Goal: Contribute content: Contribute content

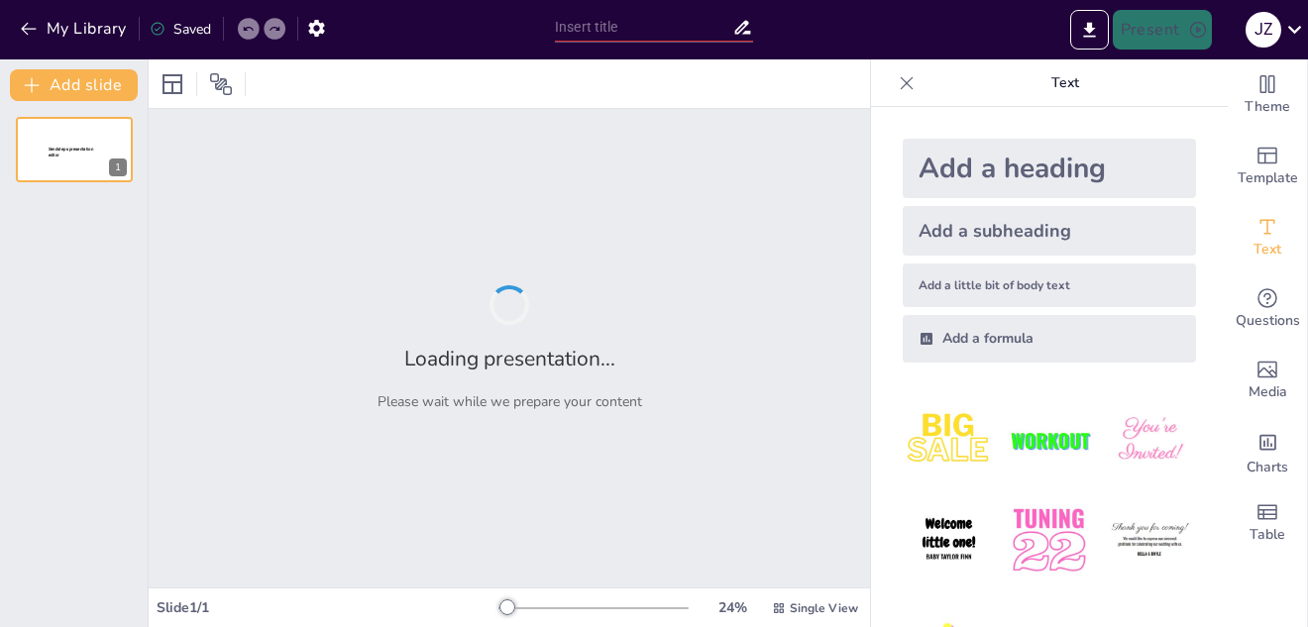
type input "HABILIDADES SOCIALES EN ADOLESCENTES"
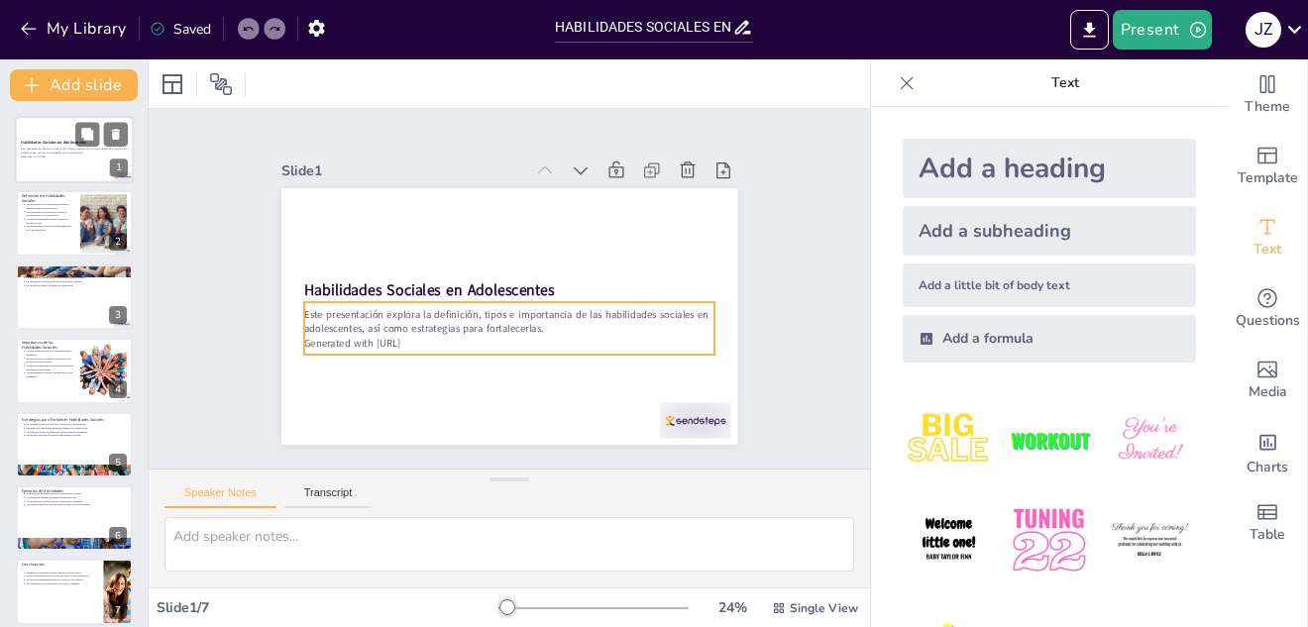
click at [103, 153] on p "Este presentación explora la definición, tipos e importancia de las habilidades…" at bounding box center [74, 152] width 107 height 8
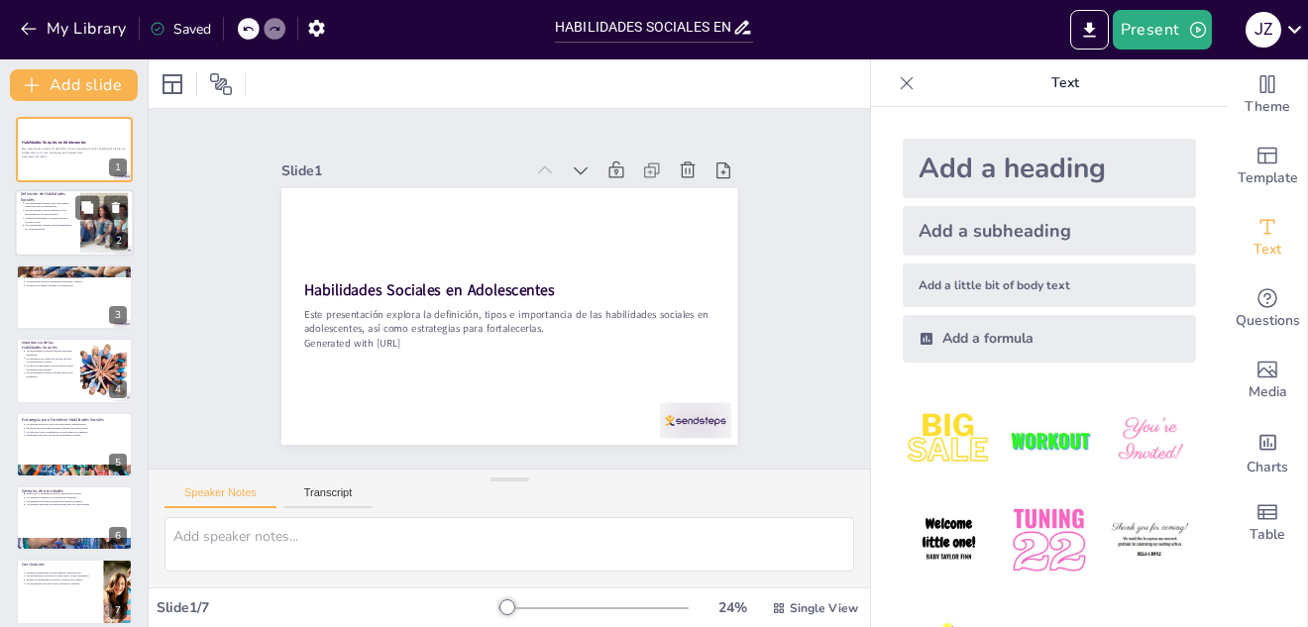
click at [64, 227] on p "Las habilidades sociales son fundamentales en la adolescencia." at bounding box center [50, 228] width 50 height 8
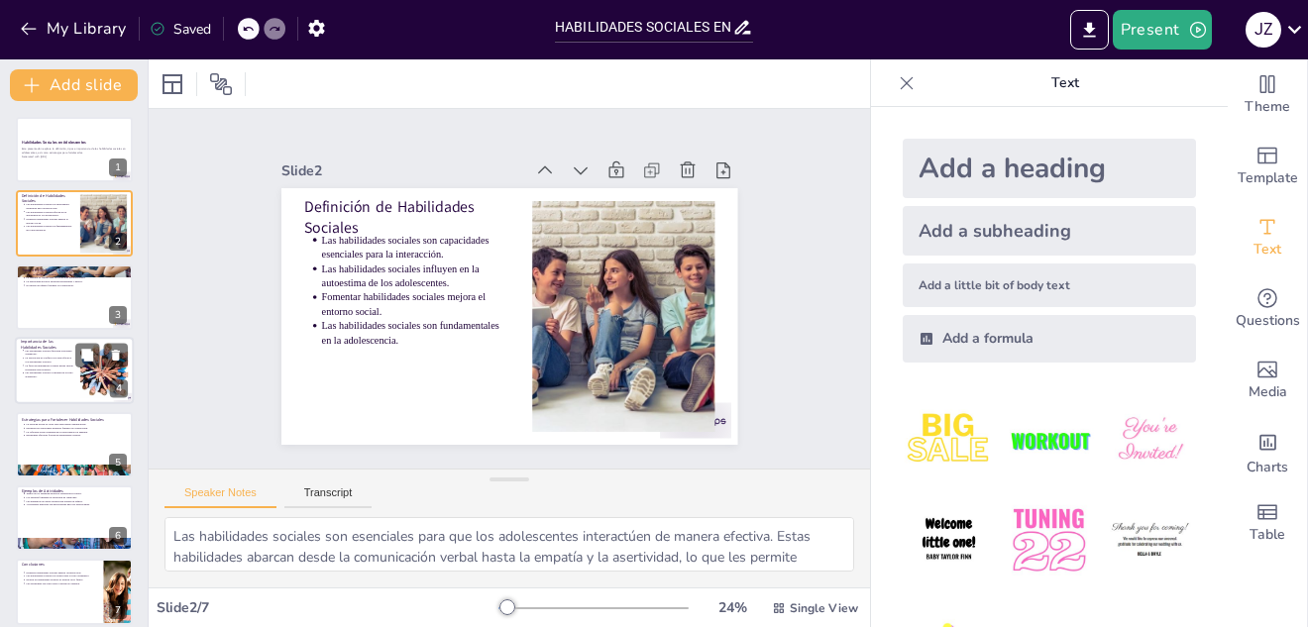
click at [68, 368] on p "La falta de habilidades sociales puede causar problemas emocionales." at bounding box center [50, 368] width 50 height 8
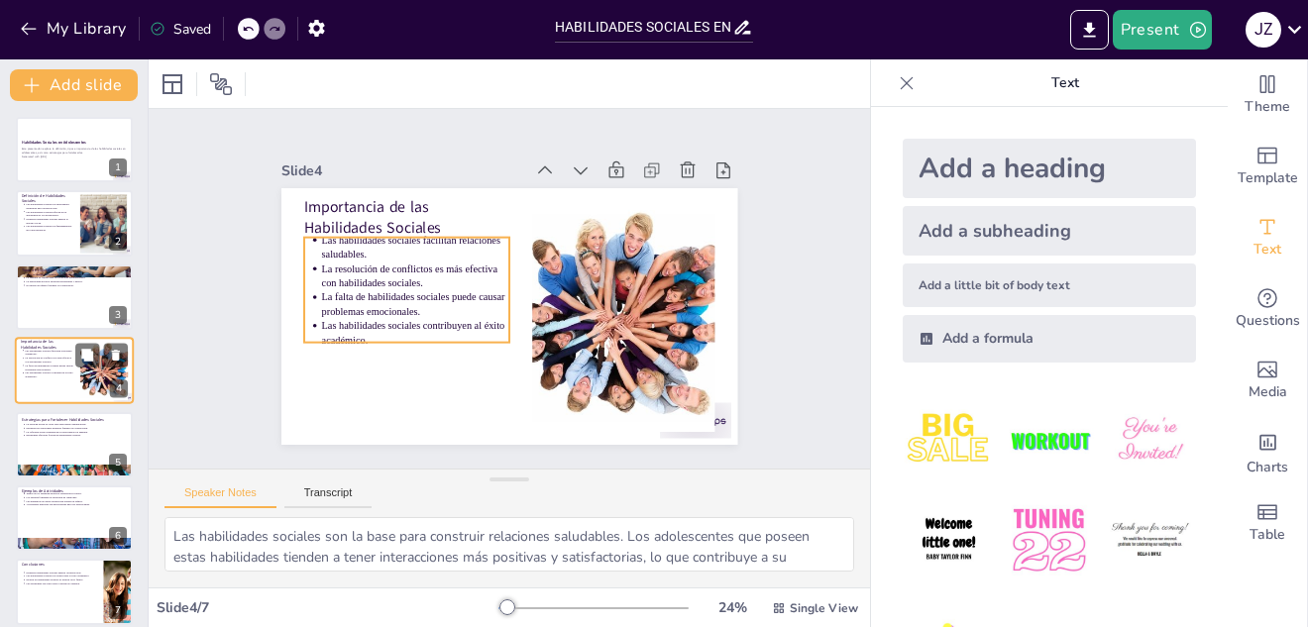
scroll to position [7, 0]
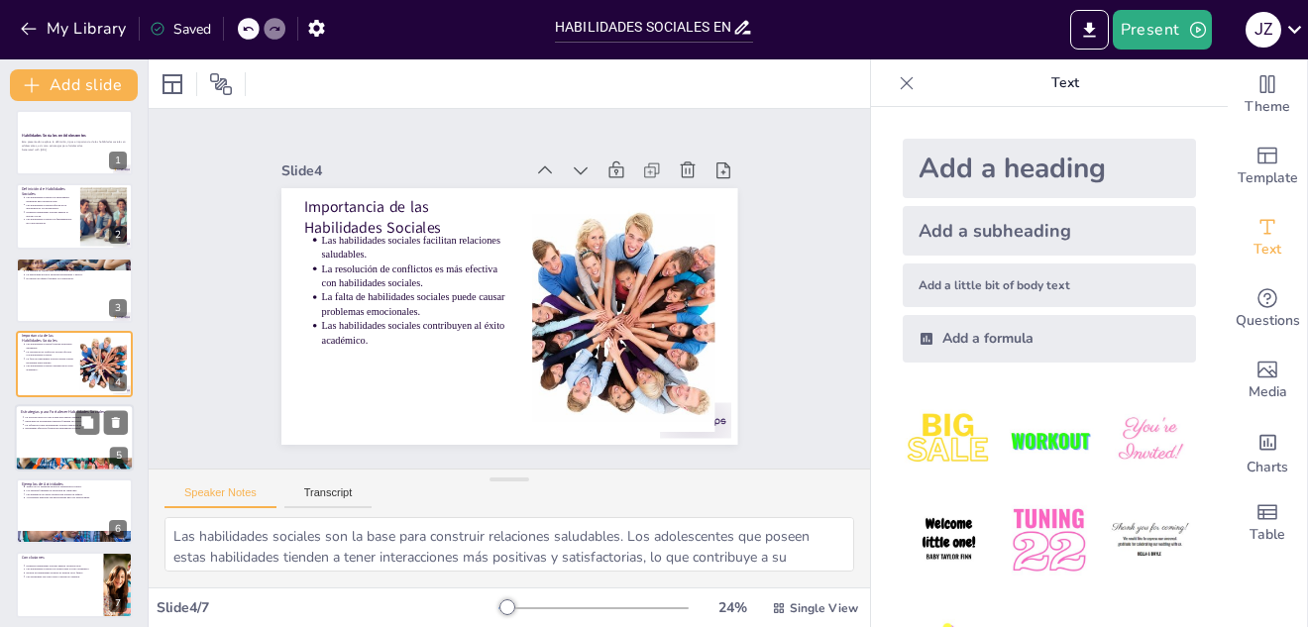
click at [77, 435] on div at bounding box center [74, 437] width 119 height 67
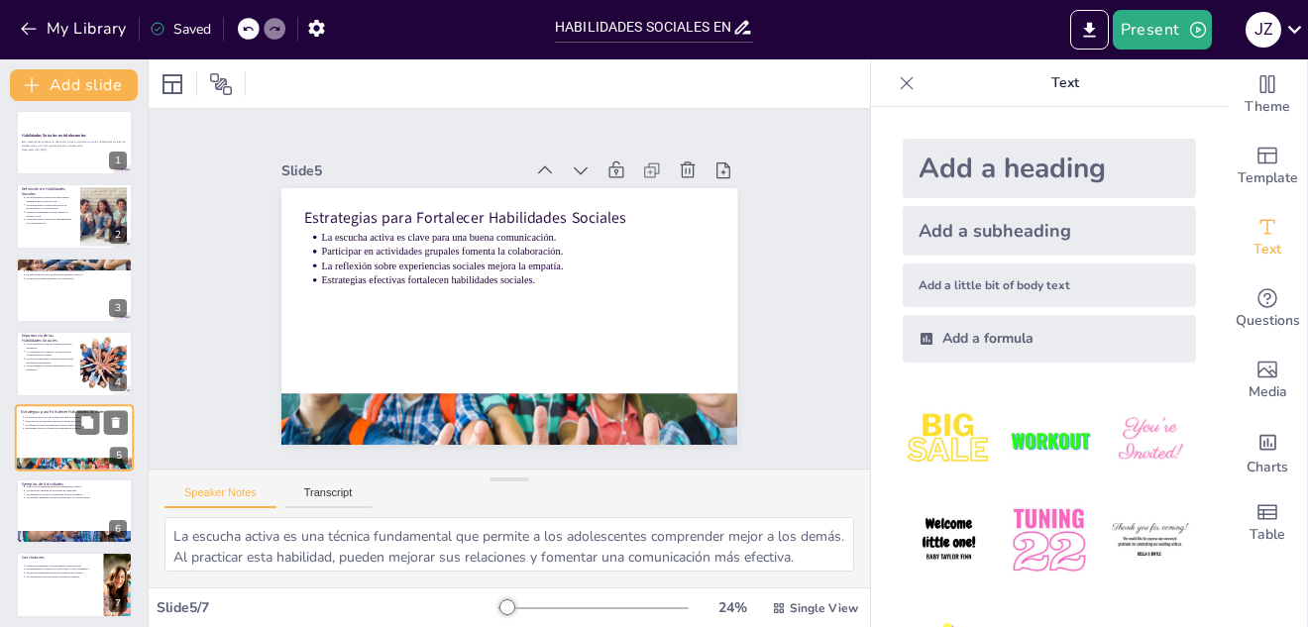
scroll to position [14, 0]
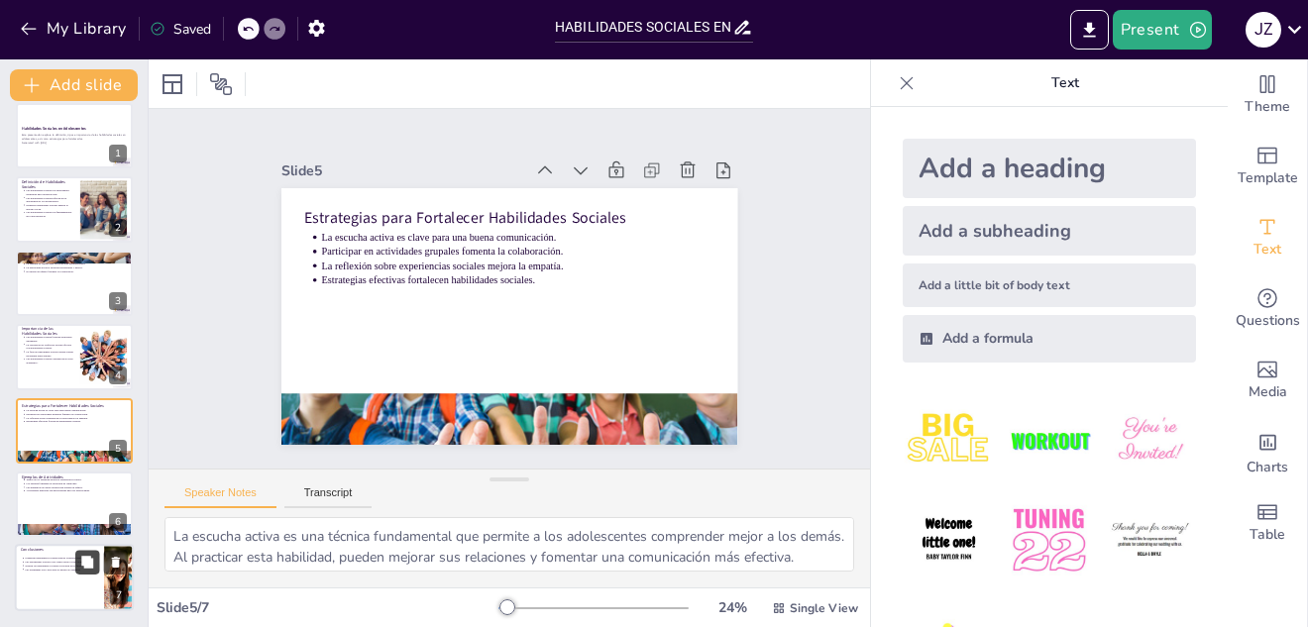
click at [90, 559] on icon at bounding box center [87, 562] width 12 height 12
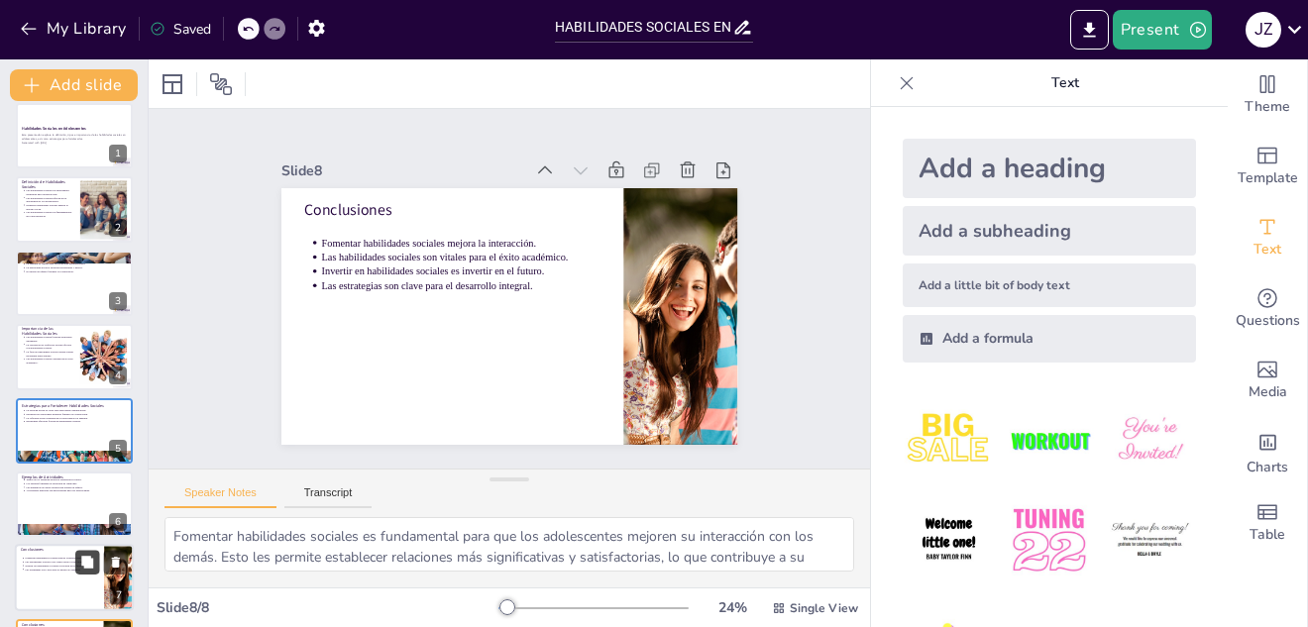
scroll to position [87, 0]
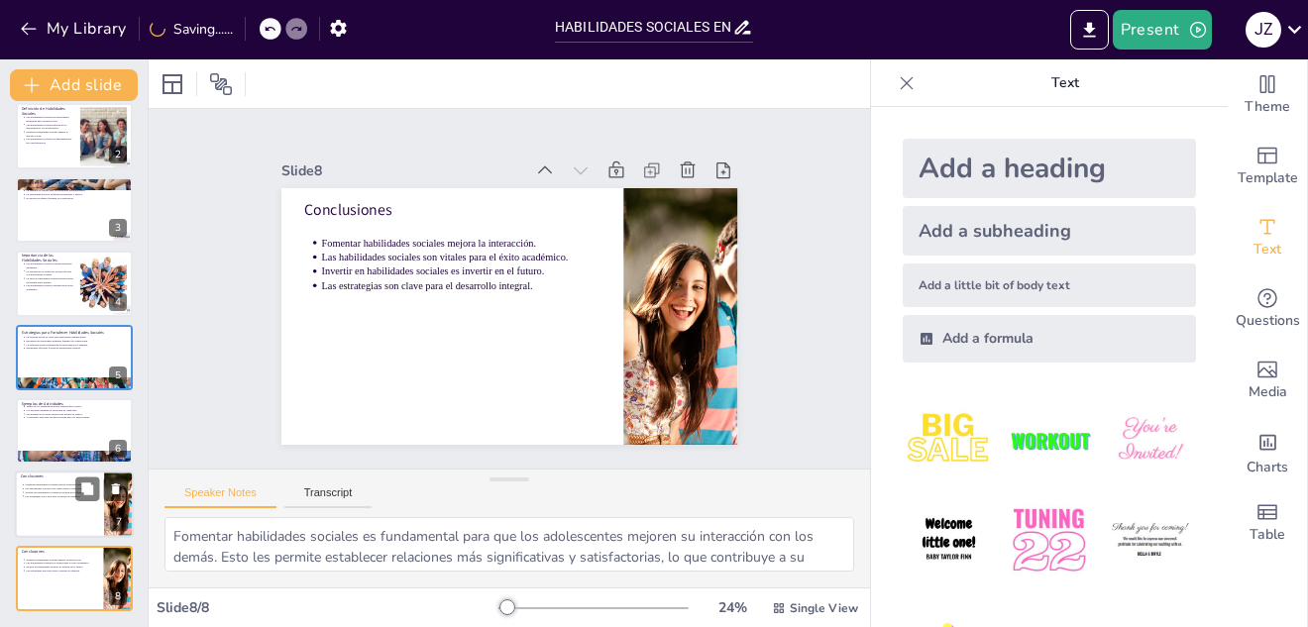
click at [84, 476] on p "Conclusiones" at bounding box center [59, 477] width 77 height 6
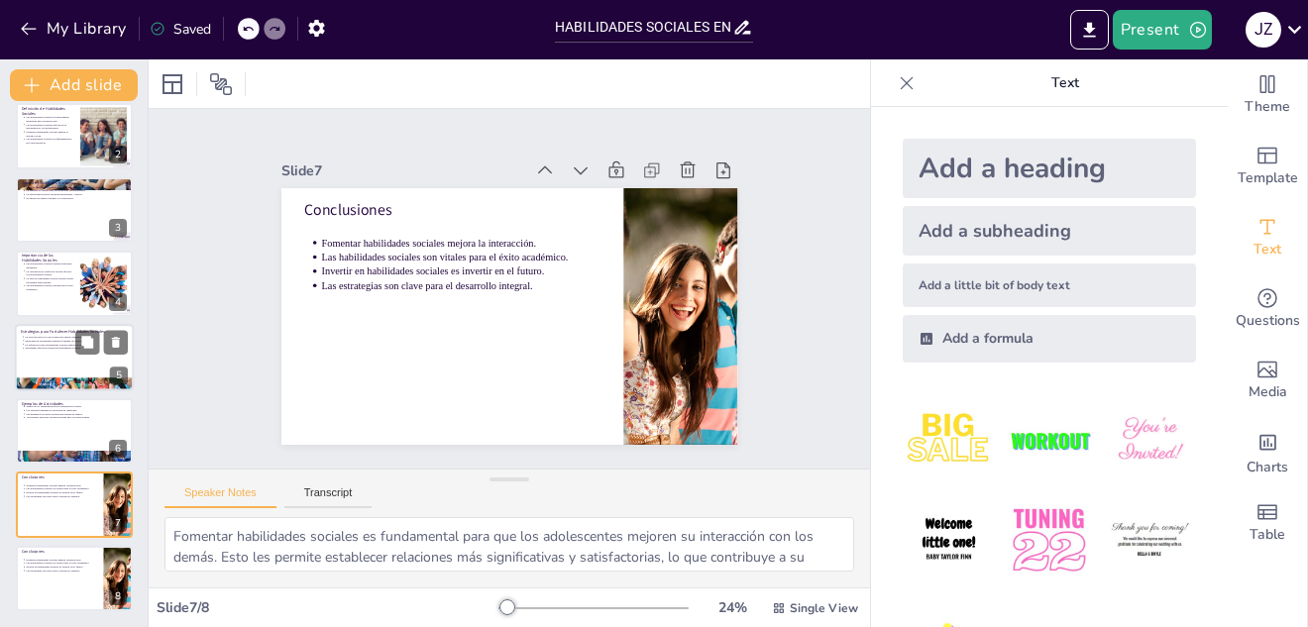
click at [63, 324] on div "Estrategias para Fortalecer Habilidades Sociales La escucha activa es clave par…" at bounding box center [74, 324] width 119 height 0
type textarea "La escucha activa es una técnica fundamental que permite a los adolescentes com…"
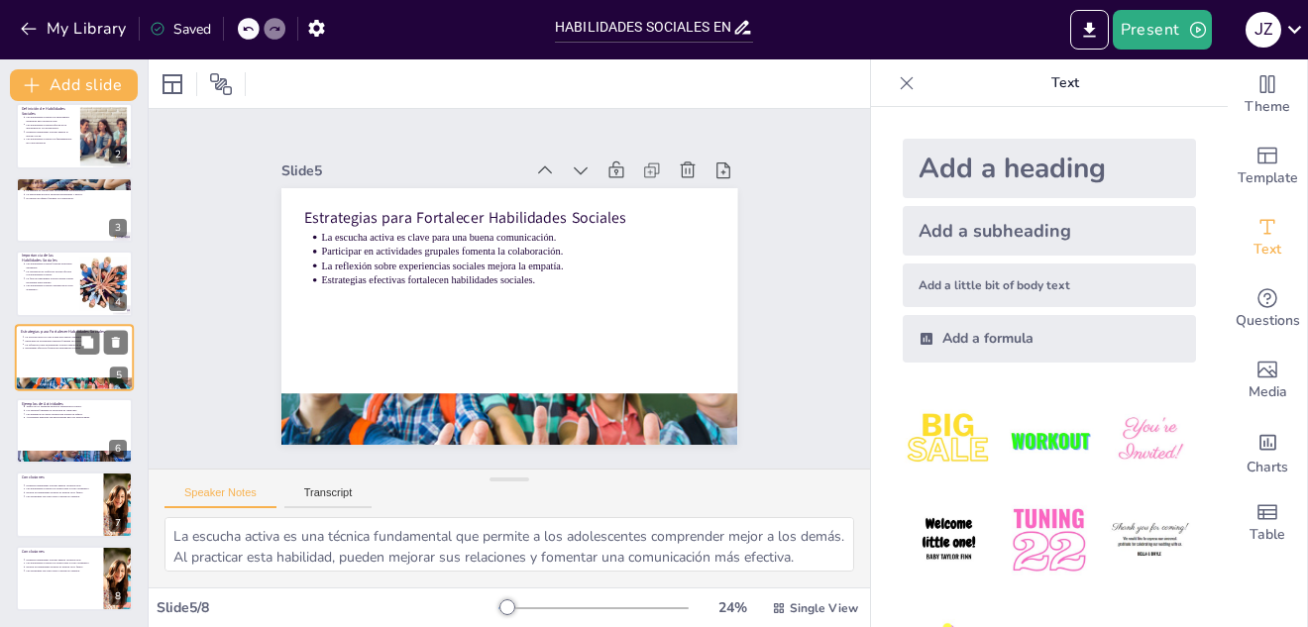
scroll to position [80, 0]
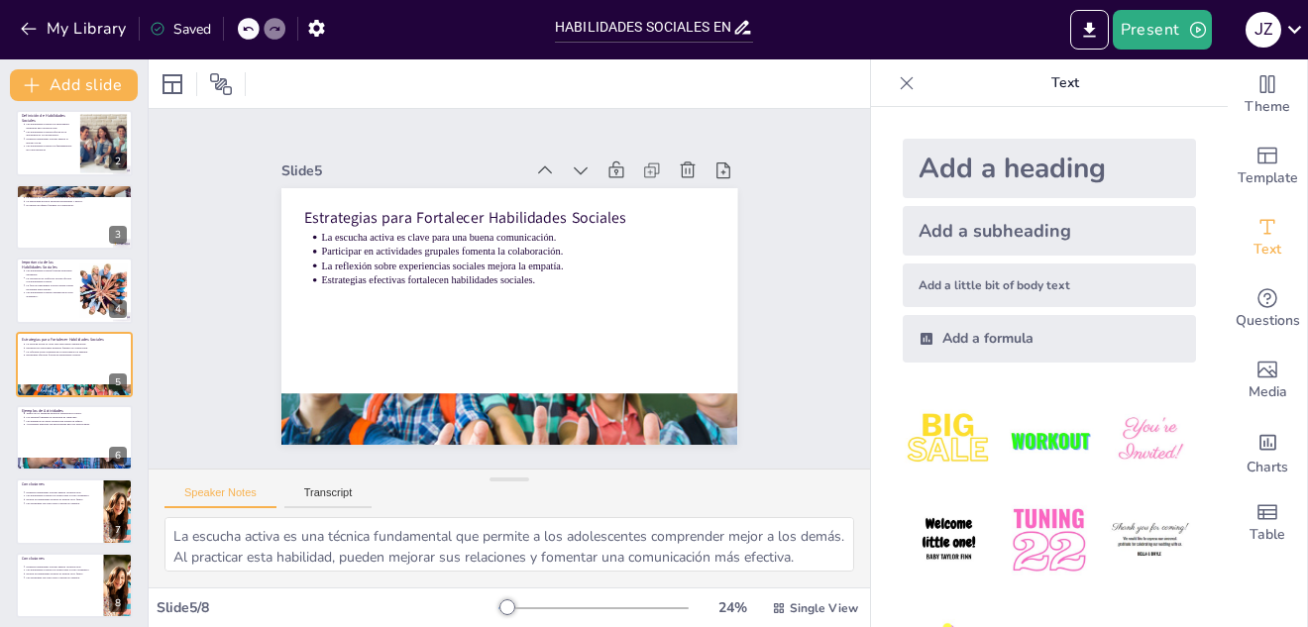
click at [998, 165] on div "Add a heading" at bounding box center [1049, 168] width 293 height 59
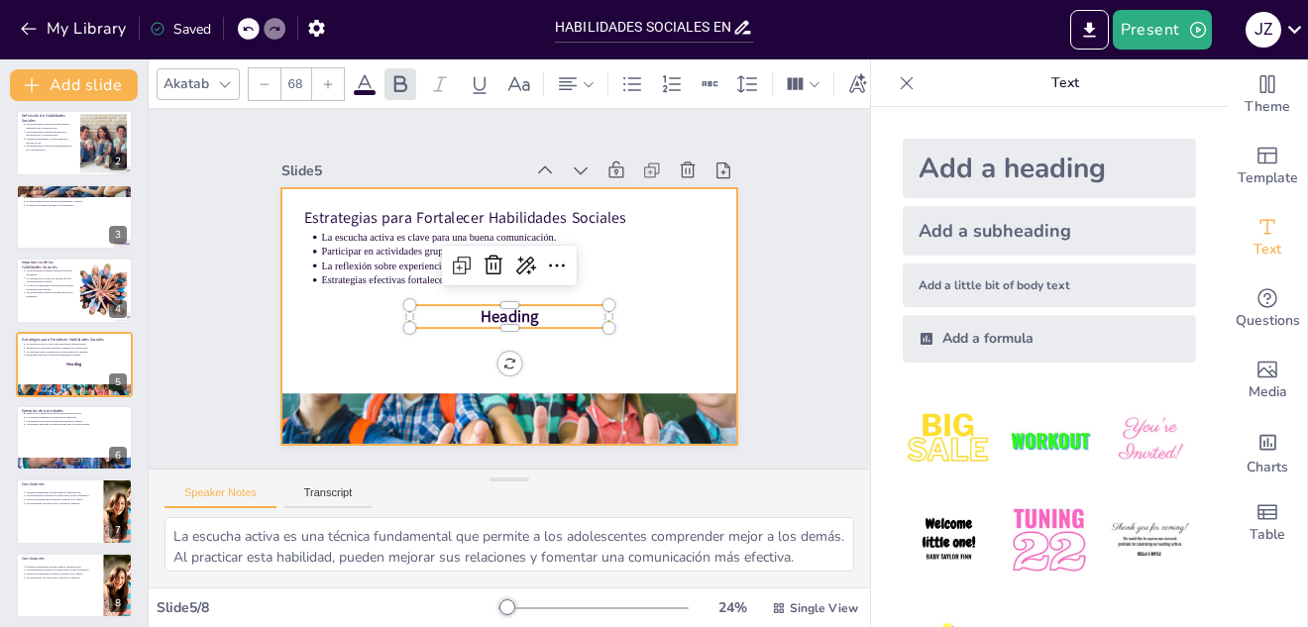
click at [676, 298] on div at bounding box center [482, 280] width 385 height 513
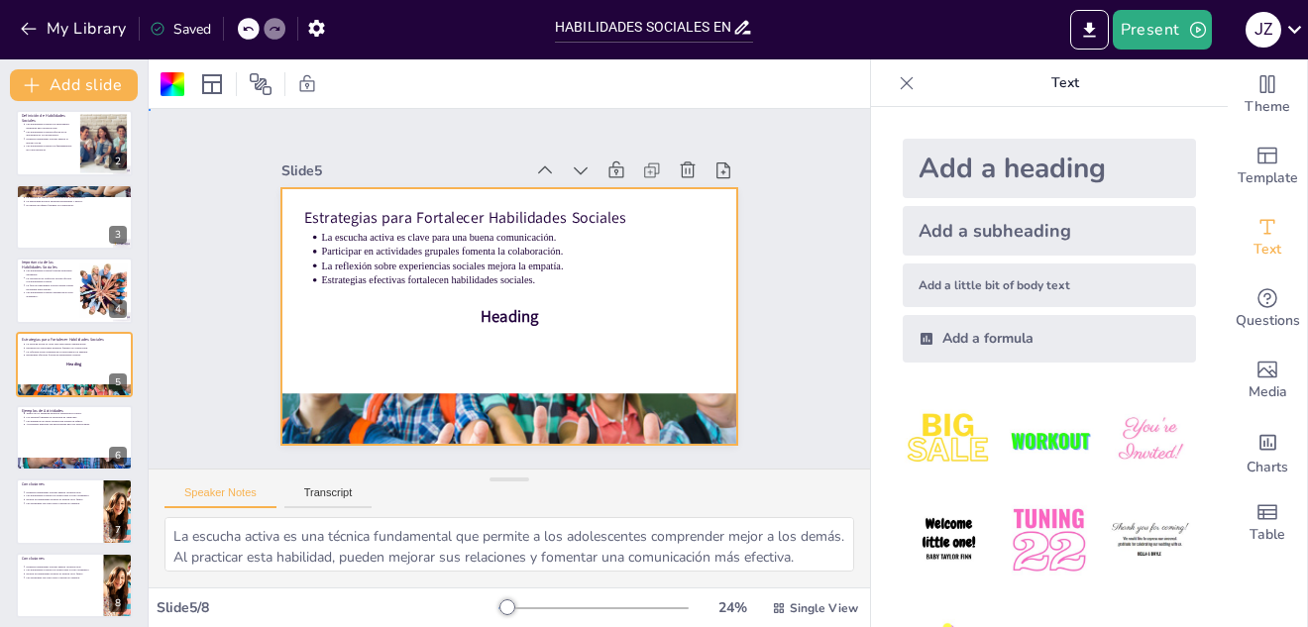
click at [805, 339] on div "Slide 1 Habilidades Sociales en Adolescentes Este presentación explora la defin…" at bounding box center [509, 289] width 795 height 715
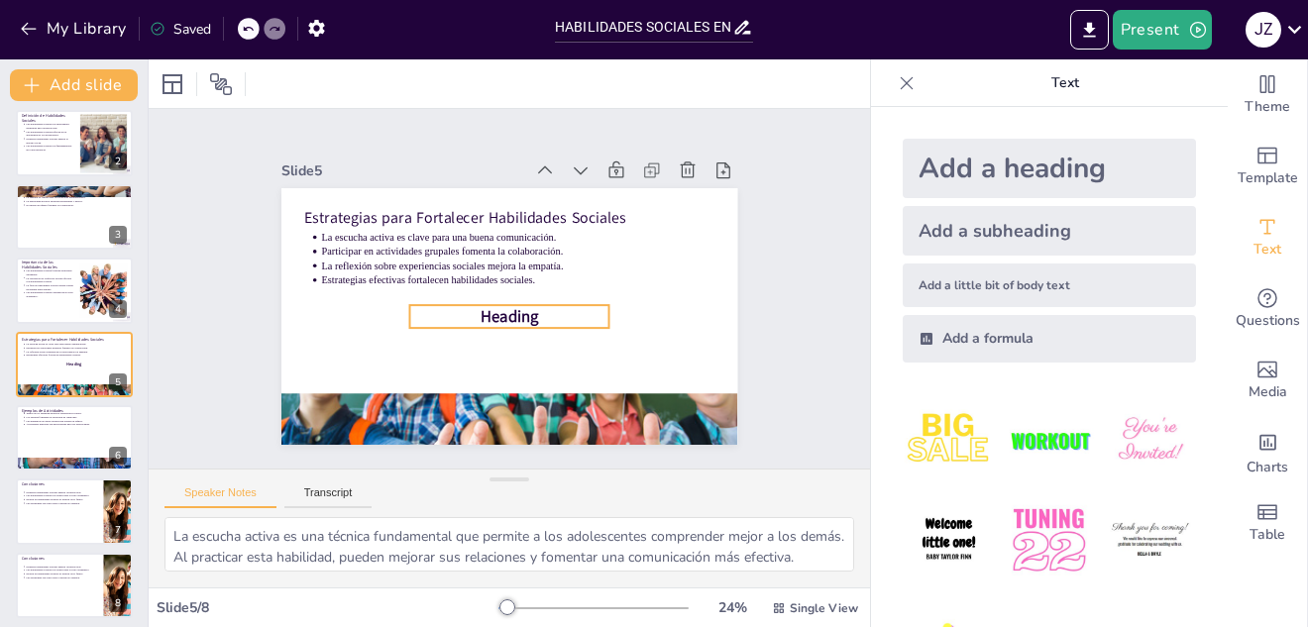
click at [543, 311] on p "Heading" at bounding box center [495, 313] width 184 height 119
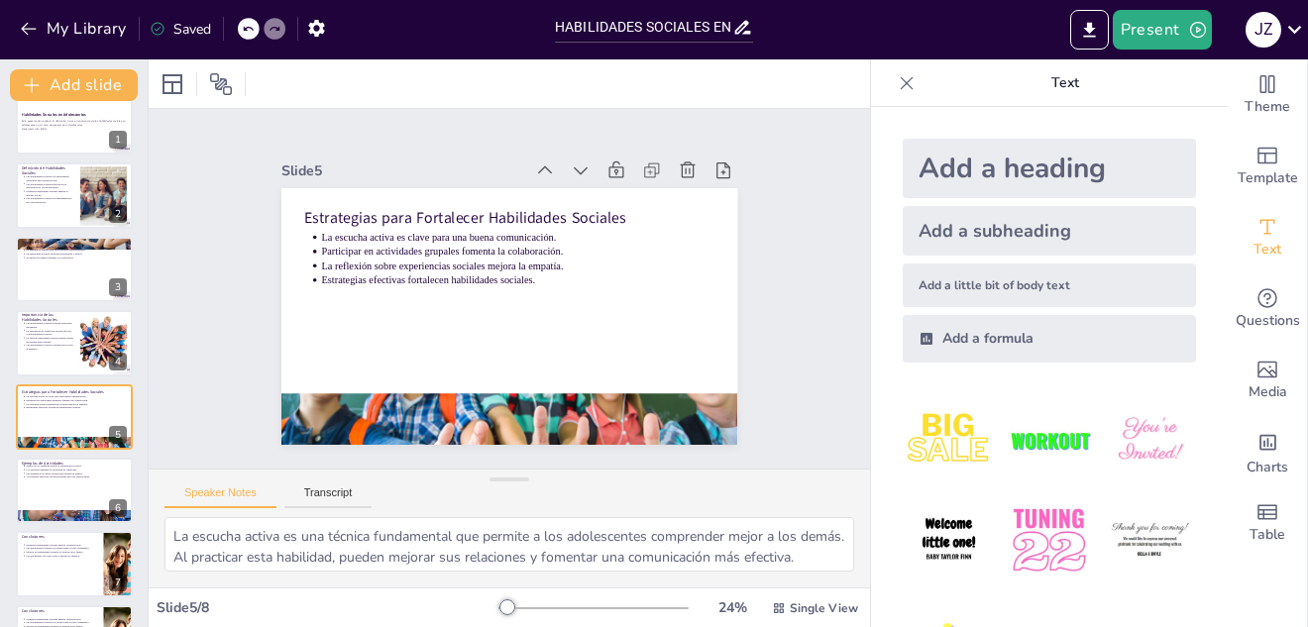
scroll to position [0, 0]
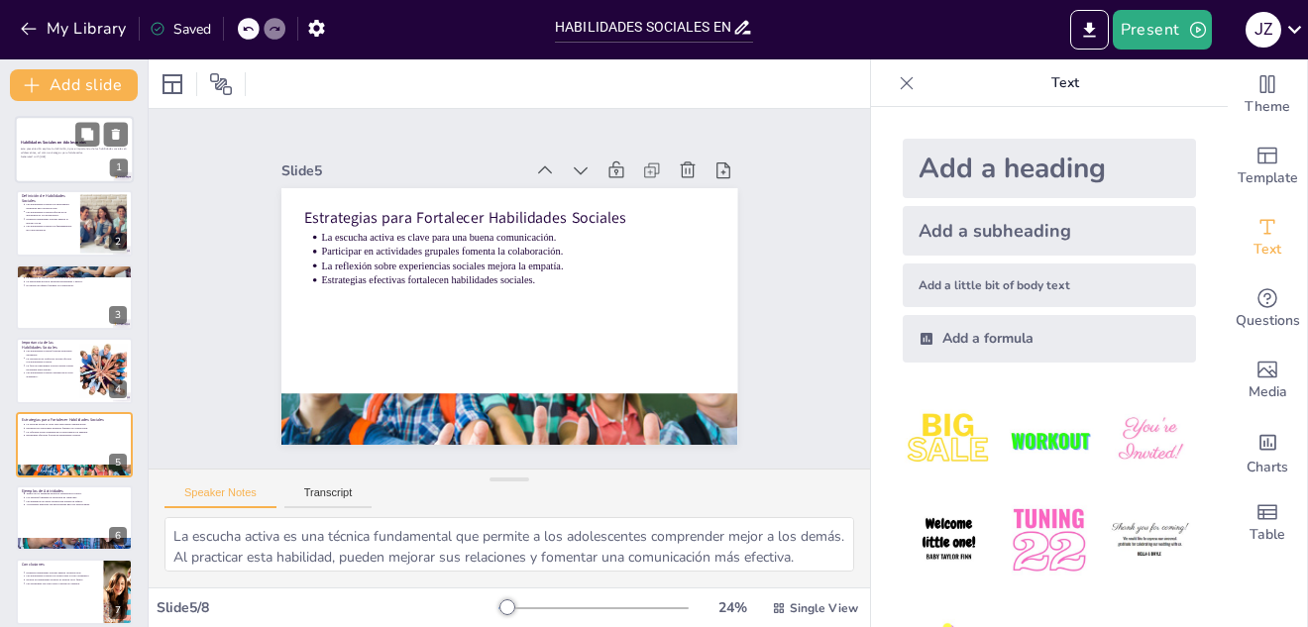
click at [86, 150] on p "Este presentación explora la definición, tipos e importancia de las habilidades…" at bounding box center [74, 152] width 107 height 8
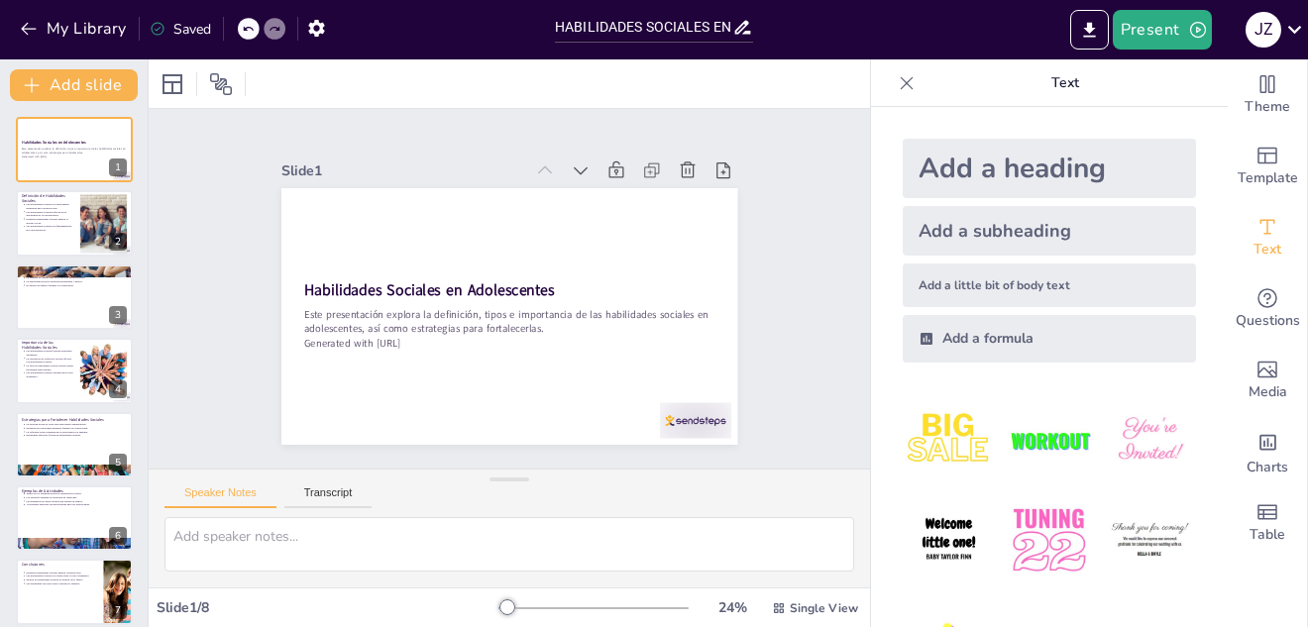
click at [763, 285] on div "Slide 1 Habilidades Sociales en Adolescentes Este presentación explora la defin…" at bounding box center [508, 289] width 645 height 516
click at [926, 435] on img at bounding box center [949, 440] width 92 height 92
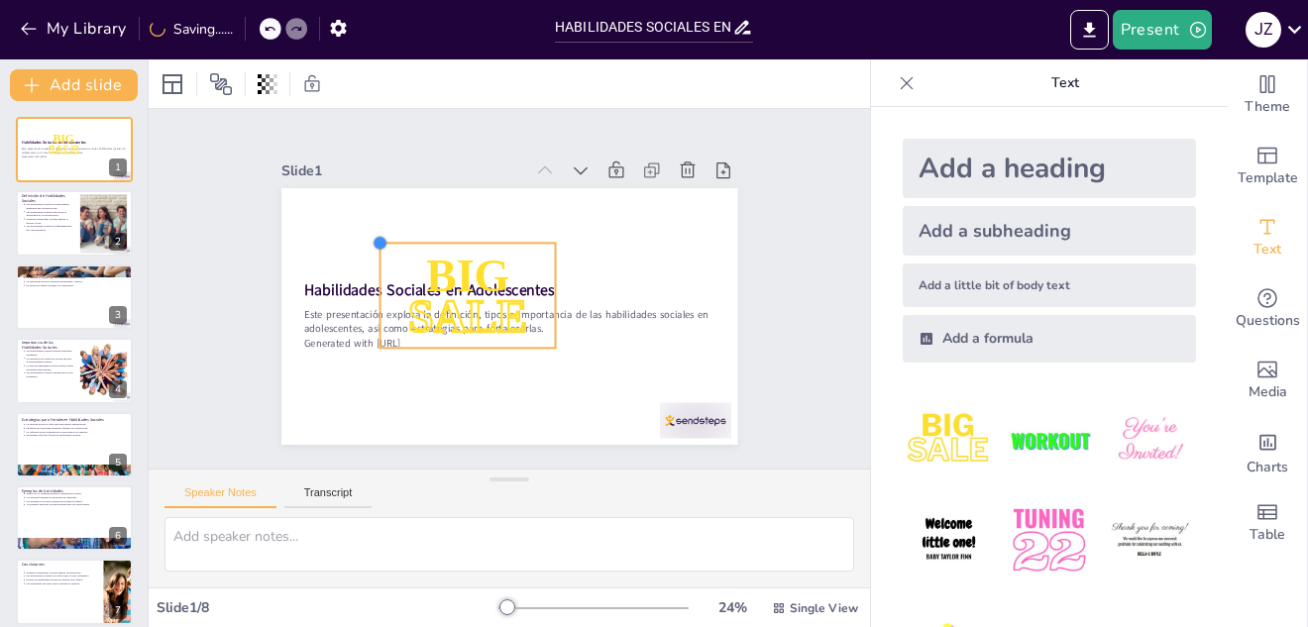
drag, startPoint x: 371, startPoint y: 243, endPoint x: 545, endPoint y: 247, distance: 174.4
click at [545, 247] on div "Habilidades Sociales en Adolescentes Este presentación explora la definición, t…" at bounding box center [511, 316] width 481 height 303
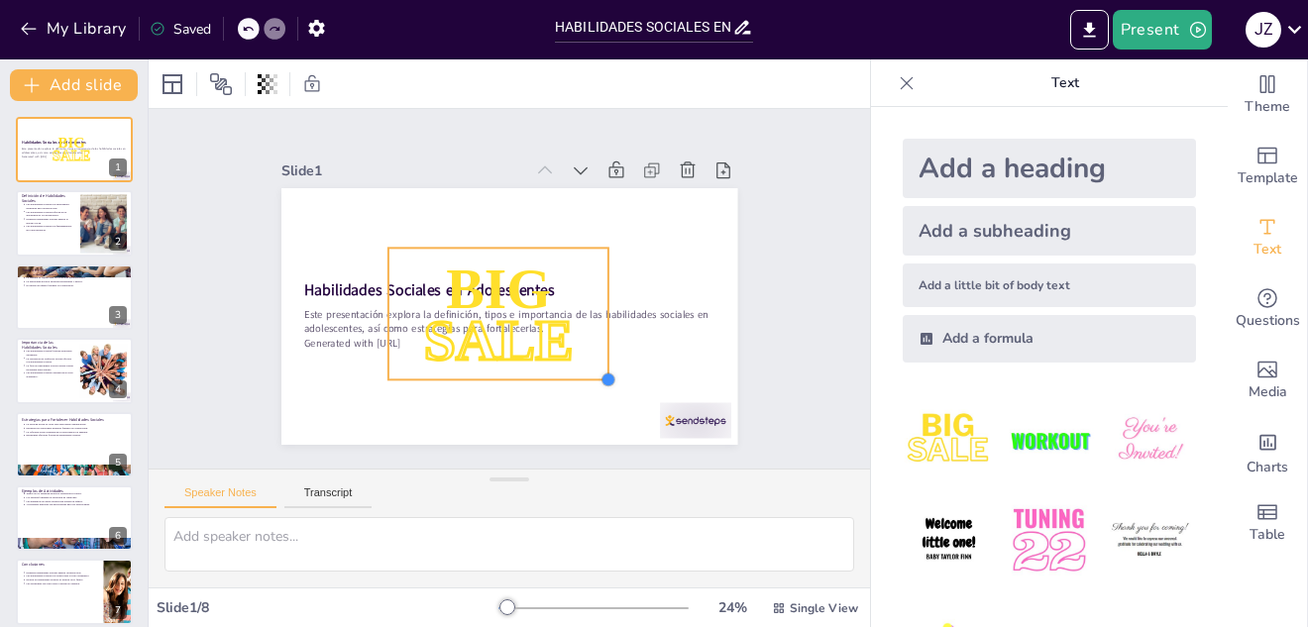
drag, startPoint x: 545, startPoint y: 342, endPoint x: 582, endPoint y: 375, distance: 49.1
click at [582, 375] on div "Habilidades Sociales en Adolescentes Este presentación explora la definición, t…" at bounding box center [489, 307] width 496 height 510
click at [407, 255] on p "BIG" at bounding box center [516, 282] width 219 height 208
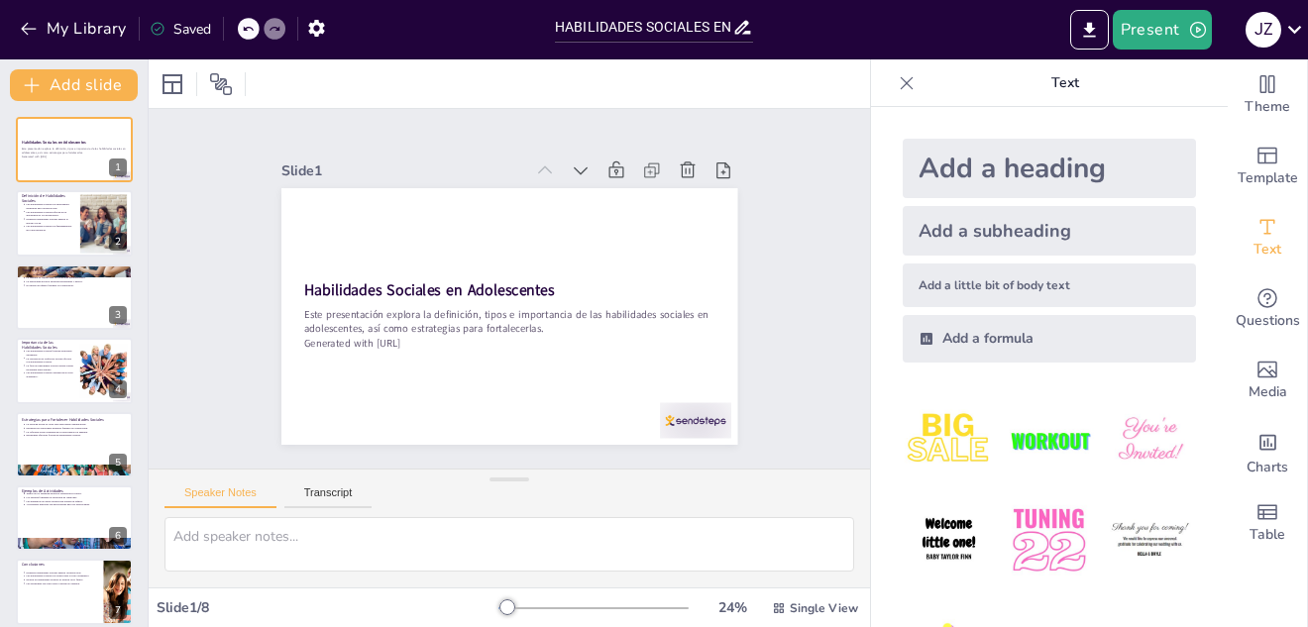
click at [971, 167] on div "Add a heading" at bounding box center [1049, 168] width 293 height 59
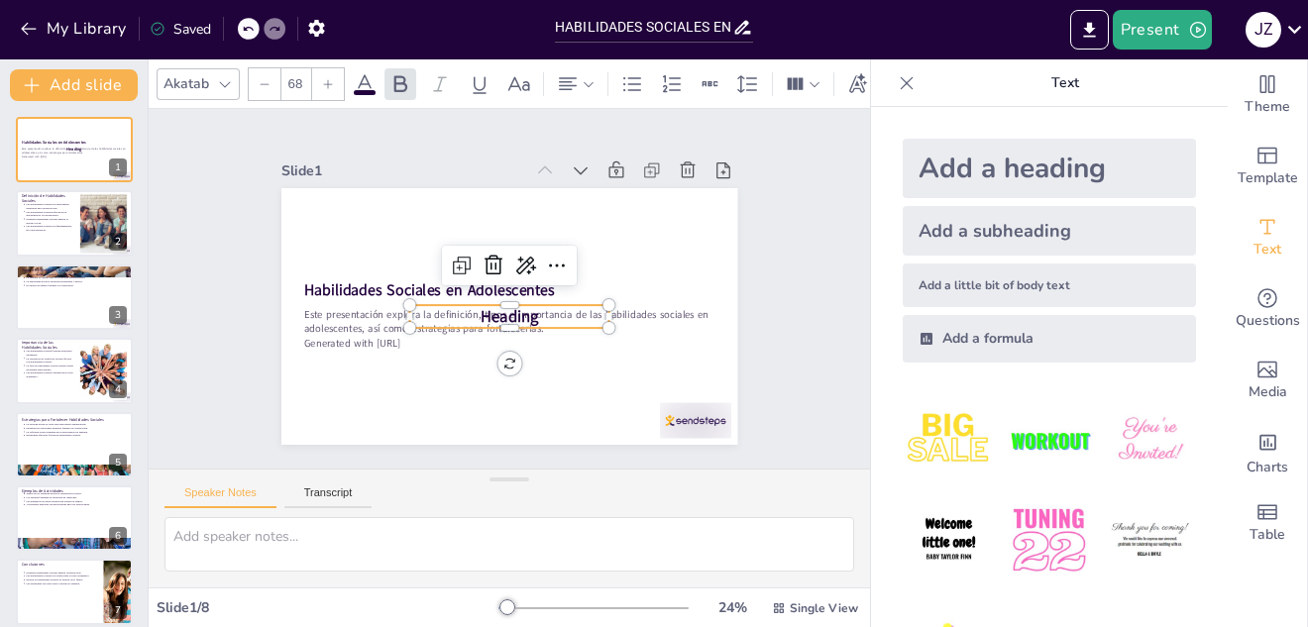
click at [494, 306] on p "Heading" at bounding box center [535, 297] width 83 height 197
drag, startPoint x: 395, startPoint y: 304, endPoint x: 373, endPoint y: 304, distance: 22.8
click at [381, 235] on div "Habilidades Sociales en Adolescentes Este presentación explora la definición, t…" at bounding box center [500, 315] width 513 height 385
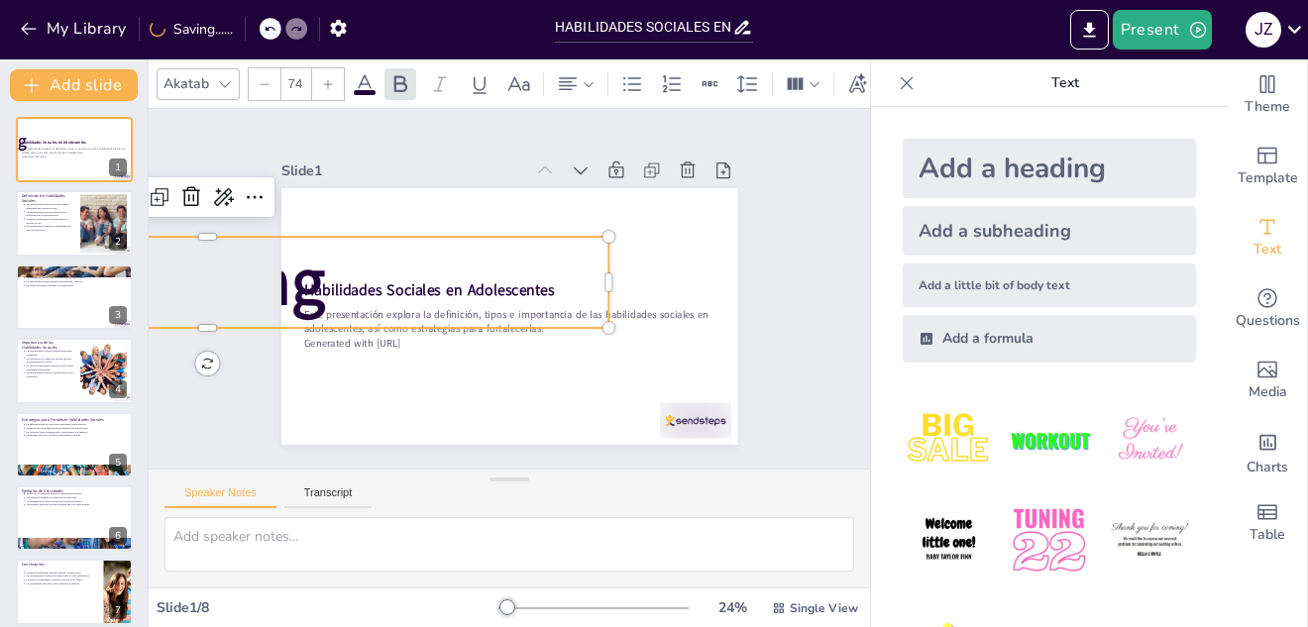
type input "273.9"
click at [584, 375] on div at bounding box center [537, 392] width 92 height 35
drag, startPoint x: 595, startPoint y: 270, endPoint x: 676, endPoint y: 284, distance: 81.4
click at [676, 284] on div "Habilidades Sociales en Adolescentes Este presentación explora la definición, t…" at bounding box center [535, 297] width 385 height 513
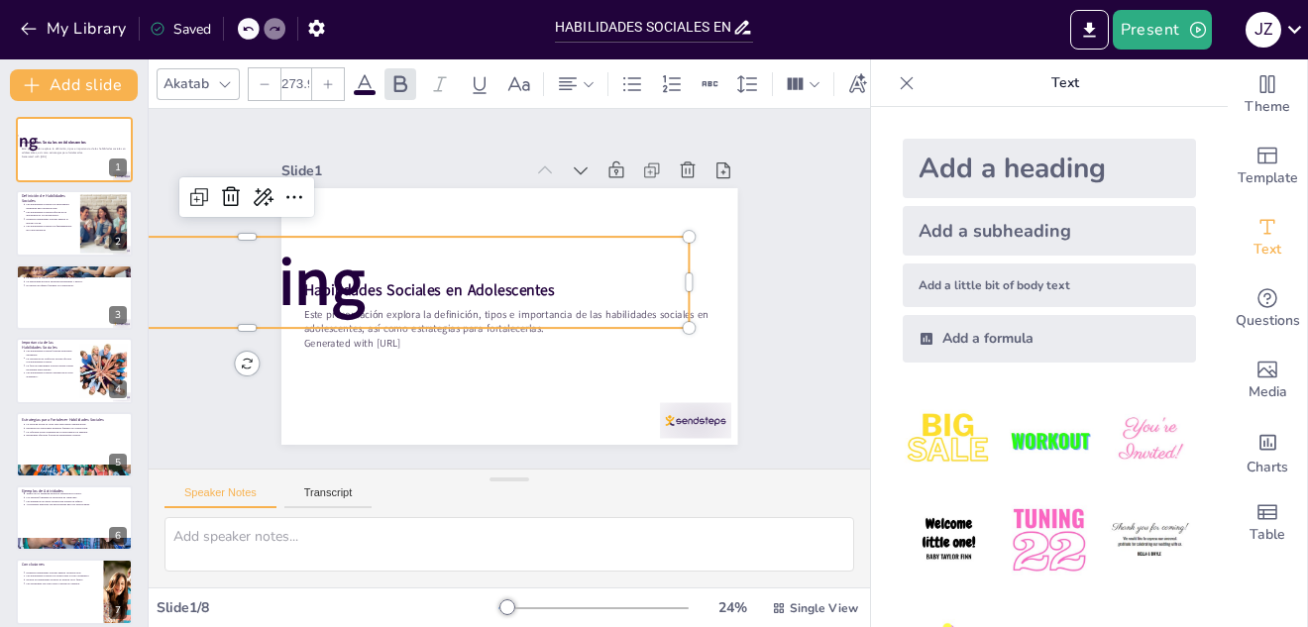
click at [191, 268] on div "Slide 1 Habilidades Sociales en Adolescentes Este presentación explora la defin…" at bounding box center [509, 288] width 781 height 501
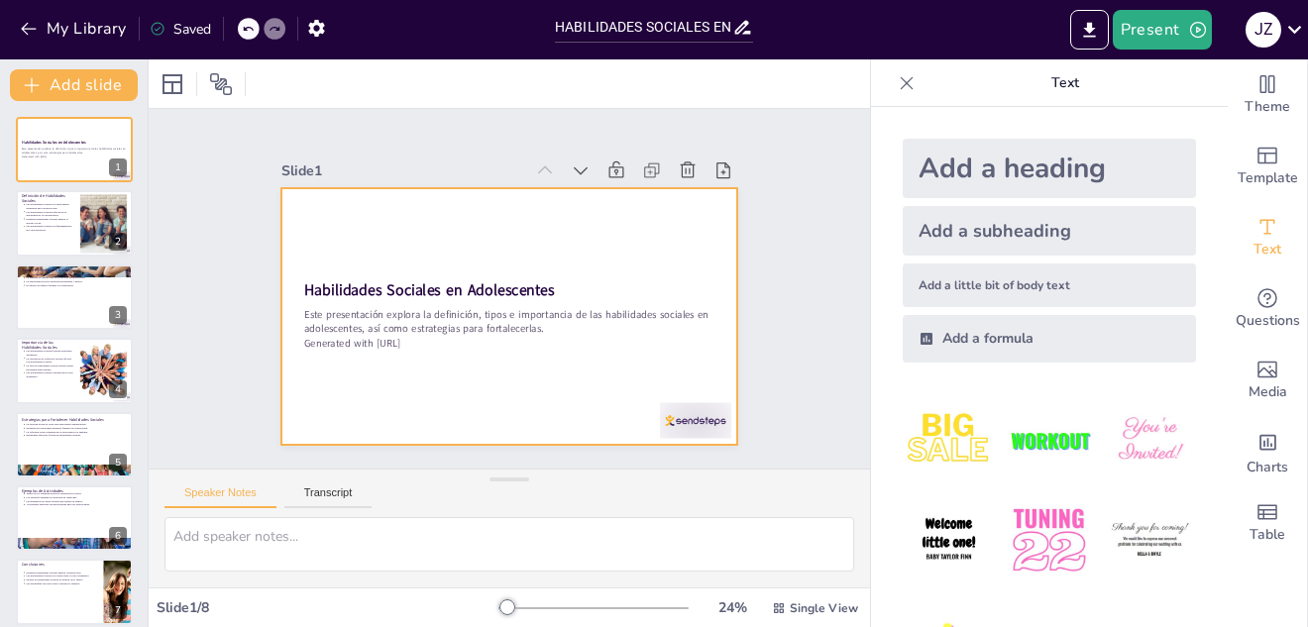
click at [429, 244] on div at bounding box center [509, 316] width 457 height 257
click at [426, 282] on strong "Habilidades Sociales en Adolescentes" at bounding box center [440, 250] width 228 height 144
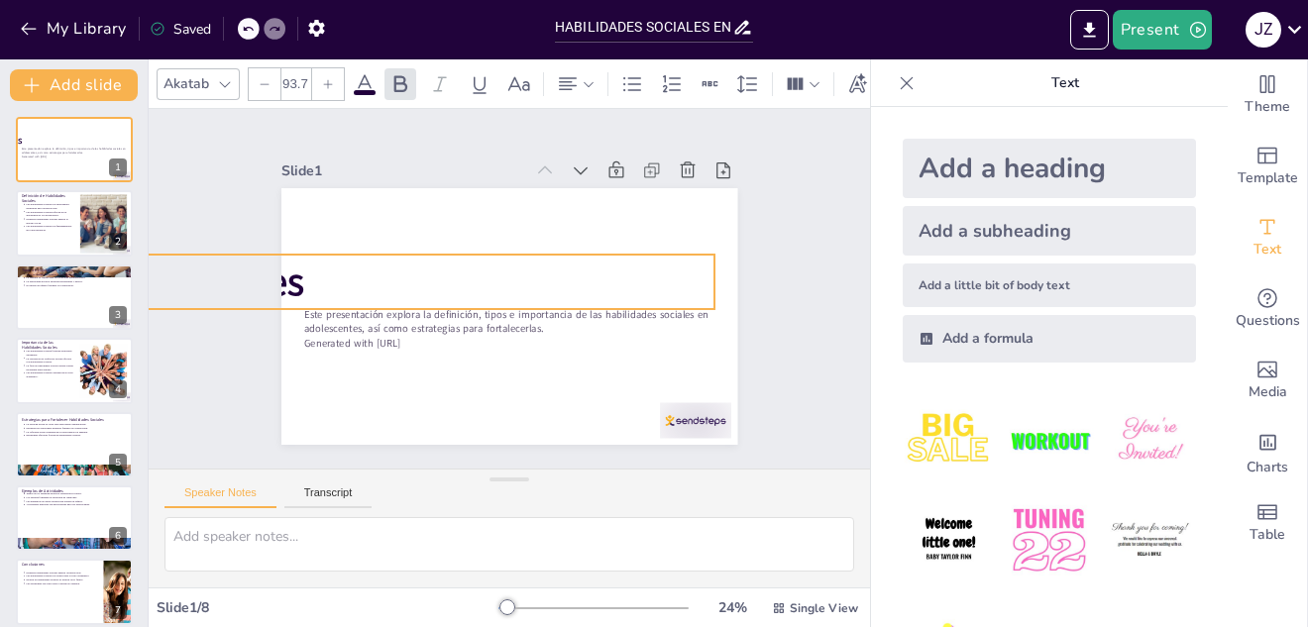
drag, startPoint x: 294, startPoint y: 275, endPoint x: 294, endPoint y: 234, distance: 41.6
click at [294, 234] on div "Habilidades Sociales en Adolescentes Este presentación explora la definición, t…" at bounding box center [491, 268] width 510 height 496
type input "219.7"
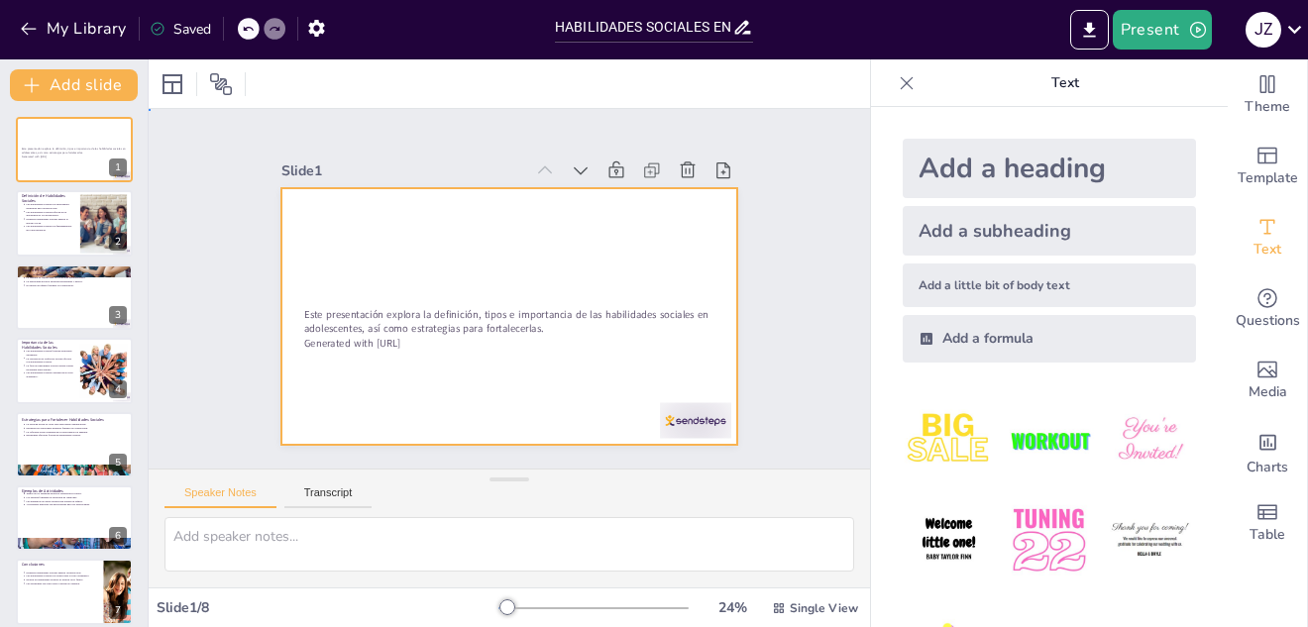
click at [305, 279] on div at bounding box center [487, 306] width 476 height 520
click at [385, 259] on div at bounding box center [481, 286] width 303 height 481
click at [957, 164] on div "Add a heading" at bounding box center [1049, 168] width 293 height 59
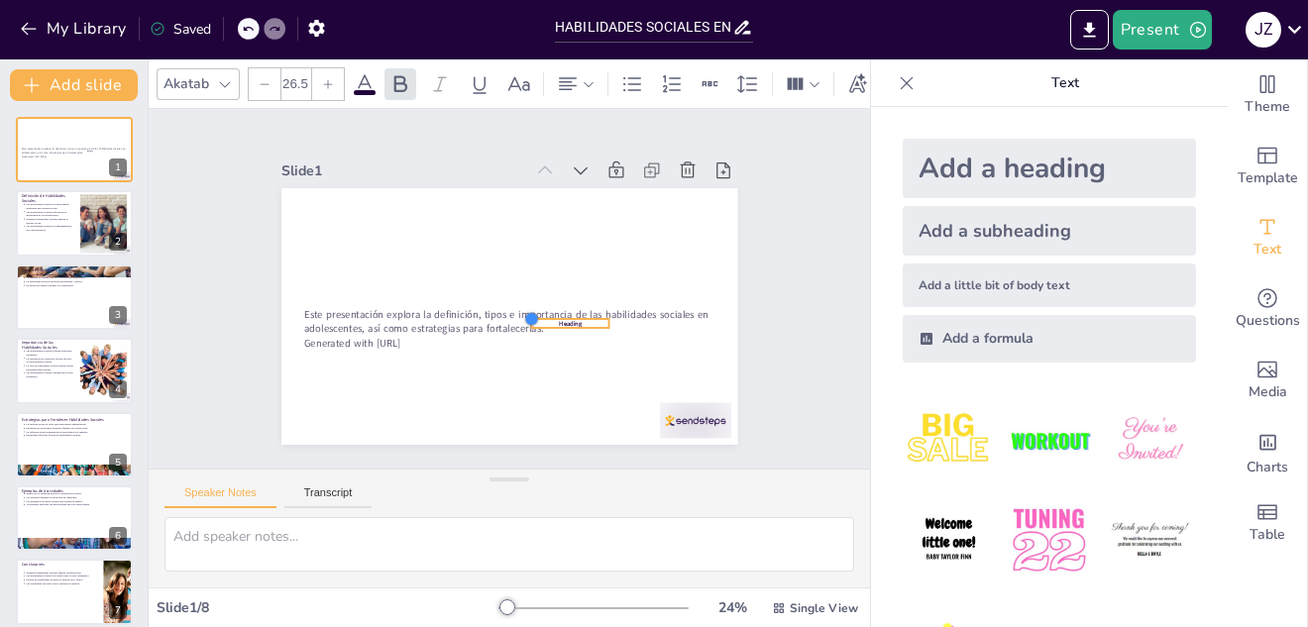
drag, startPoint x: 398, startPoint y: 304, endPoint x: 160, endPoint y: 320, distance: 239.3
click at [513, 322] on div at bounding box center [501, 325] width 23 height 23
click at [504, 295] on div at bounding box center [523, 364] width 54 height 138
click at [518, 287] on icon at bounding box center [535, 304] width 34 height 34
type input "15.7"
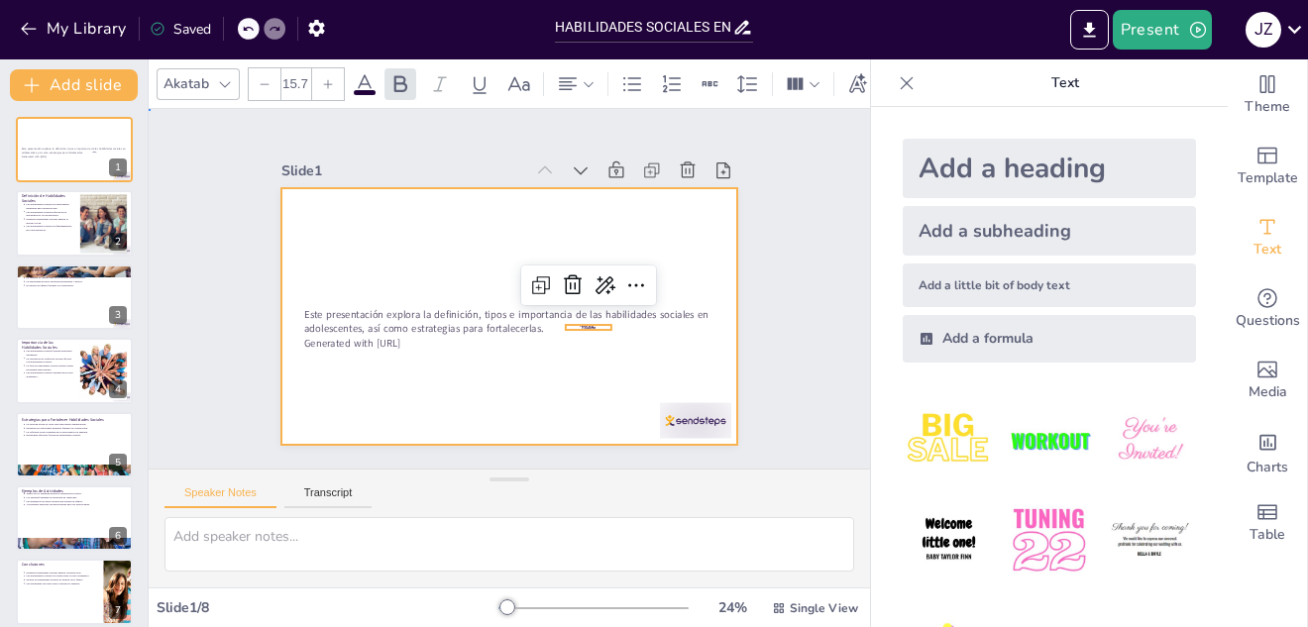
click at [430, 276] on div at bounding box center [495, 312] width 523 height 451
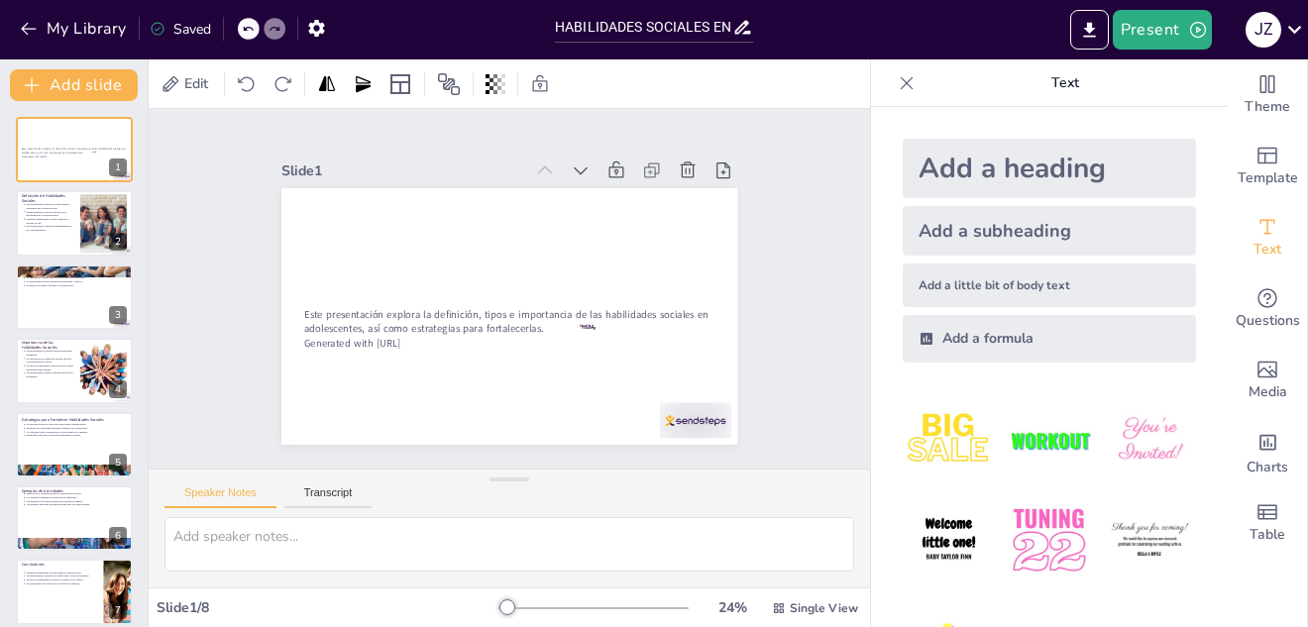
click at [951, 170] on div "Add a heading" at bounding box center [1049, 168] width 293 height 59
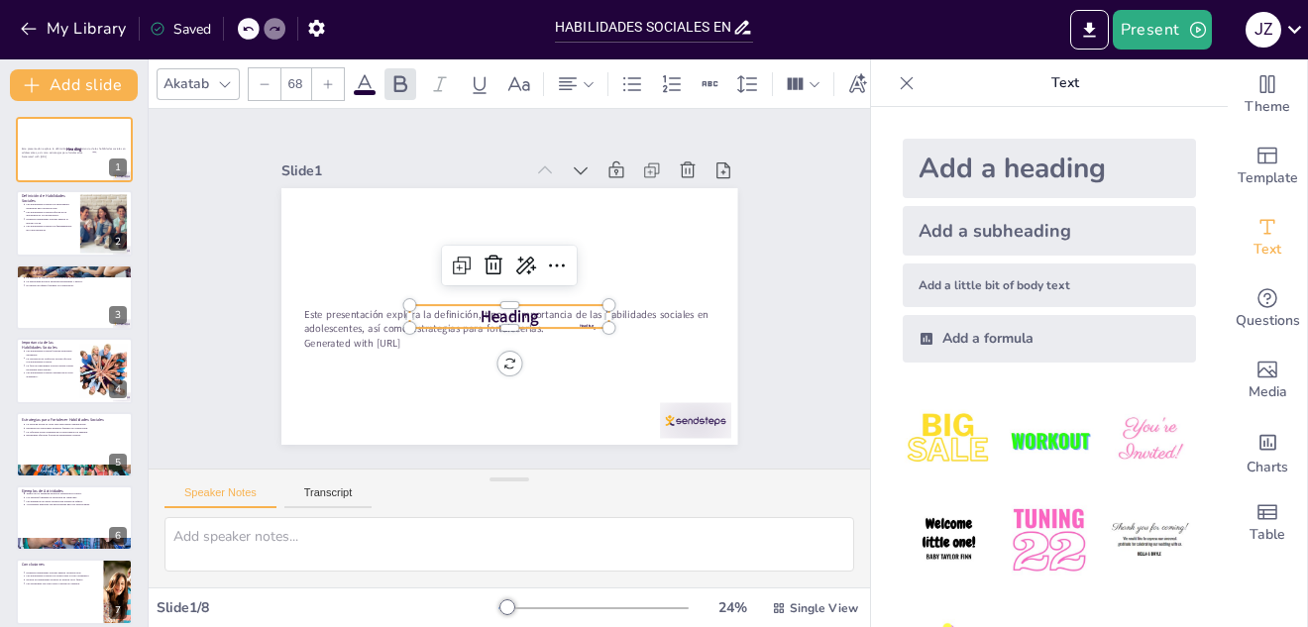
click at [411, 307] on p "Heading" at bounding box center [500, 314] width 197 height 83
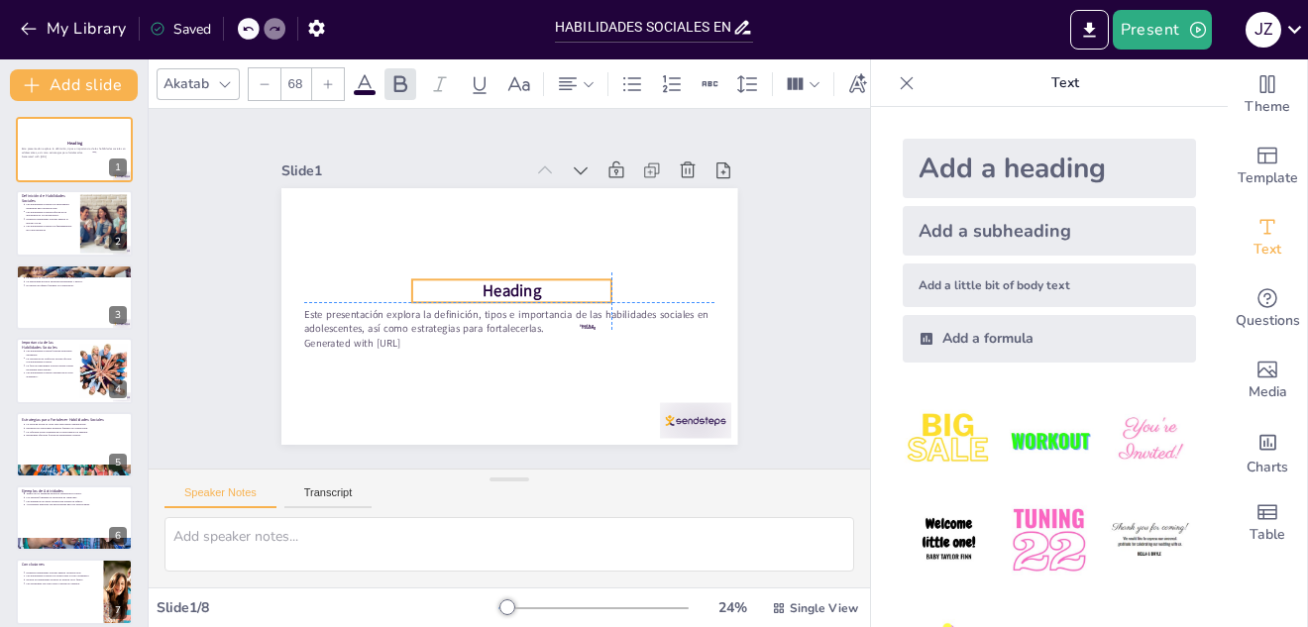
drag, startPoint x: 397, startPoint y: 306, endPoint x: 406, endPoint y: 273, distance: 33.9
click at [428, 273] on p "Heading" at bounding box center [509, 292] width 163 height 151
click at [489, 285] on p "Heading" at bounding box center [511, 286] width 44 height 201
click at [467, 285] on p "Heading" at bounding box center [508, 291] width 83 height 197
click at [412, 285] on p "Heading" at bounding box center [506, 287] width 197 height 83
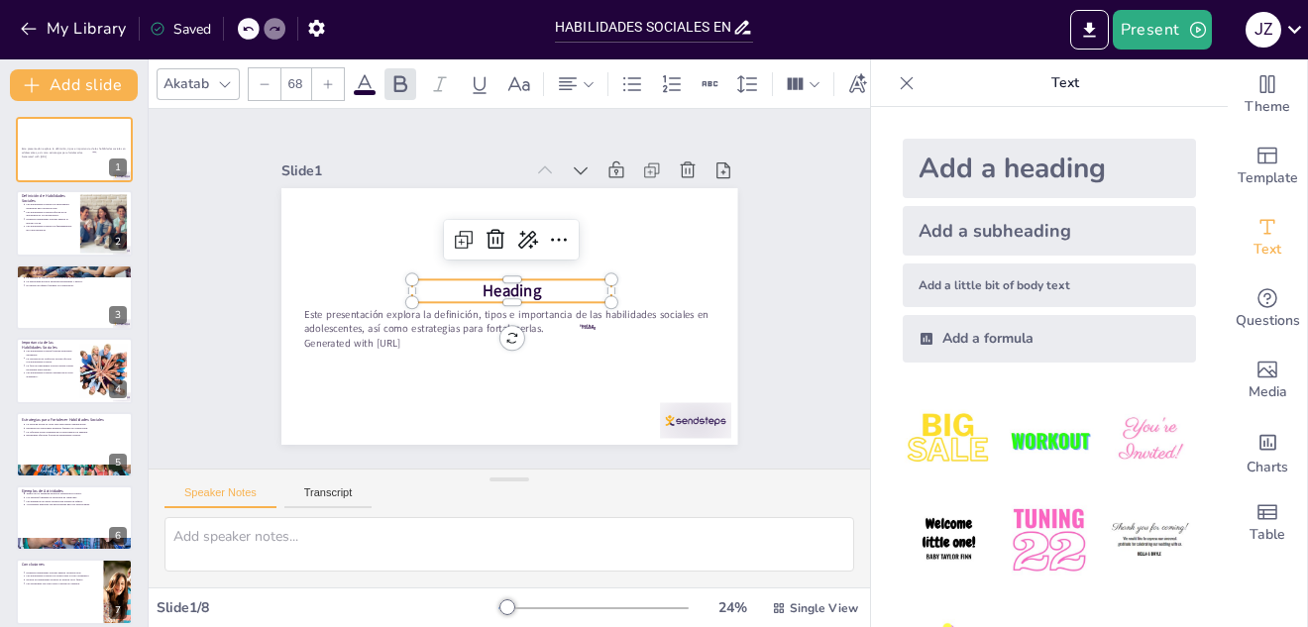
click at [415, 285] on p "Heading" at bounding box center [510, 292] width 191 height 102
click at [422, 284] on p "Heading" at bounding box center [509, 292] width 174 height 136
click at [434, 284] on p "Heading" at bounding box center [509, 291] width 151 height 163
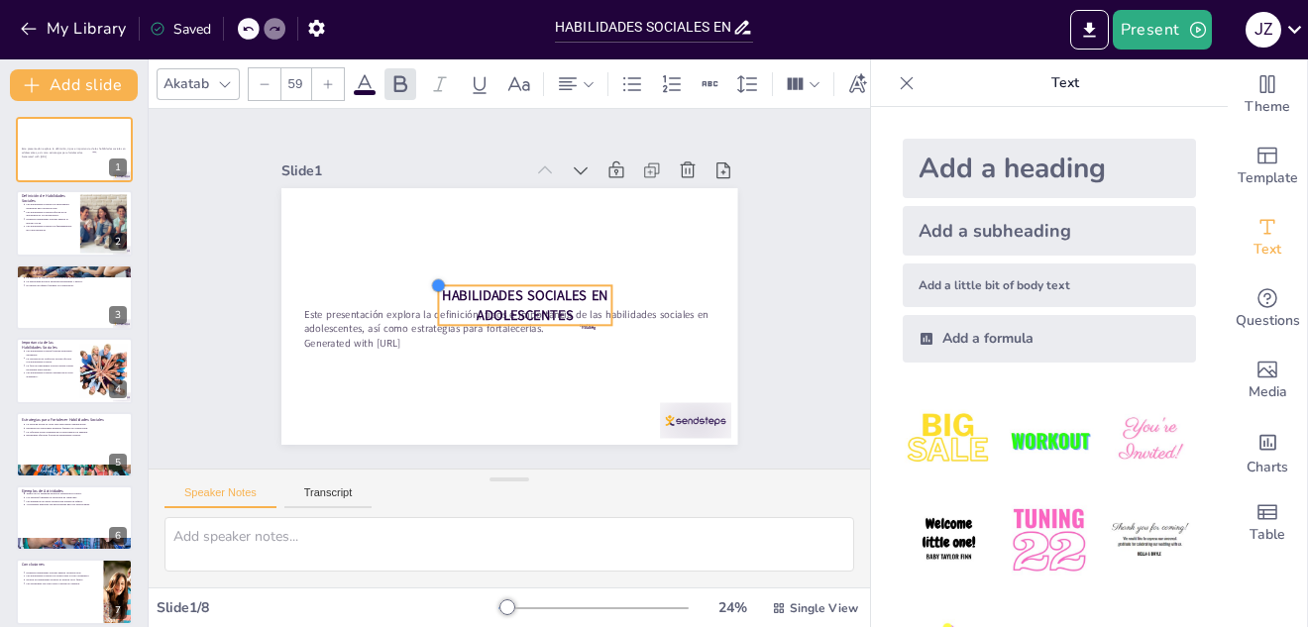
drag, startPoint x: 397, startPoint y: 278, endPoint x: 570, endPoint y: 285, distance: 172.5
click at [570, 285] on div "Este presentación explora la definición, tipos e importancia de las habilidades…" at bounding box center [491, 309] width 510 height 496
type input "57.6"
drag, startPoint x: 597, startPoint y: 298, endPoint x: 637, endPoint y: 295, distance: 39.7
click at [637, 331] on div at bounding box center [646, 352] width 27 height 42
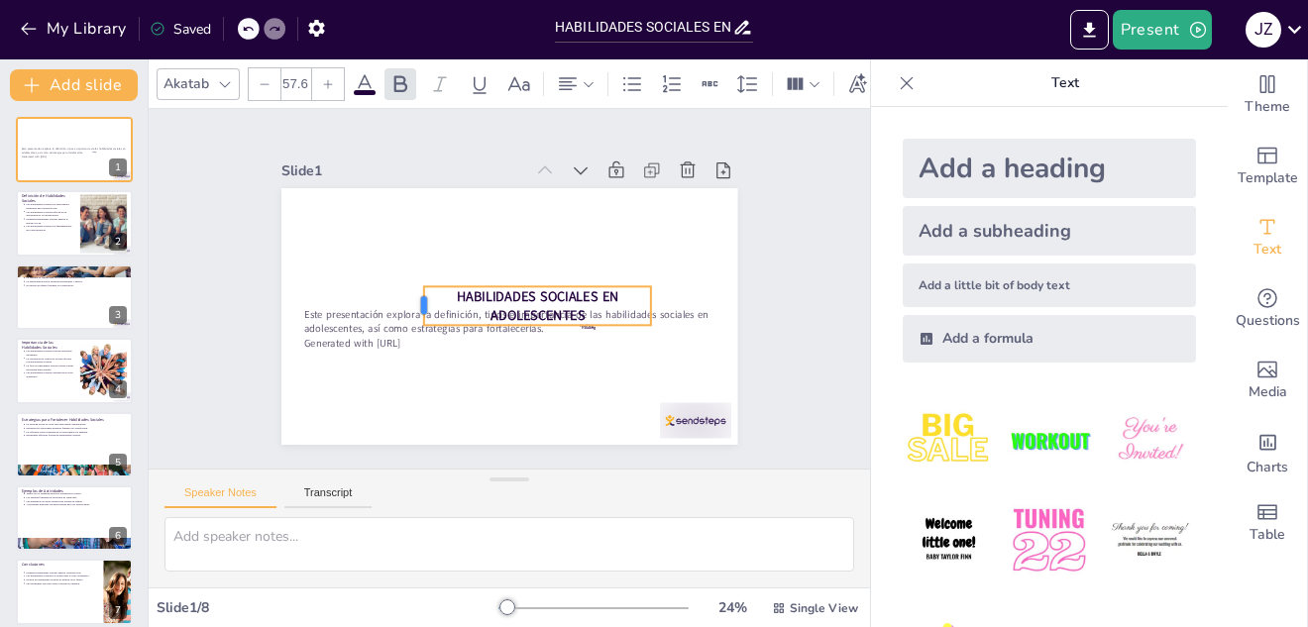
drag, startPoint x: 425, startPoint y: 298, endPoint x: 406, endPoint y: 296, distance: 18.9
click at [414, 250] on div at bounding box center [433, 231] width 39 height 38
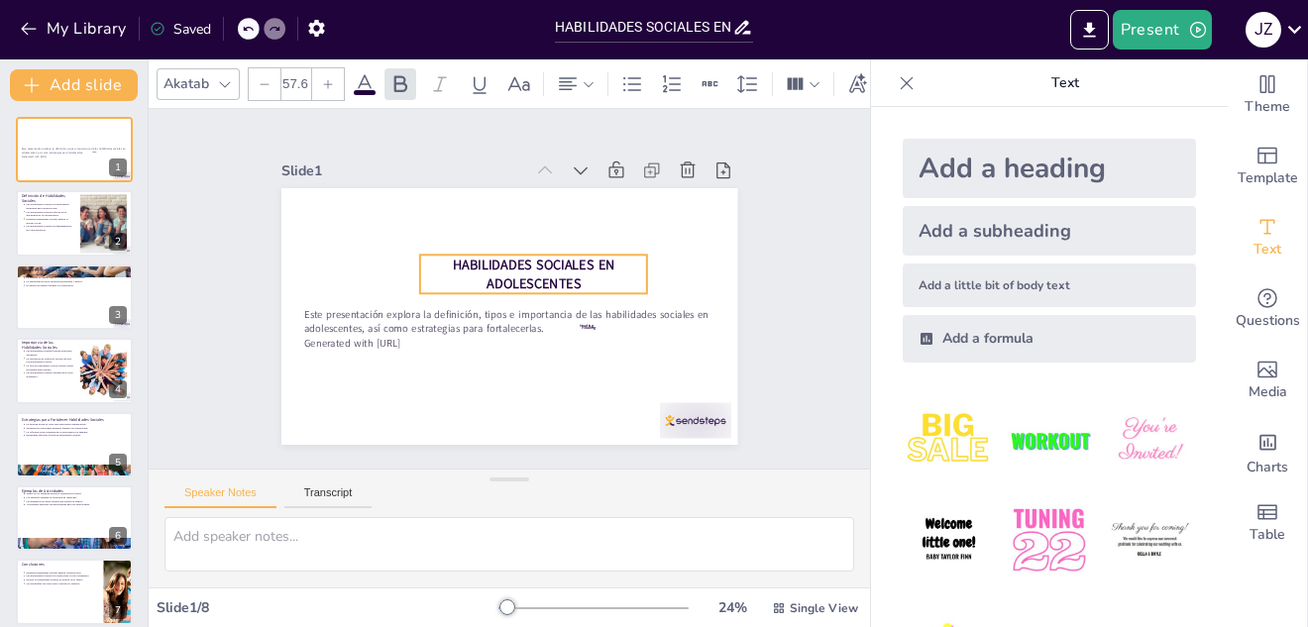
drag, startPoint x: 522, startPoint y: 282, endPoint x: 518, endPoint y: 251, distance: 32.0
click at [518, 251] on span "HABILIDADES SOCIALES EN ADOLESCENTES" at bounding box center [540, 276] width 160 height 75
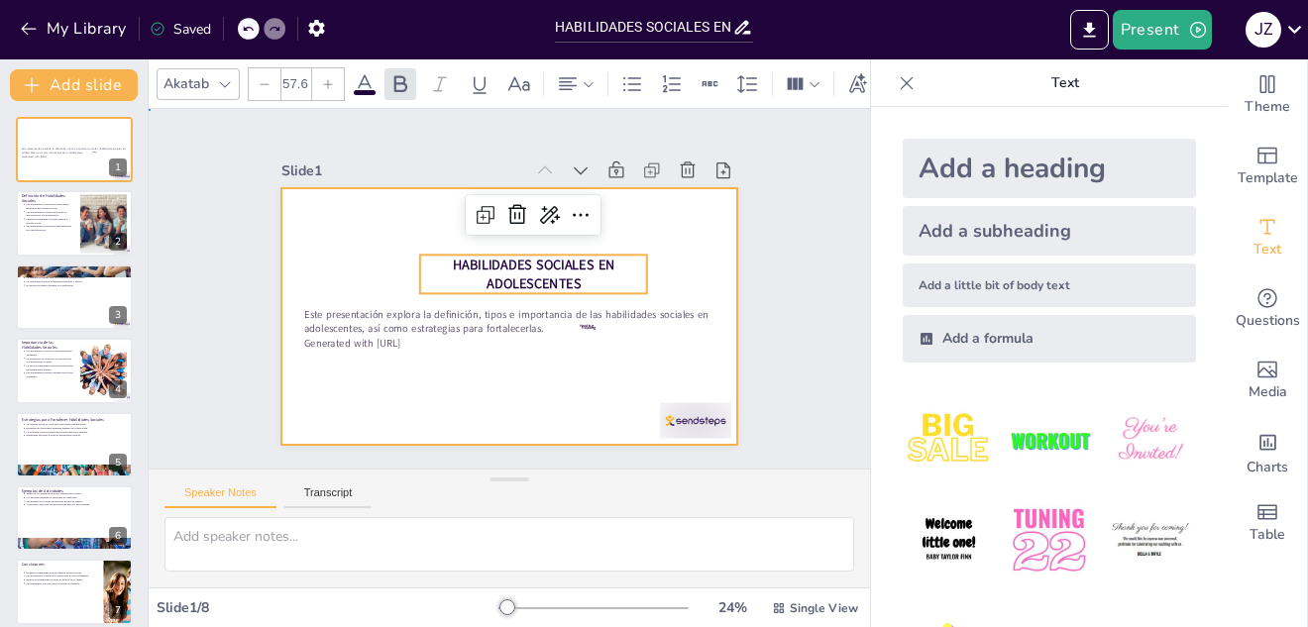
click at [674, 265] on div at bounding box center [491, 309] width 510 height 496
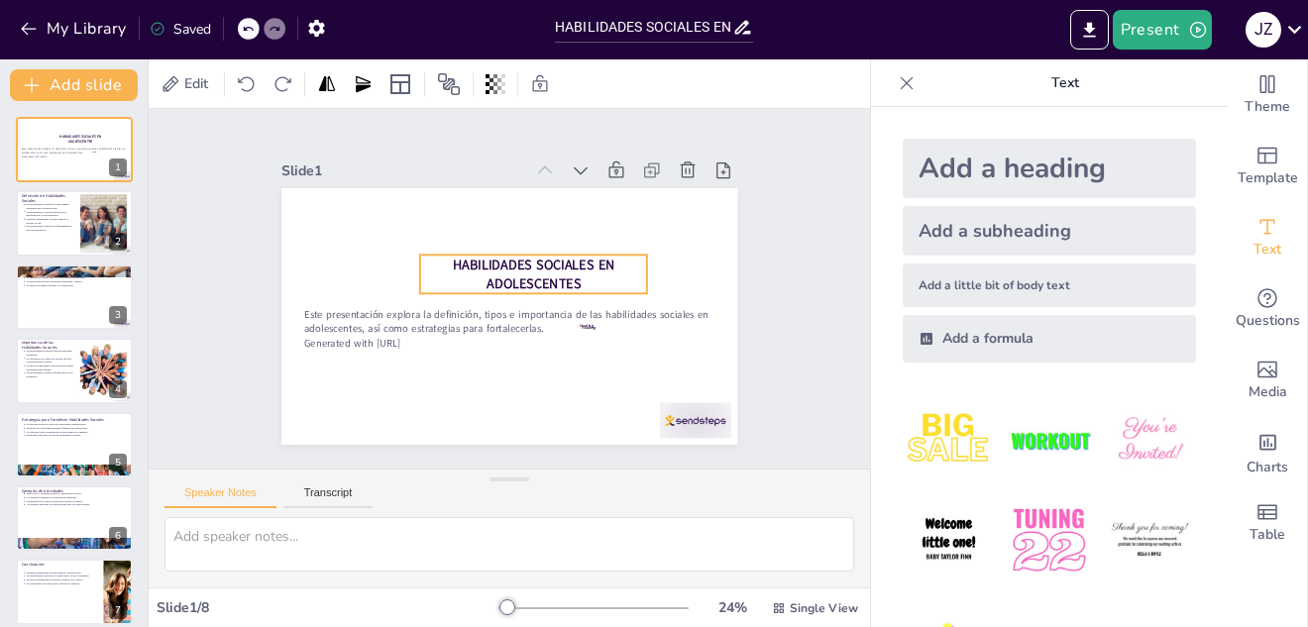
click at [505, 257] on span "HABILIDADES SOCIALES EN ADOLESCENTES" at bounding box center [524, 313] width 38 height 162
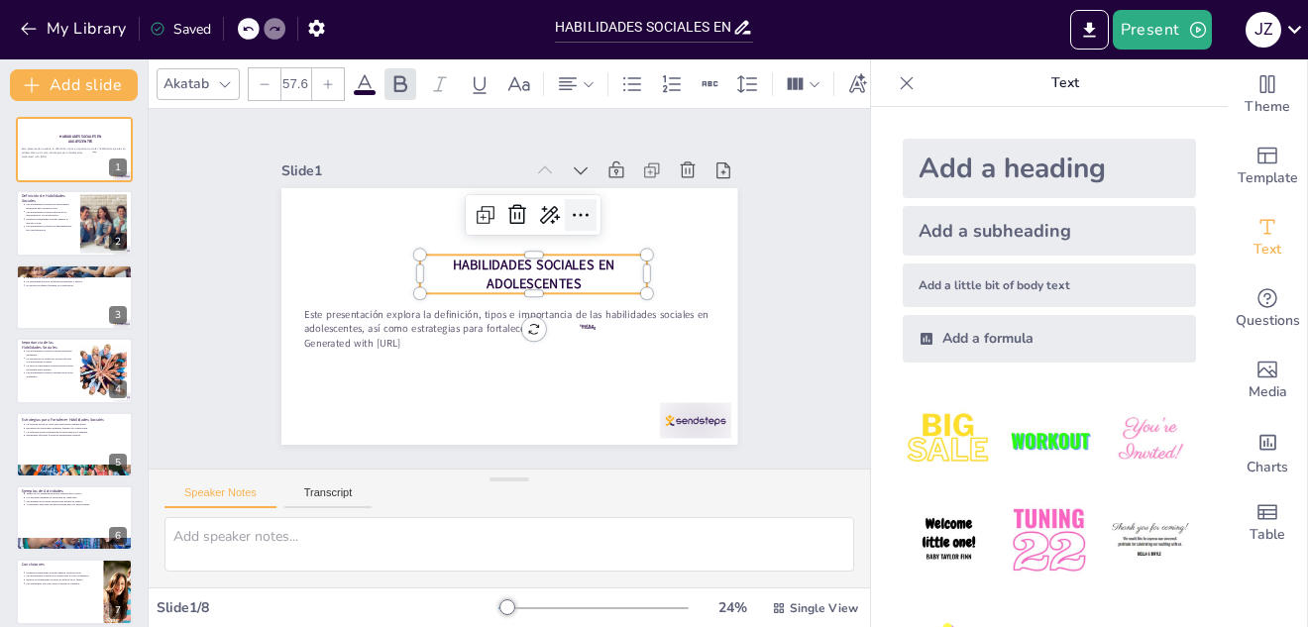
click at [586, 226] on icon at bounding box center [601, 241] width 30 height 30
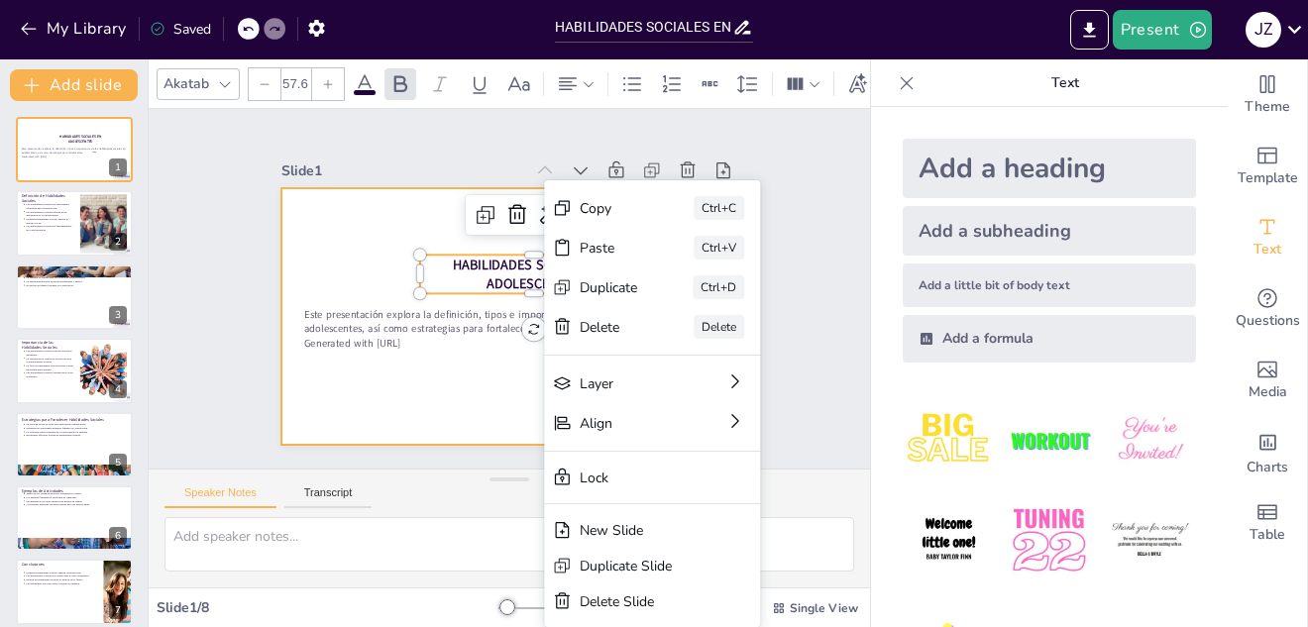
click at [390, 202] on div at bounding box center [503, 262] width 499 height 346
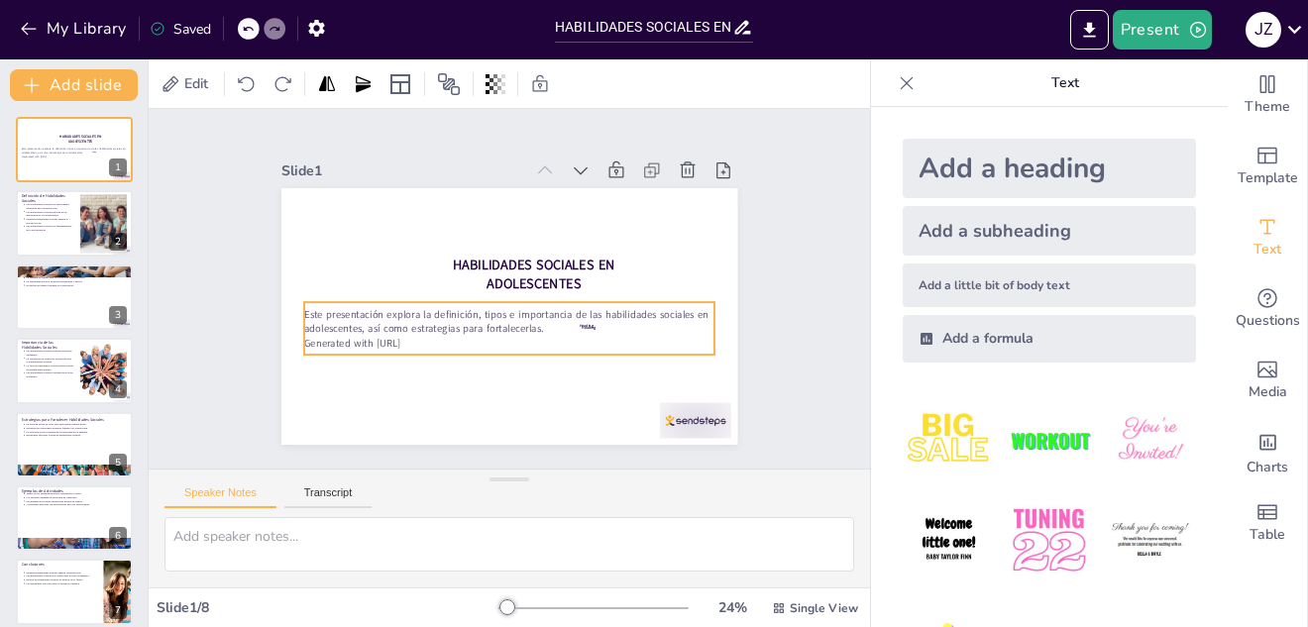
click at [324, 310] on p "Este presentación explora la definición, tipos e importancia de las habilidades…" at bounding box center [495, 258] width 386 height 193
click at [550, 99] on div at bounding box center [560, 89] width 20 height 20
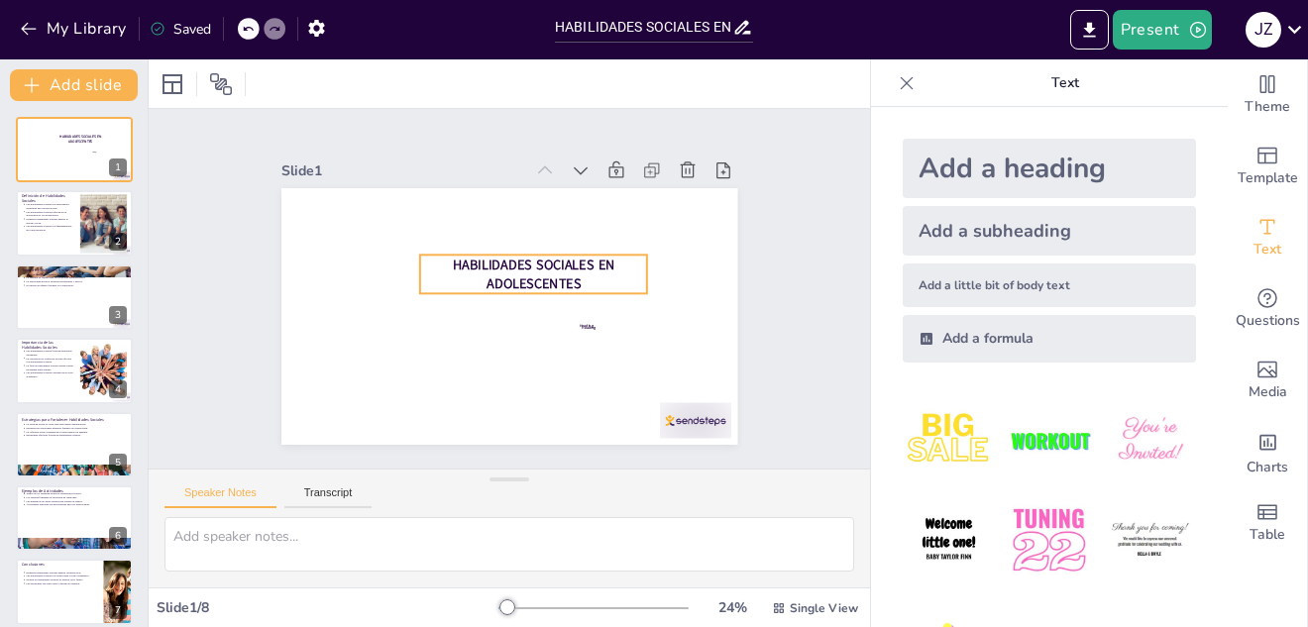
click at [453, 254] on p "HABILIDADES SOCIALES EN ADOLESCENTES" at bounding box center [535, 299] width 164 height 206
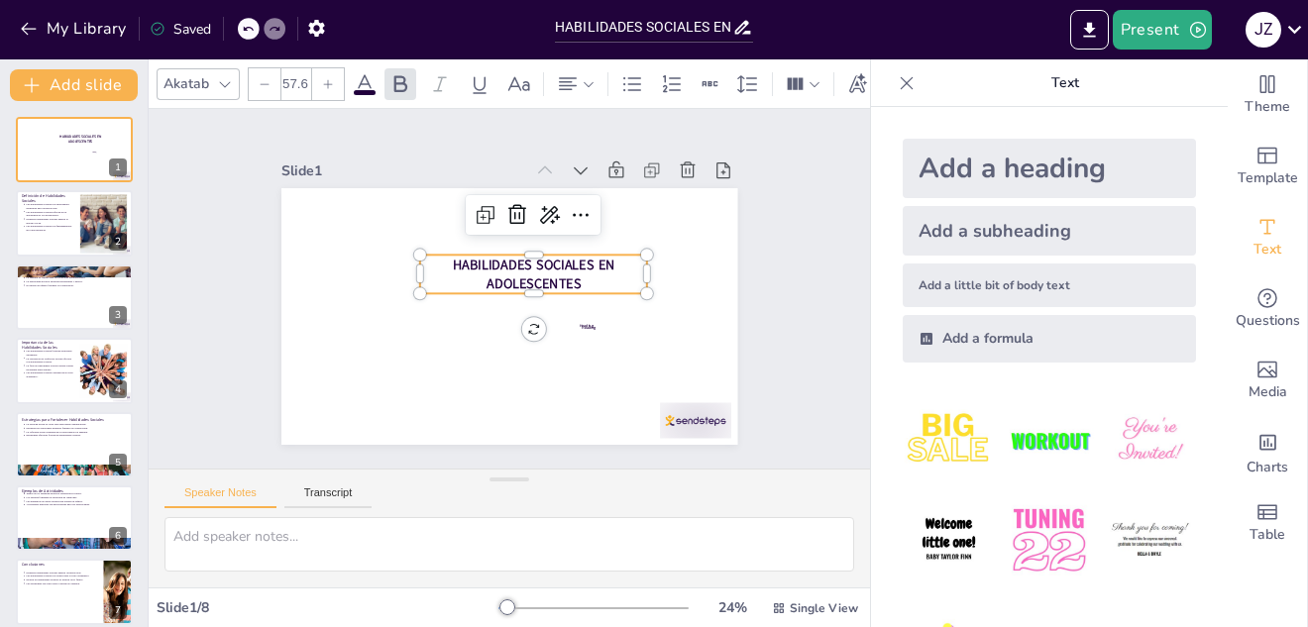
click at [496, 252] on span "HABILIDADES SOCIALES EN ADOLESCENTES" at bounding box center [539, 301] width 87 height 156
click at [442, 277] on span "HABILIDADES SOCIALES EN ADOLESCENTES" at bounding box center [494, 314] width 160 height 75
click at [572, 275] on p "HABILIDADES SOCIALES EN ADOLESCENTES" at bounding box center [487, 305] width 230 height 61
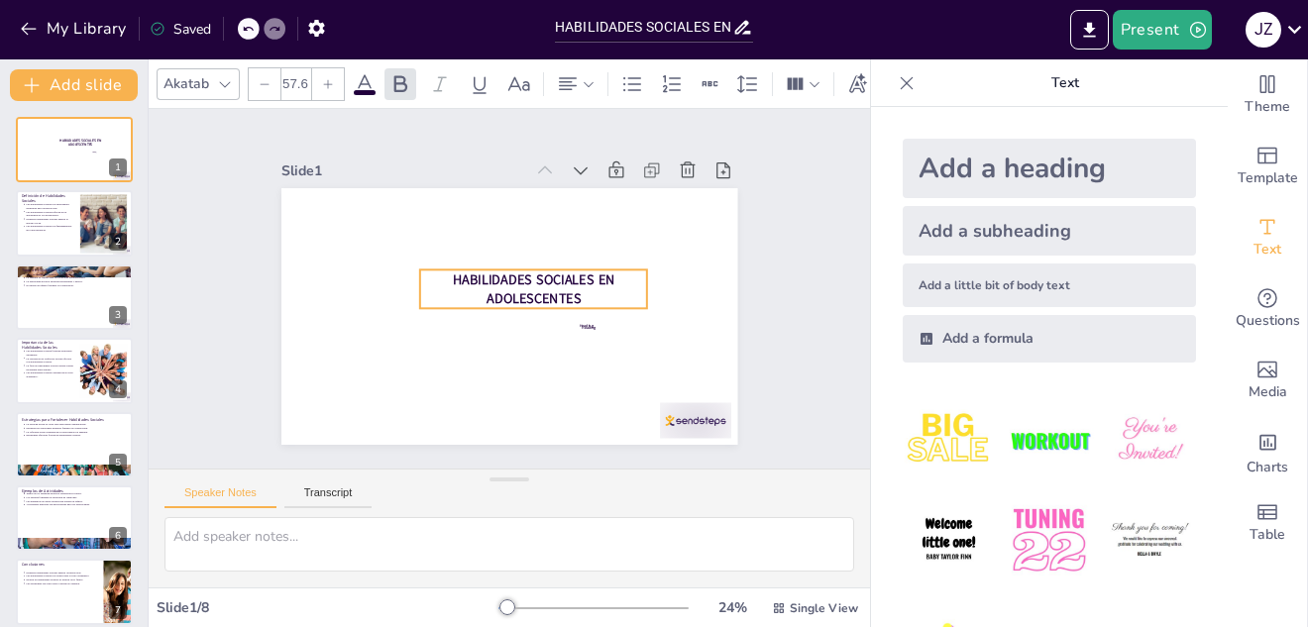
drag, startPoint x: 517, startPoint y: 279, endPoint x: 517, endPoint y: 294, distance: 14.9
click at [517, 294] on span "HABILIDADES SOCIALES EN ADOLESCENTES" at bounding box center [529, 305] width 97 height 150
click at [584, 284] on p "HABILIDADES SOCIALES EN ADOLESCENTES" at bounding box center [521, 310] width 147 height 216
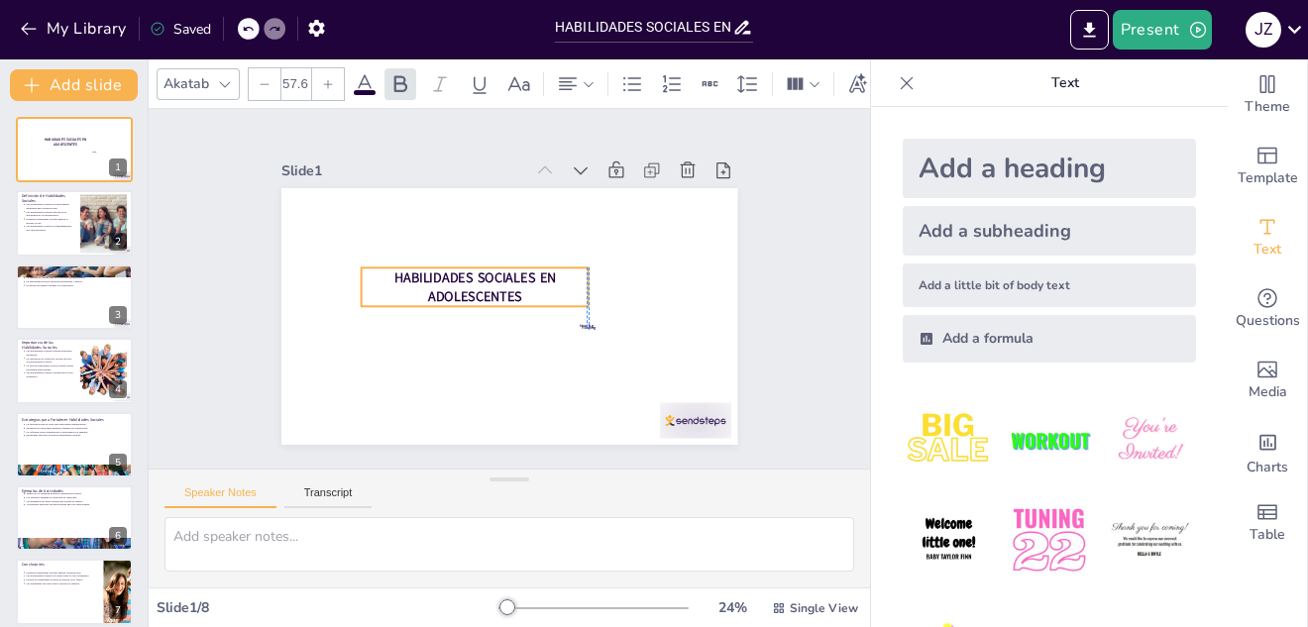
drag, startPoint x: 603, startPoint y: 267, endPoint x: 546, endPoint y: 265, distance: 57.5
click at [546, 265] on p "HABILIDADES SOCIALES EN ADOLESCENTES" at bounding box center [538, 270] width 206 height 164
click at [404, 265] on span "HABILIDADES SOCIALES EN ADOLESCENTES" at bounding box center [482, 266] width 156 height 86
click at [431, 260] on div "Heading Heading HABILIDADES SOCIALES EN ADOLESCENTES" at bounding box center [583, 221] width 305 height 339
drag, startPoint x: 575, startPoint y: 273, endPoint x: 612, endPoint y: 273, distance: 37.6
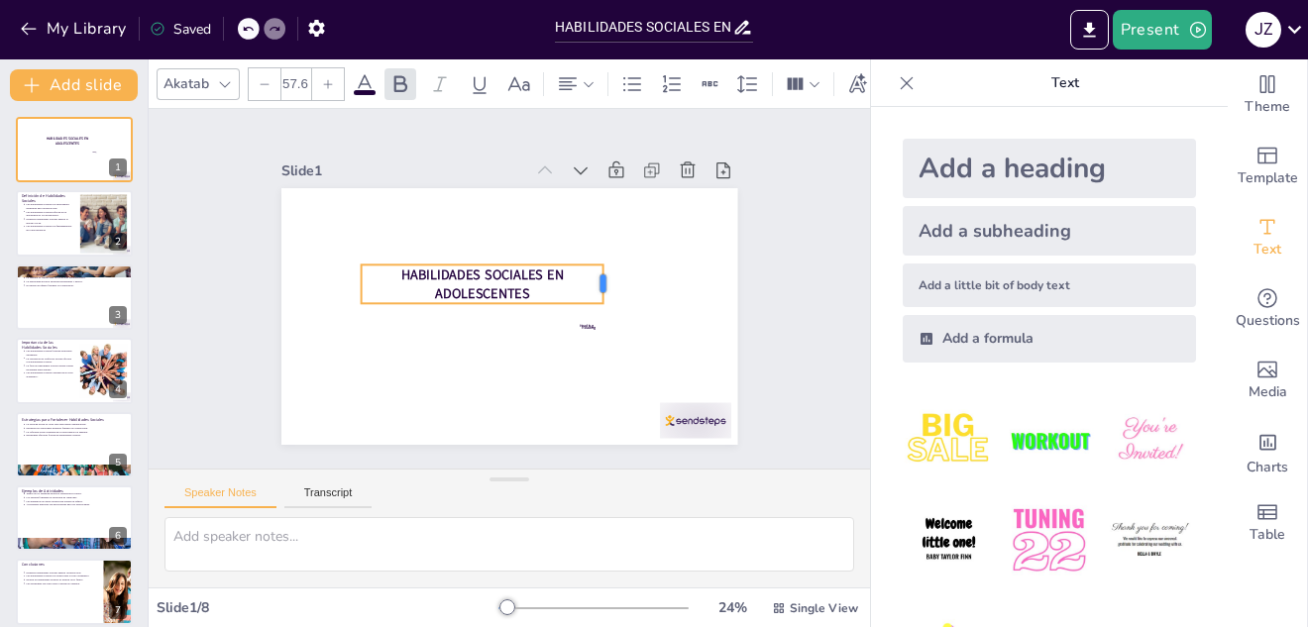
click at [503, 374] on div at bounding box center [483, 387] width 42 height 27
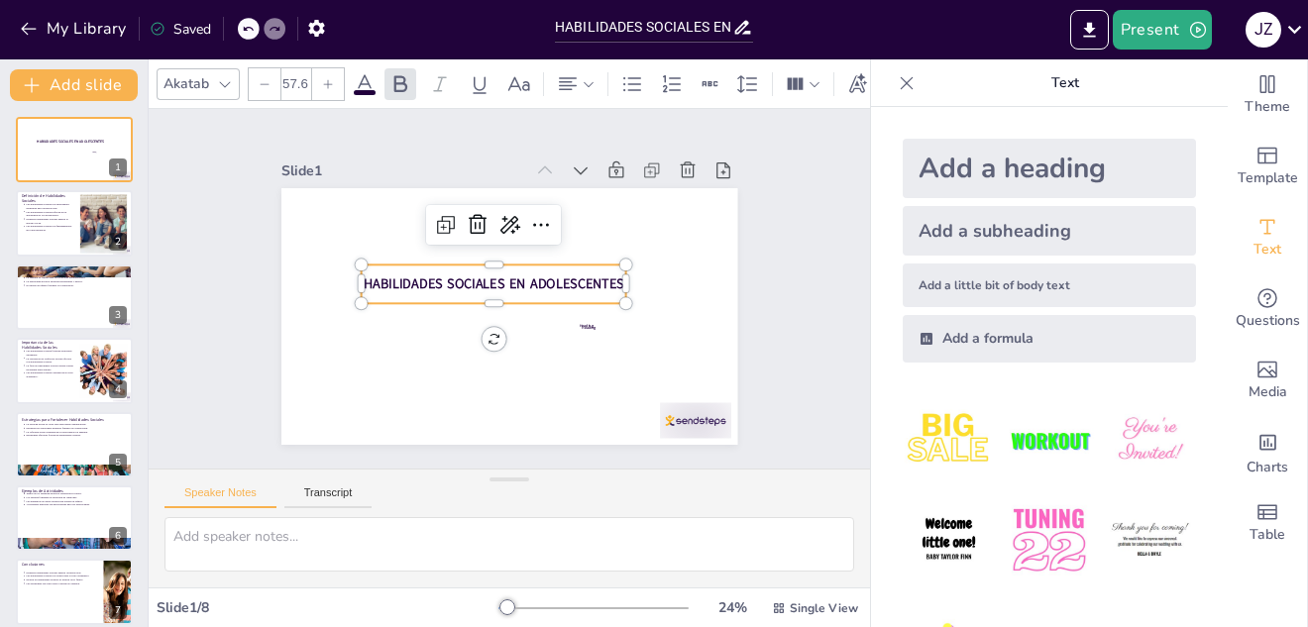
click at [399, 258] on div "HABILIDADES SOCIALES EN ADOLESCENTES" at bounding box center [502, 273] width 206 height 223
click at [331, 79] on icon at bounding box center [328, 83] width 9 height 9
click at [331, 78] on icon at bounding box center [328, 84] width 12 height 12
click at [222, 76] on icon at bounding box center [225, 84] width 16 height 16
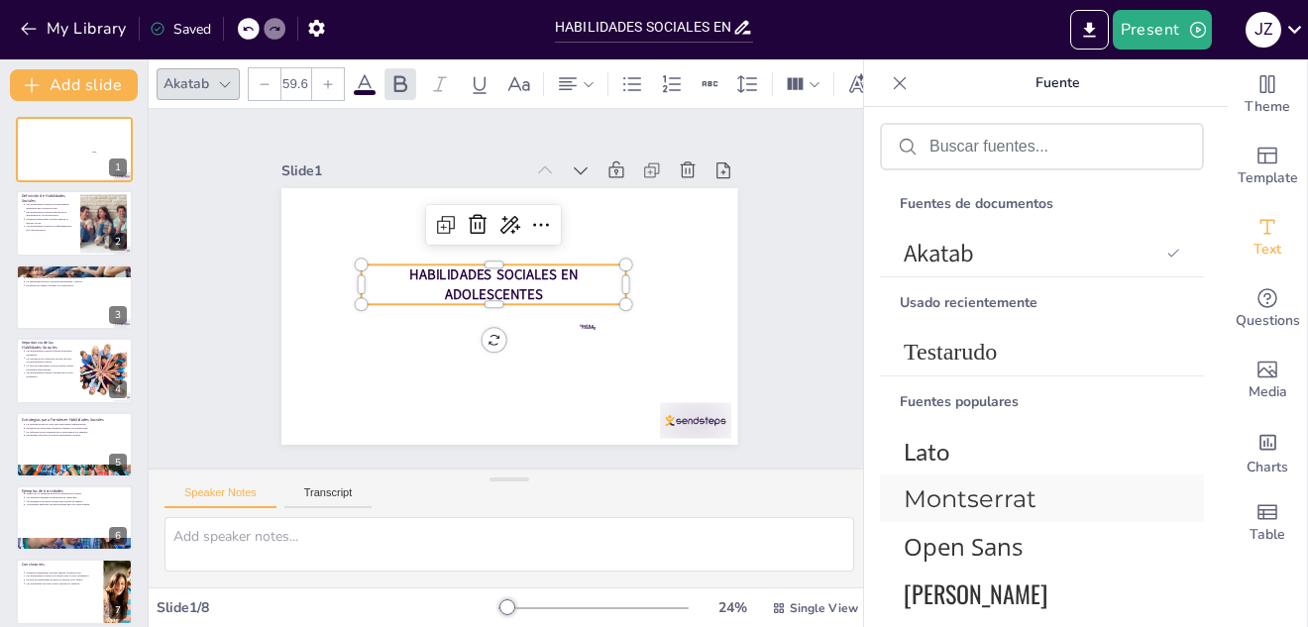
click at [944, 496] on font "Montserrat" at bounding box center [970, 498] width 133 height 29
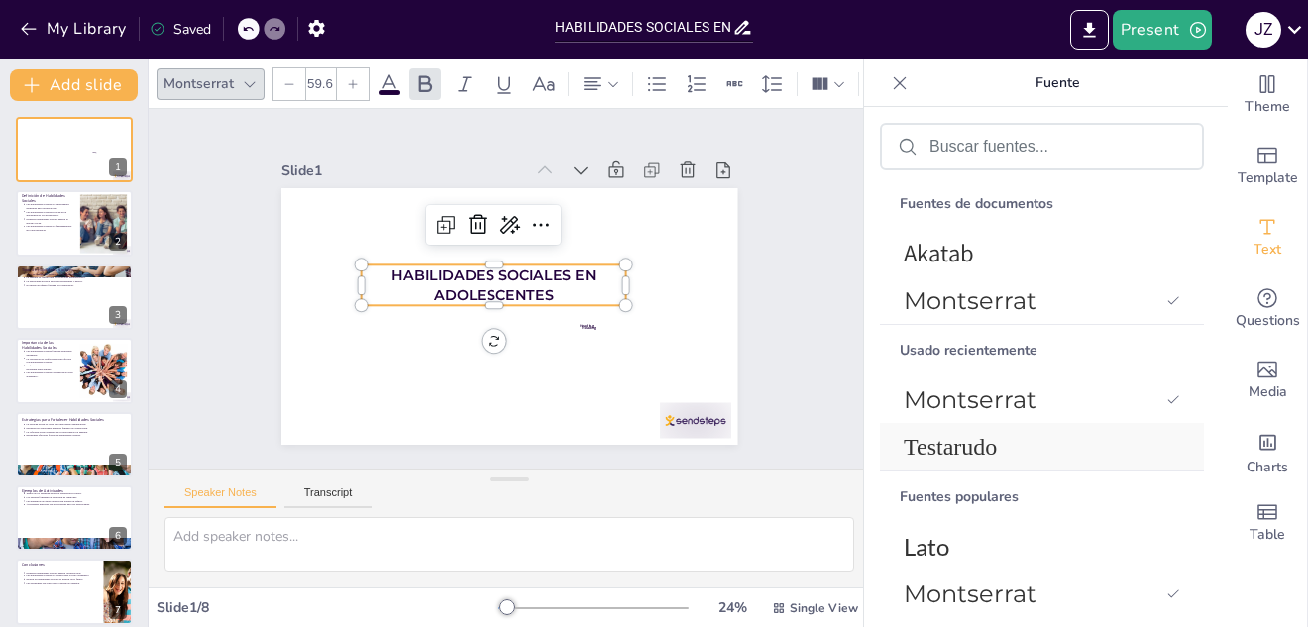
click at [945, 438] on font "Testarudo" at bounding box center [950, 447] width 93 height 26
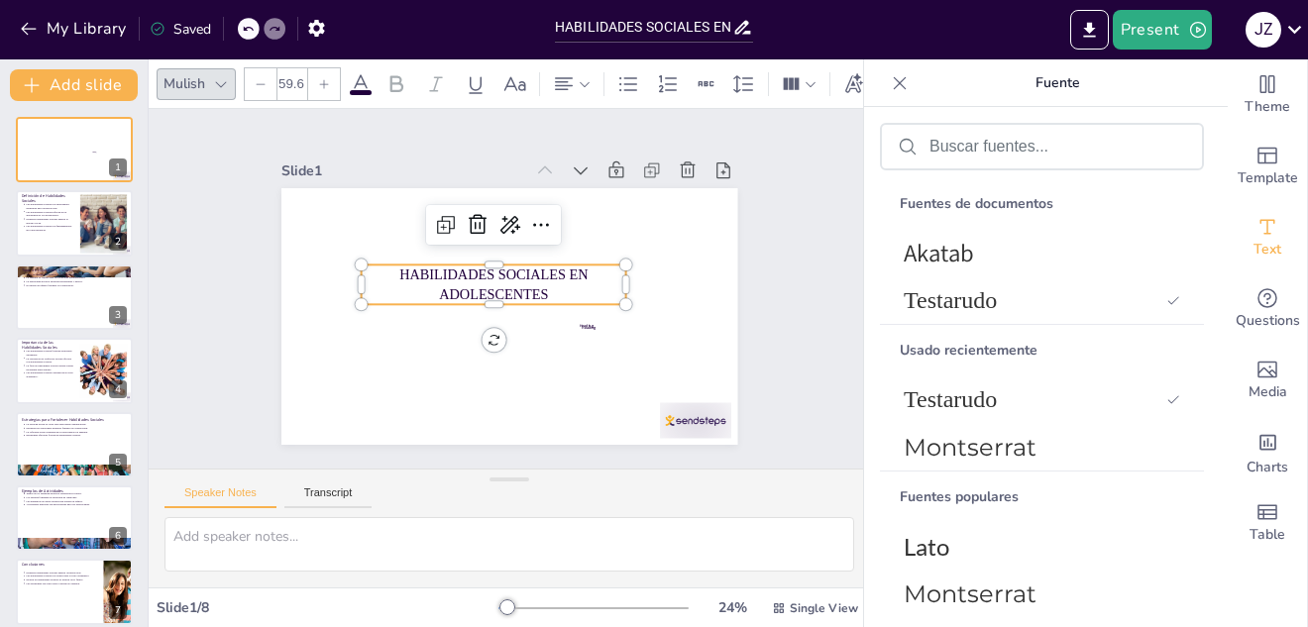
click at [325, 78] on icon at bounding box center [324, 84] width 12 height 12
click at [325, 79] on icon at bounding box center [324, 83] width 9 height 9
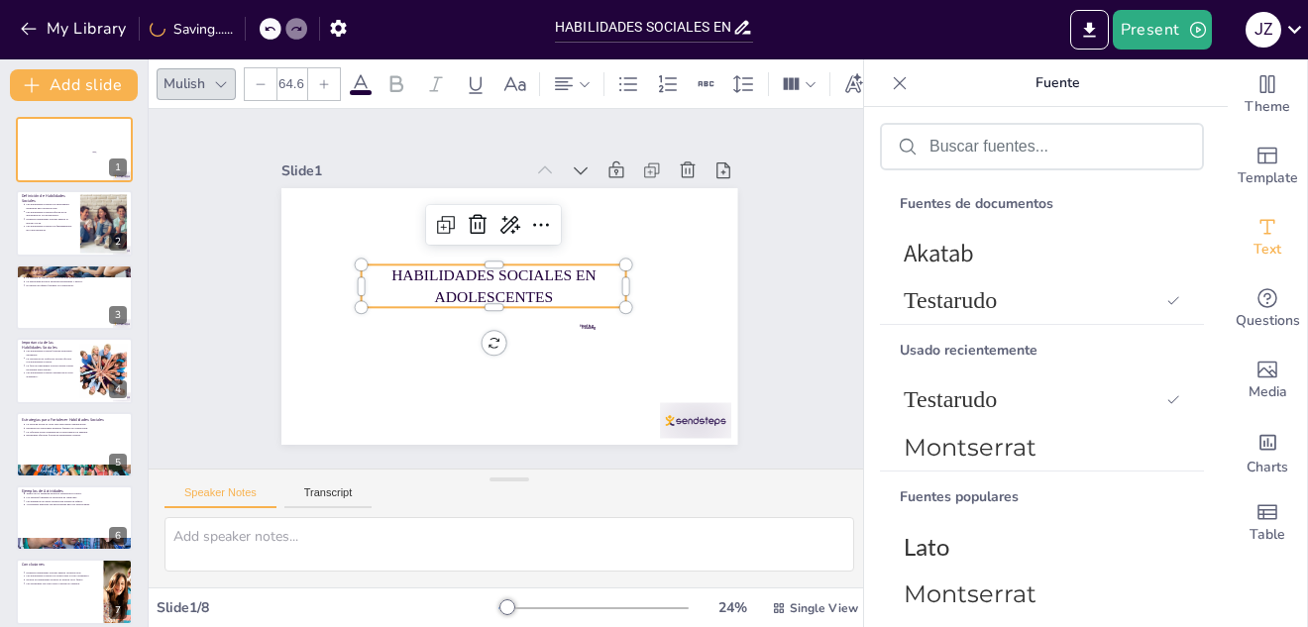
click at [325, 79] on icon at bounding box center [324, 83] width 9 height 9
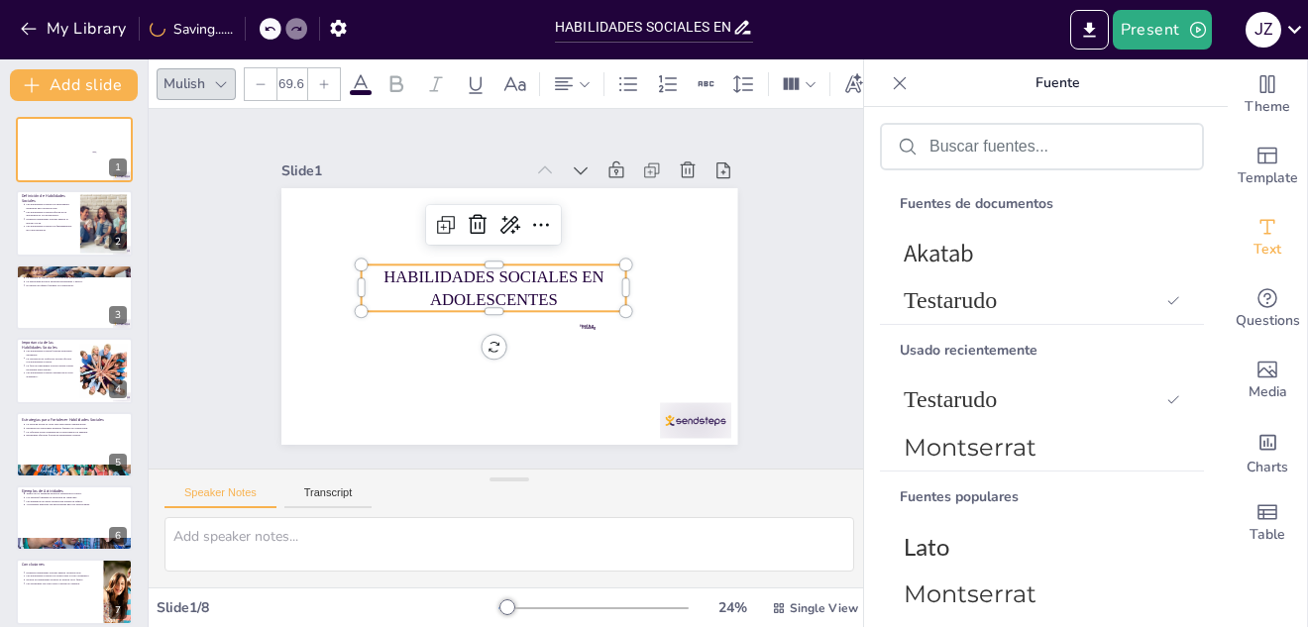
click at [325, 79] on icon at bounding box center [324, 83] width 9 height 9
click at [363, 80] on icon at bounding box center [361, 84] width 24 height 24
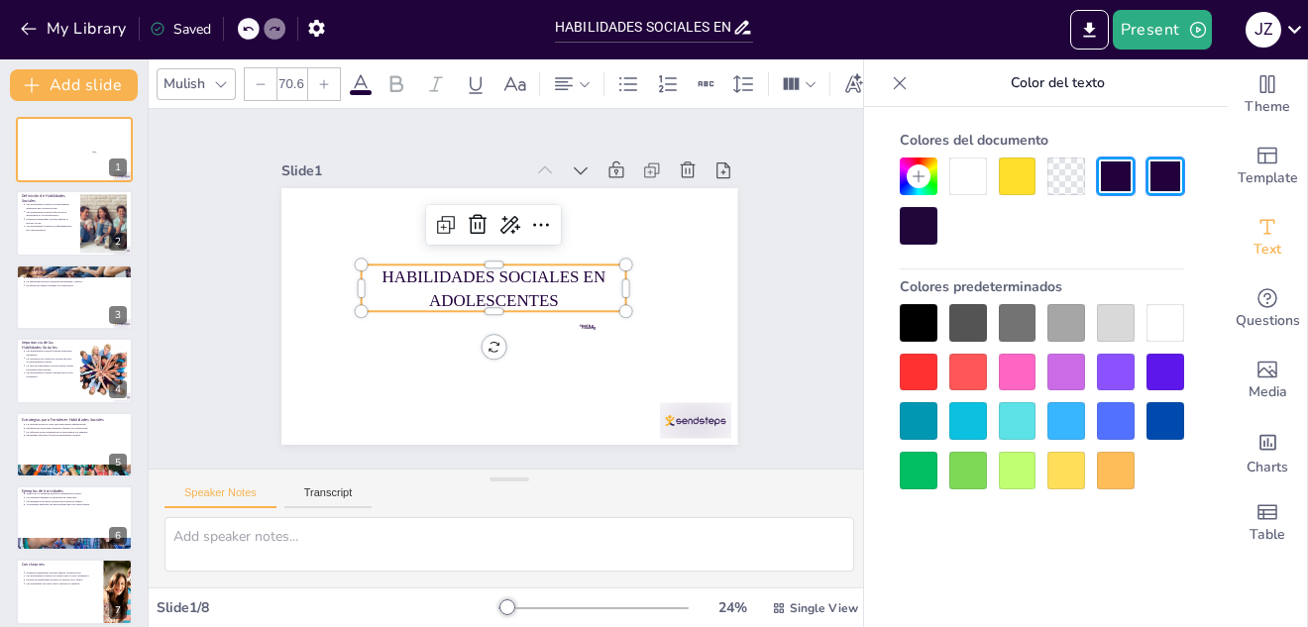
click at [394, 76] on icon at bounding box center [396, 83] width 13 height 17
click at [396, 83] on icon at bounding box center [396, 83] width 13 height 17
click at [923, 225] on div at bounding box center [919, 226] width 38 height 38
click at [1167, 158] on div at bounding box center [1165, 177] width 38 height 38
click at [567, 388] on div at bounding box center [557, 397] width 19 height 19
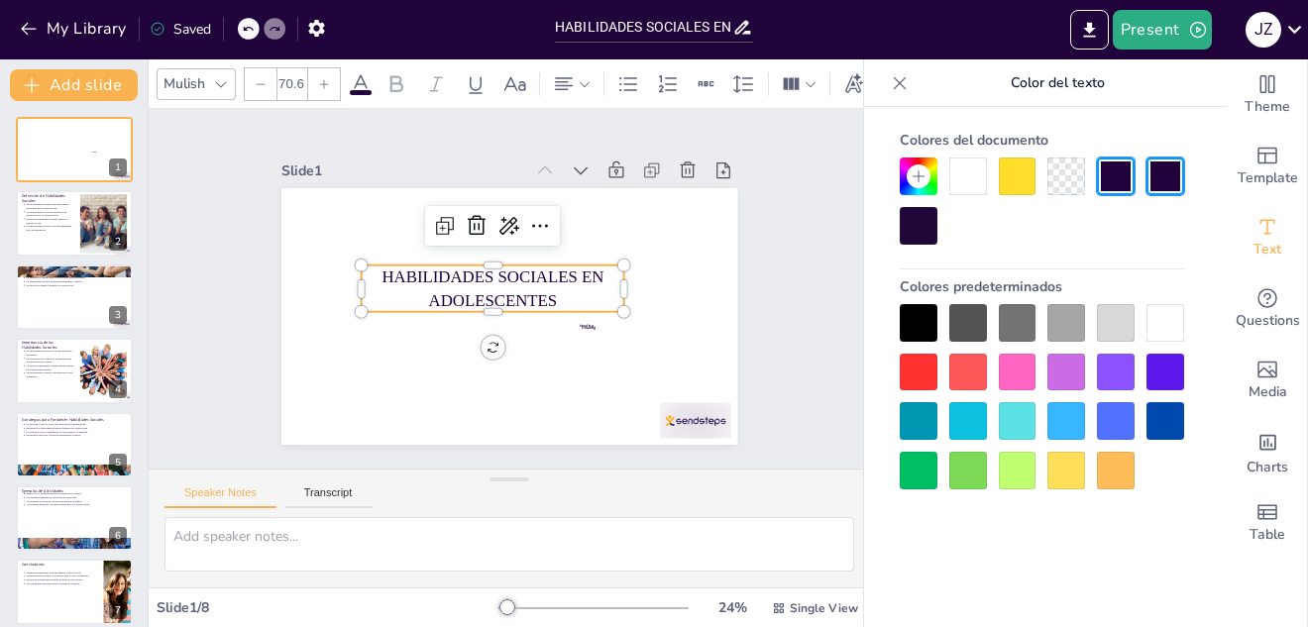
type input "70"
click at [1121, 414] on div at bounding box center [1116, 421] width 38 height 38
click at [92, 219] on button at bounding box center [87, 208] width 24 height 24
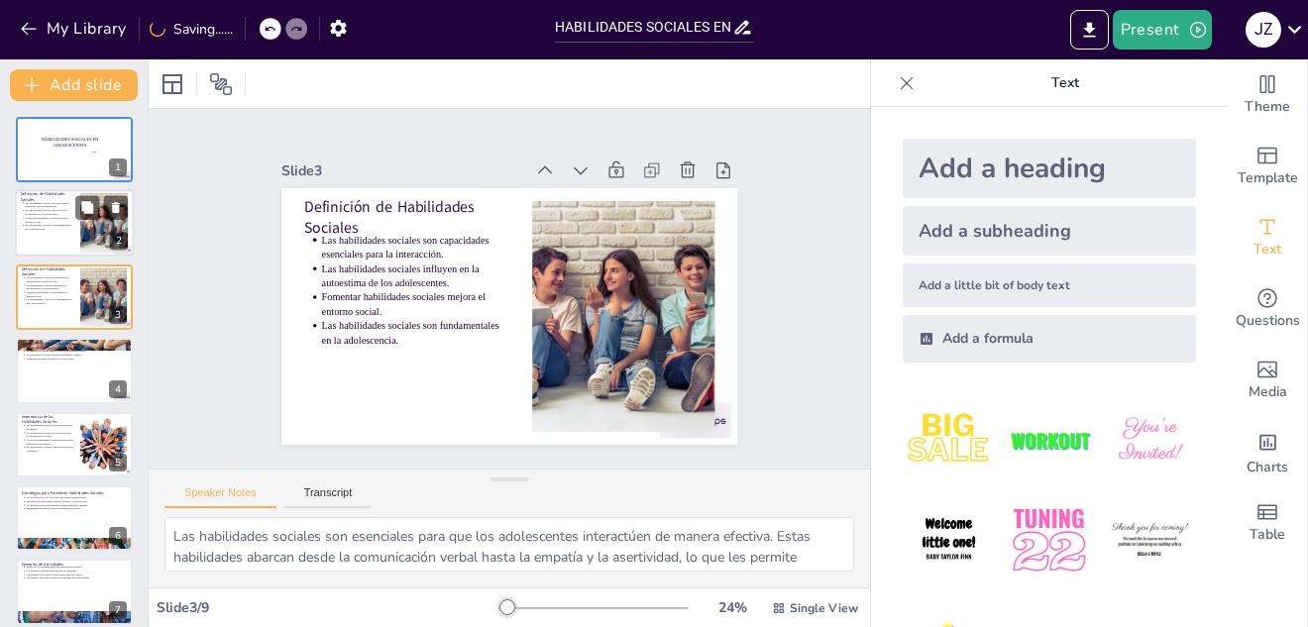
click at [100, 212] on div at bounding box center [101, 208] width 53 height 24
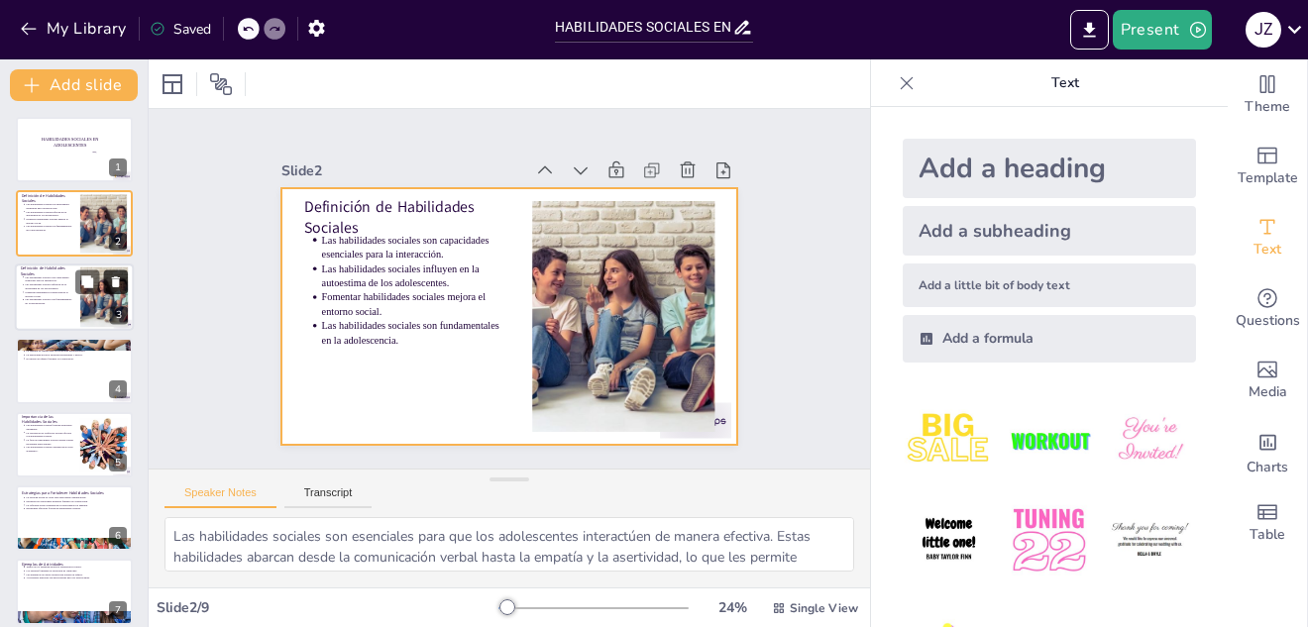
click at [114, 292] on button at bounding box center [116, 281] width 24 height 24
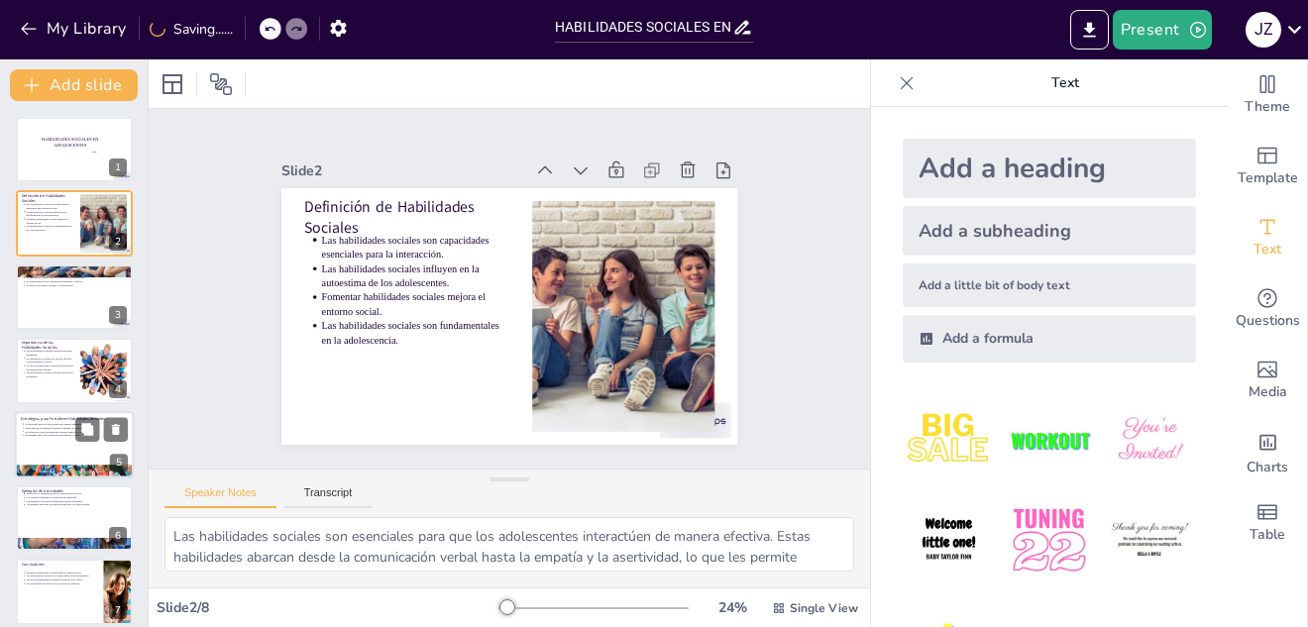
click at [123, 454] on div "5" at bounding box center [119, 463] width 18 height 18
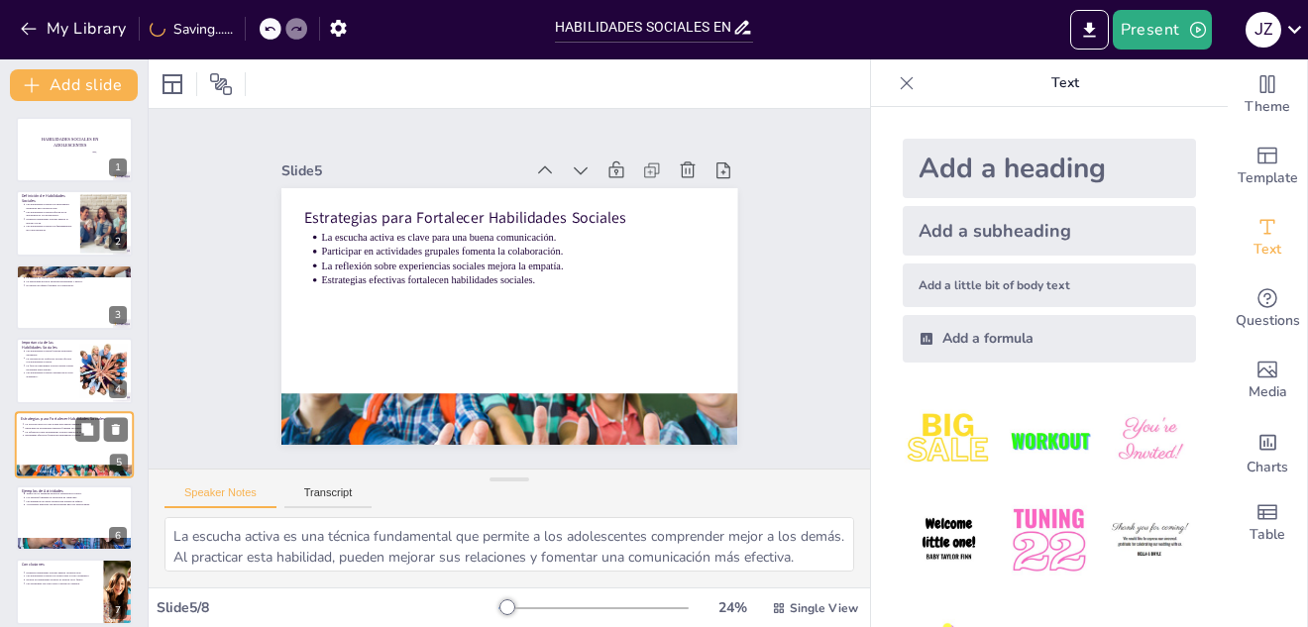
scroll to position [80, 0]
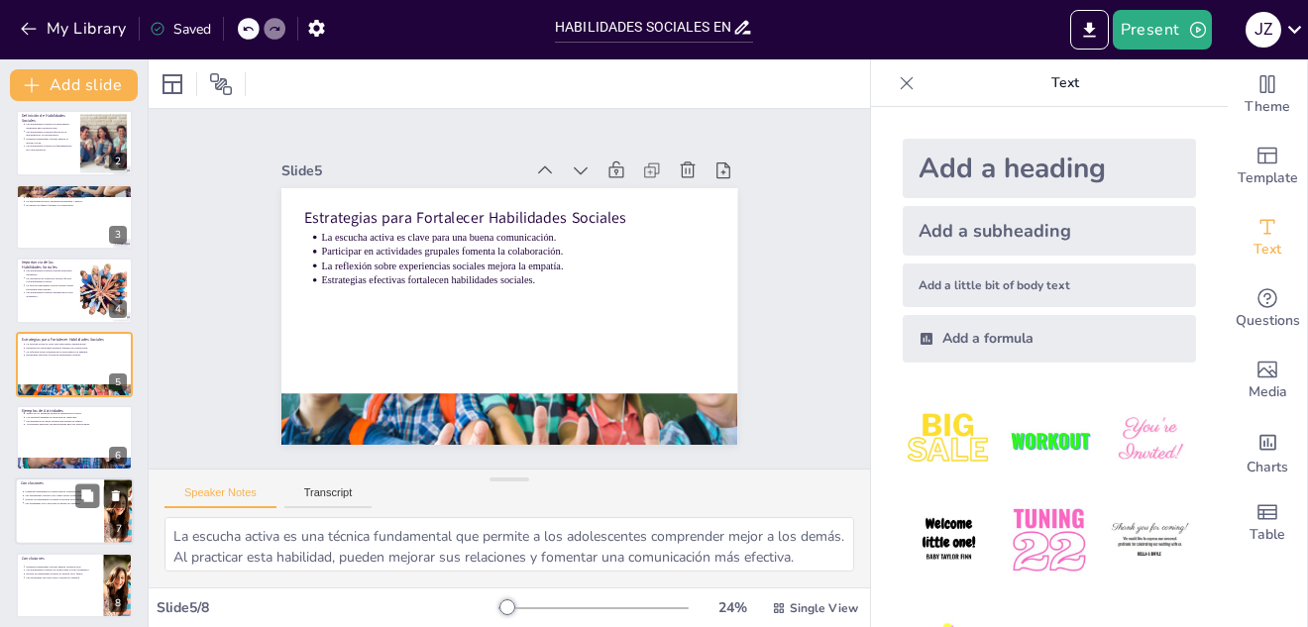
click at [118, 508] on div at bounding box center [118, 512] width 98 height 67
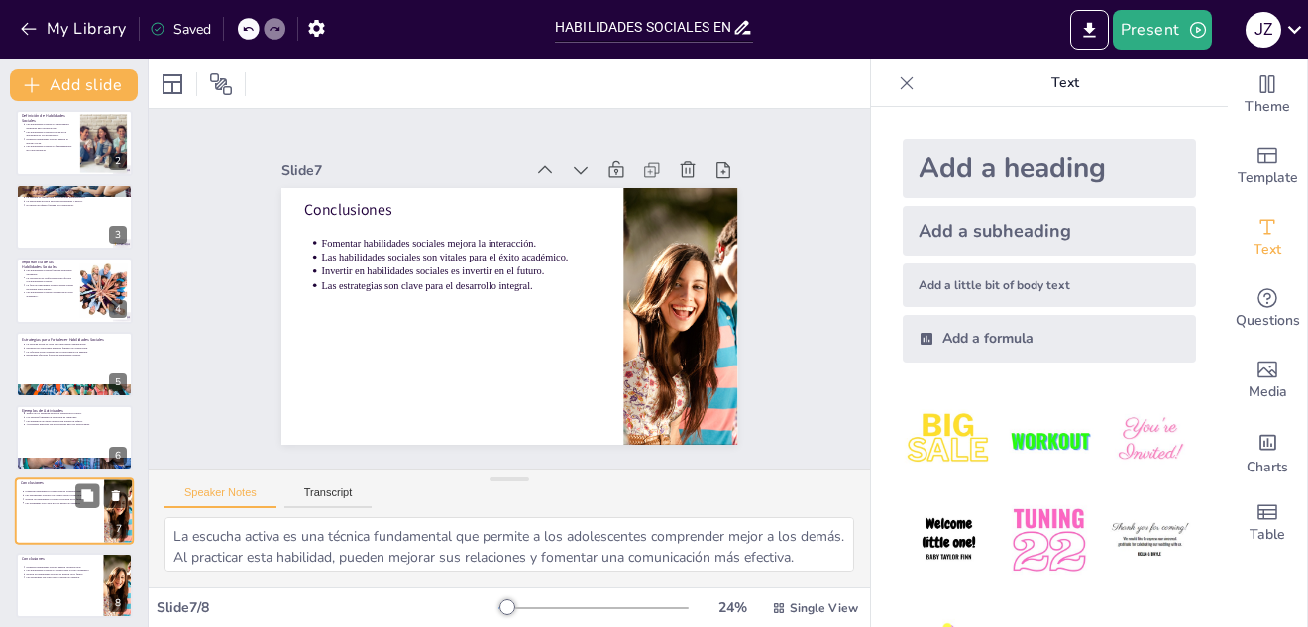
type textarea "Fomentar habilidades sociales es fundamental para que los adolescentes mejoren …"
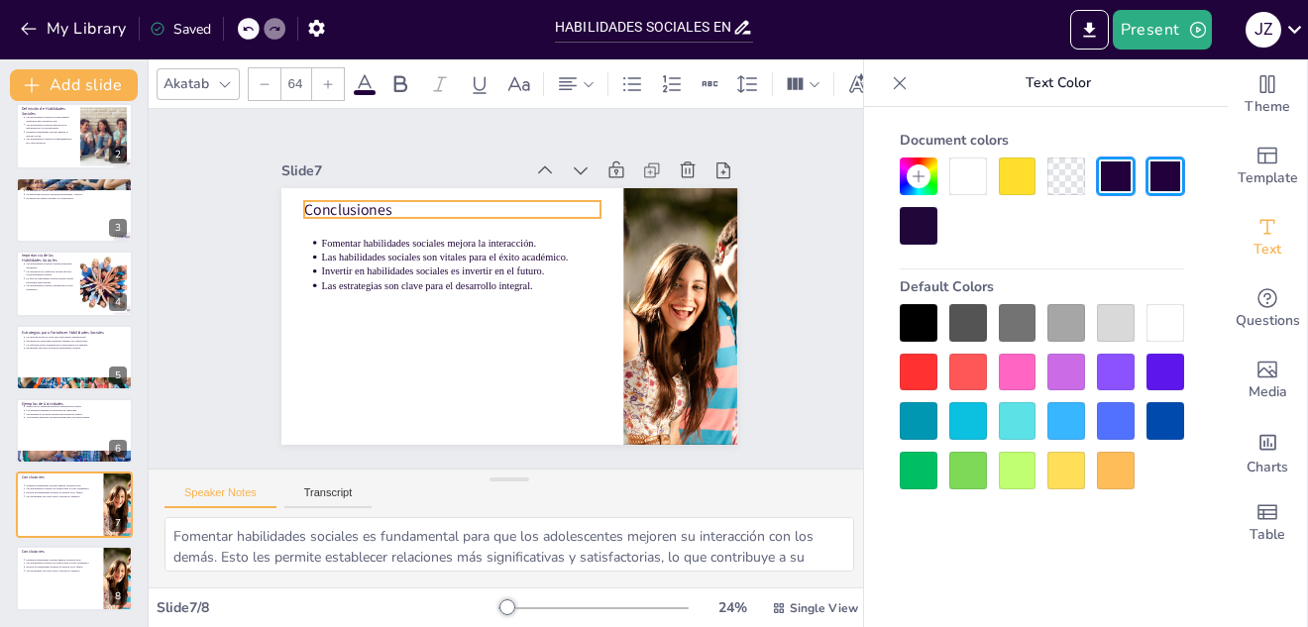
click at [454, 268] on p "Conclusiones" at bounding box center [593, 338] width 279 height 140
click at [224, 79] on icon at bounding box center [225, 84] width 16 height 16
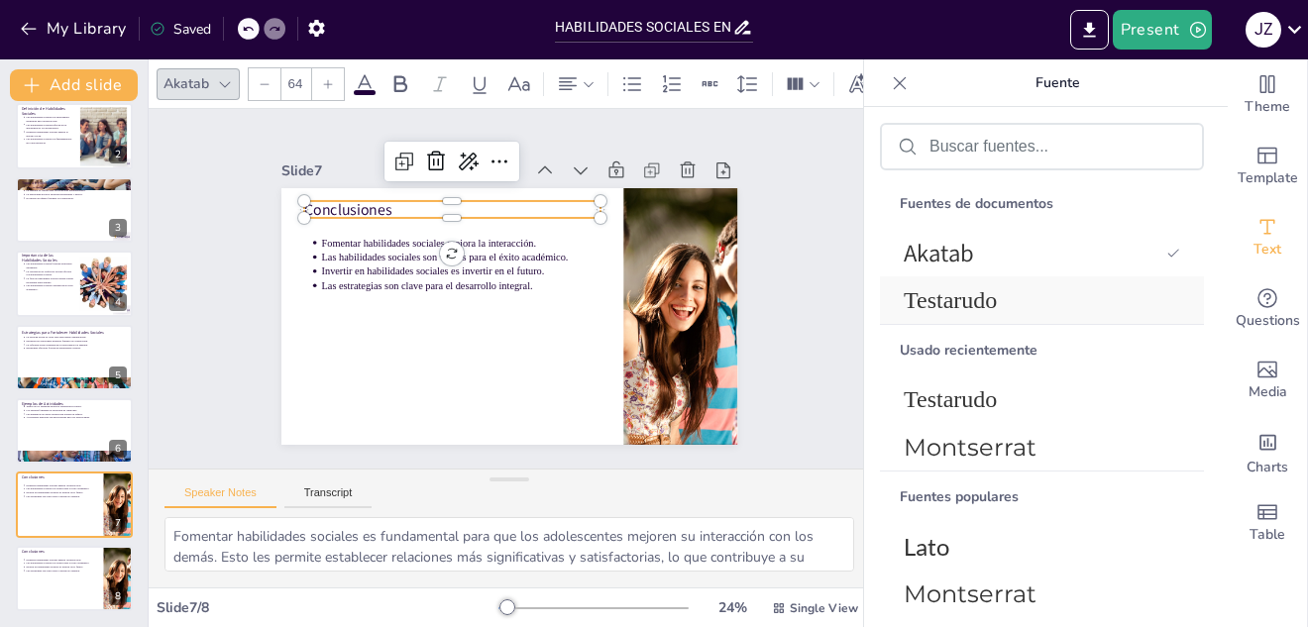
click at [952, 308] on font "Testarudo" at bounding box center [950, 300] width 93 height 26
click at [324, 78] on icon at bounding box center [324, 84] width 12 height 12
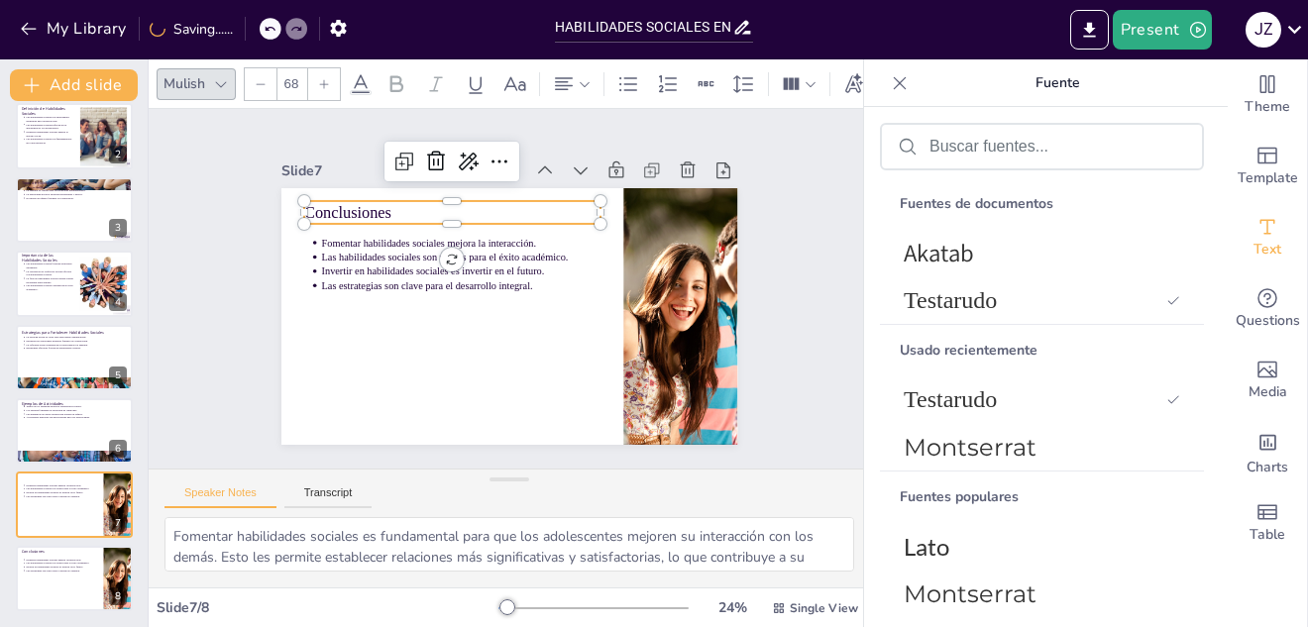
click at [324, 78] on icon at bounding box center [324, 84] width 12 height 12
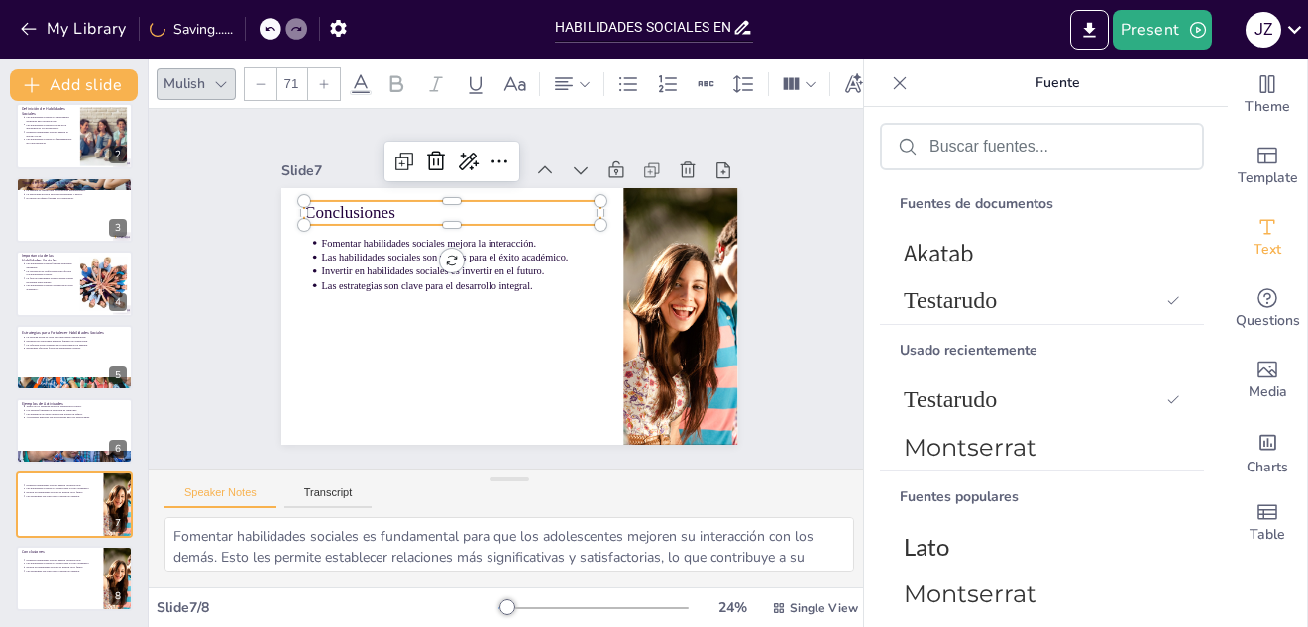
click at [324, 78] on icon at bounding box center [324, 84] width 12 height 12
click at [326, 79] on icon at bounding box center [324, 83] width 9 height 9
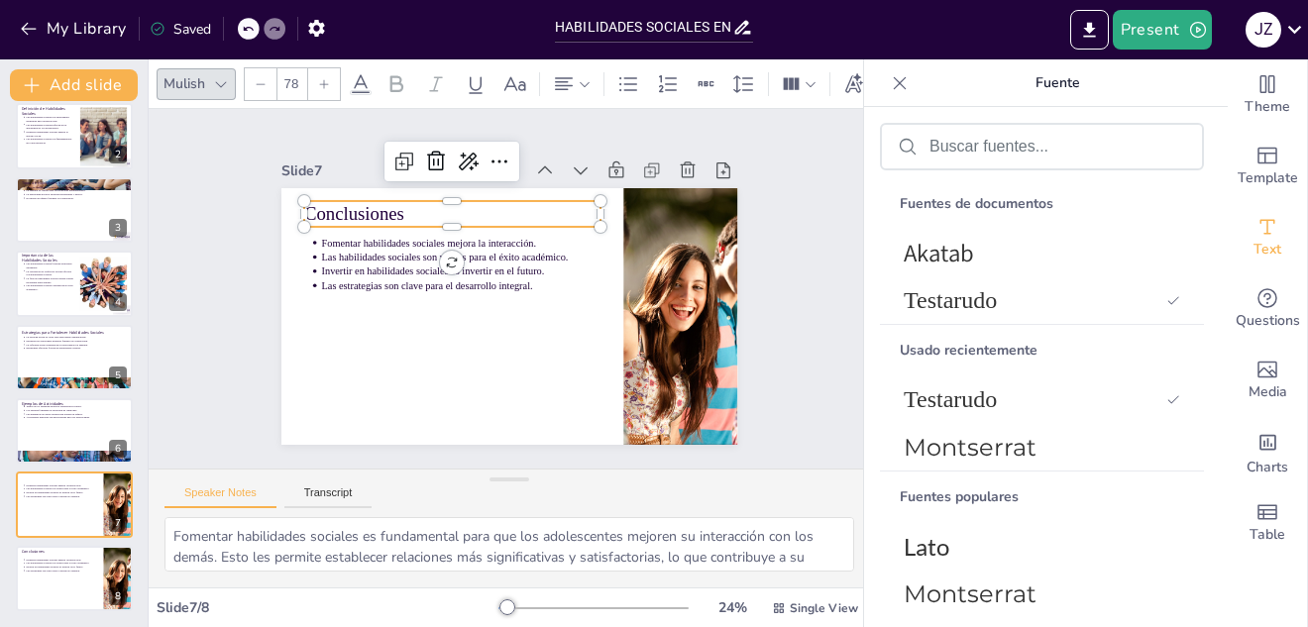
click at [326, 79] on icon at bounding box center [324, 83] width 9 height 9
type input "79"
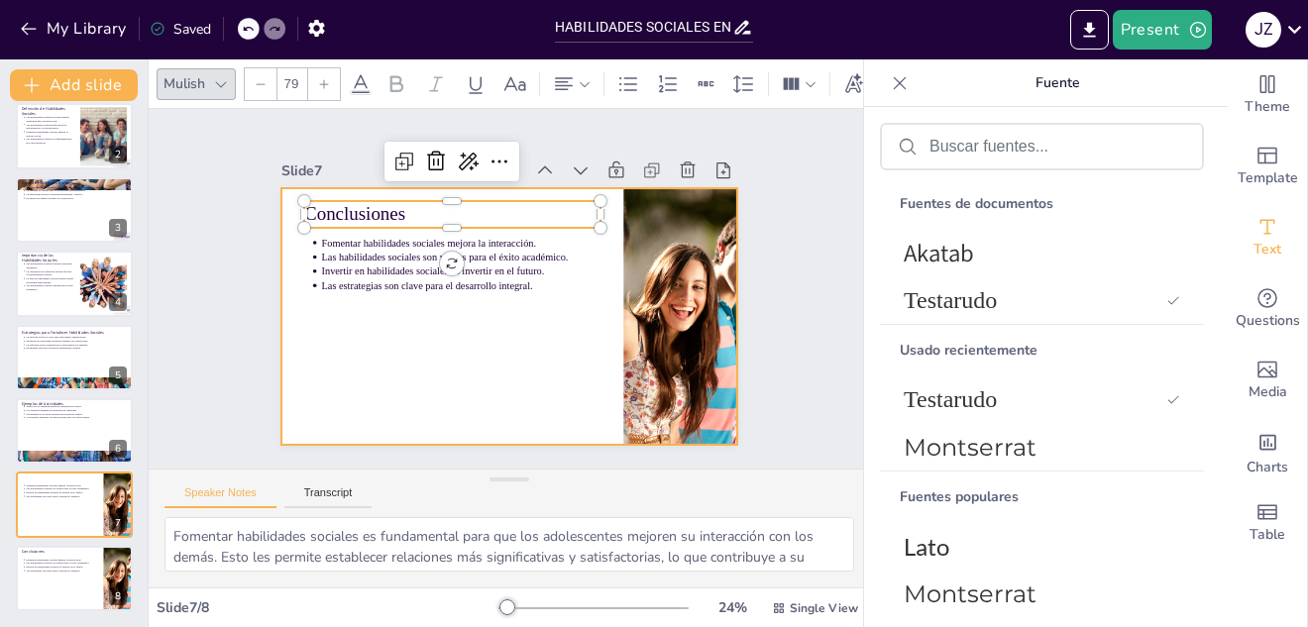
click at [484, 308] on div at bounding box center [511, 315] width 481 height 303
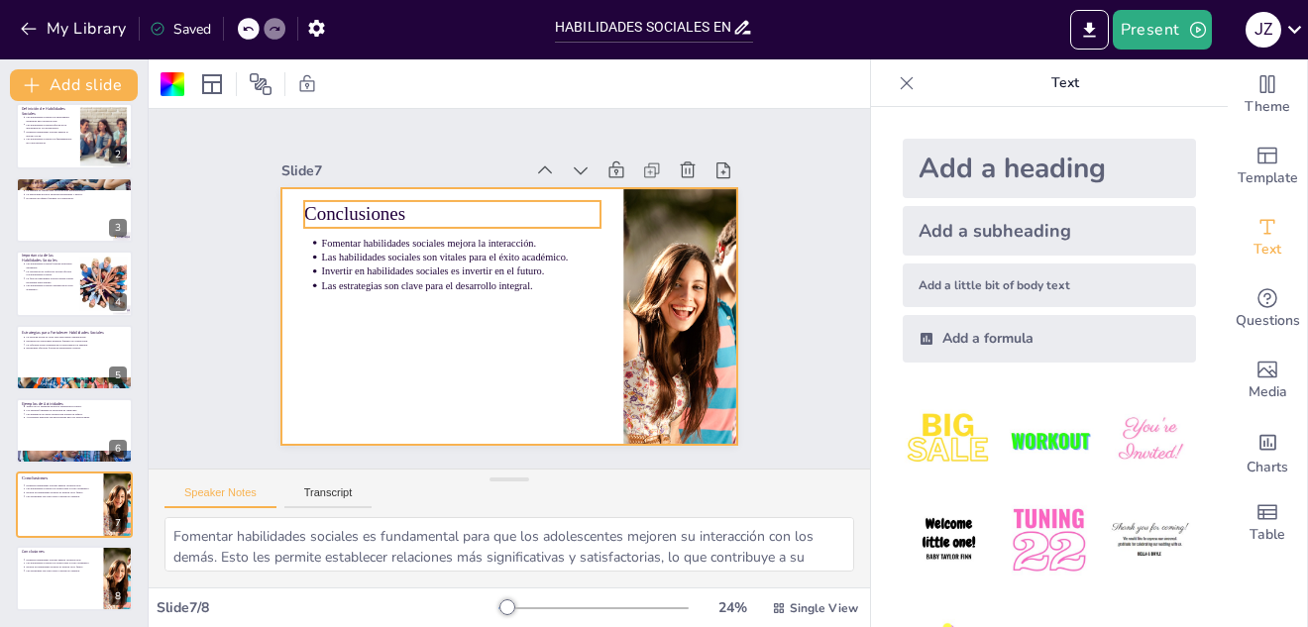
click at [308, 212] on div "Conclusiones Fomentar habilidades sociales mejora la interacción. Las habilidad…" at bounding box center [533, 302] width 450 height 523
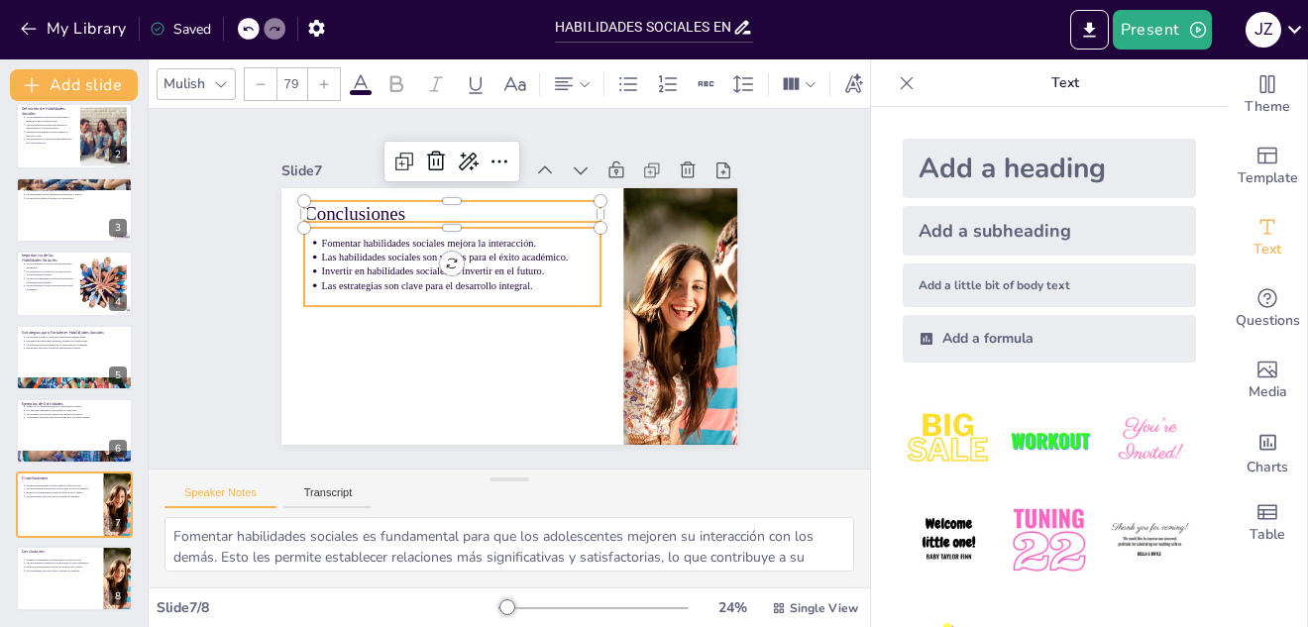
click at [495, 236] on ul "Fomentar habilidades sociales mejora la interacción. Las habilidades sociales s…" at bounding box center [539, 234] width 88 height 301
click at [321, 78] on icon at bounding box center [324, 84] width 12 height 12
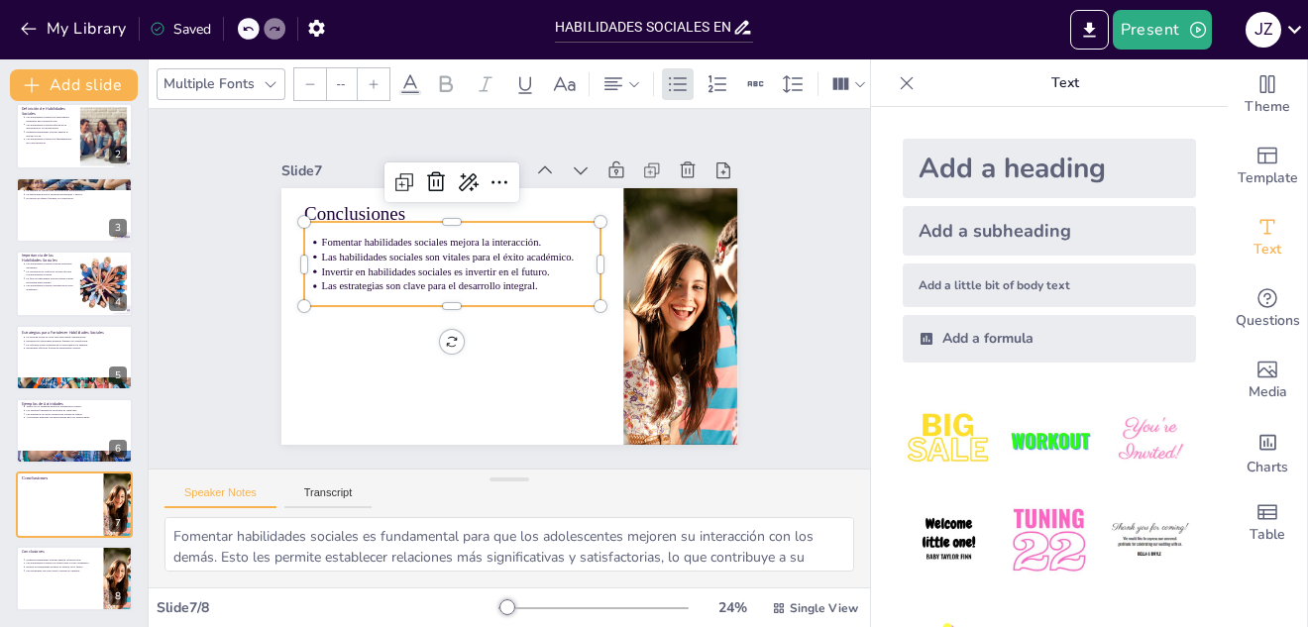
click at [372, 78] on icon at bounding box center [374, 84] width 12 height 12
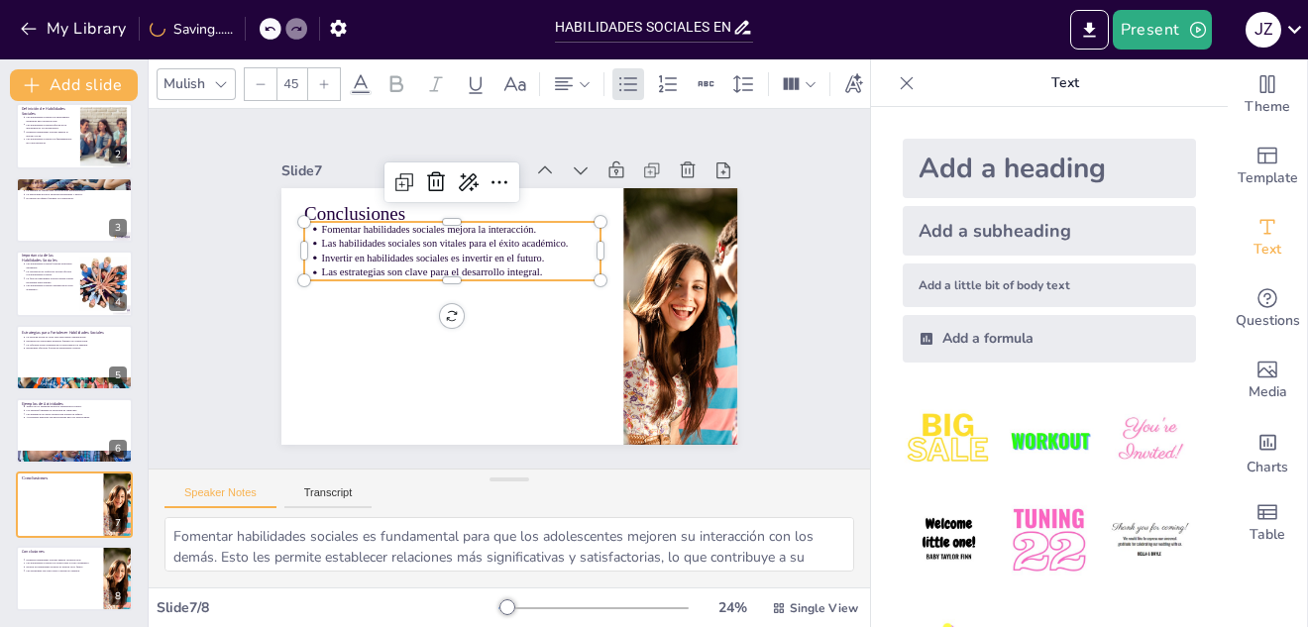
click at [326, 78] on icon at bounding box center [324, 84] width 12 height 12
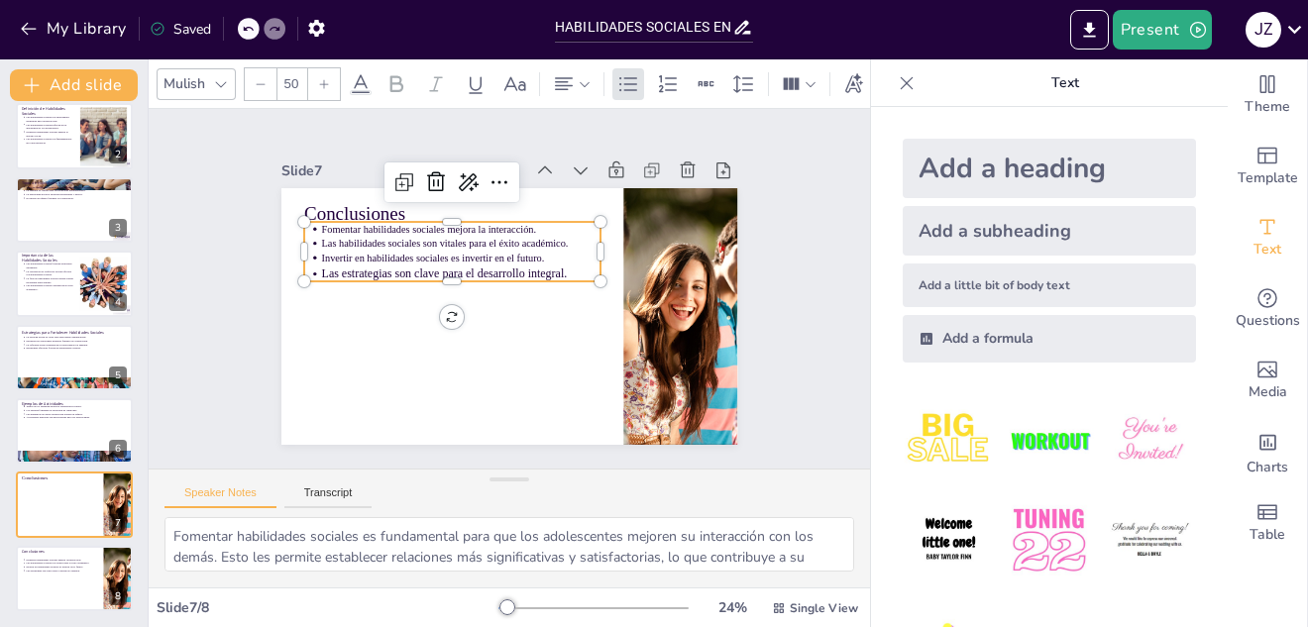
click at [326, 78] on icon at bounding box center [324, 84] width 12 height 12
type input "NaN"
click at [322, 224] on ul "Fomentar habilidades sociales mejora la interacción. Las habilidades sociales s…" at bounding box center [443, 306] width 243 height 261
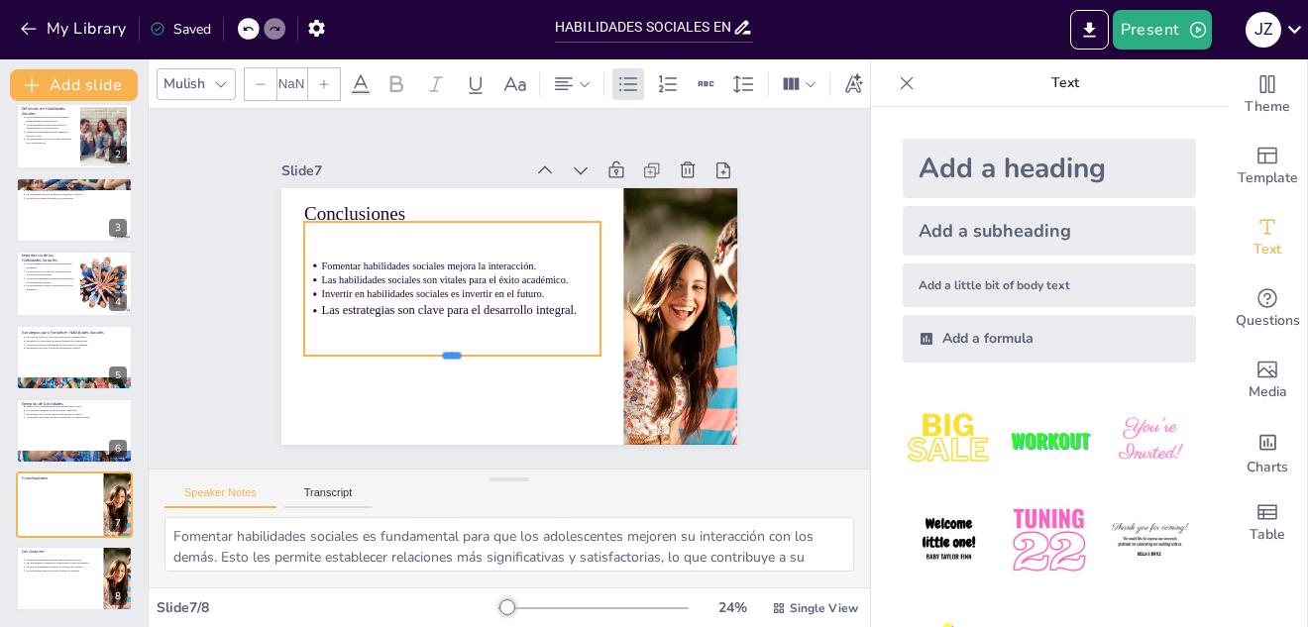
drag, startPoint x: 442, startPoint y: 276, endPoint x: 451, endPoint y: 352, distance: 75.8
click at [464, 333] on div at bounding box center [596, 251] width 265 height 161
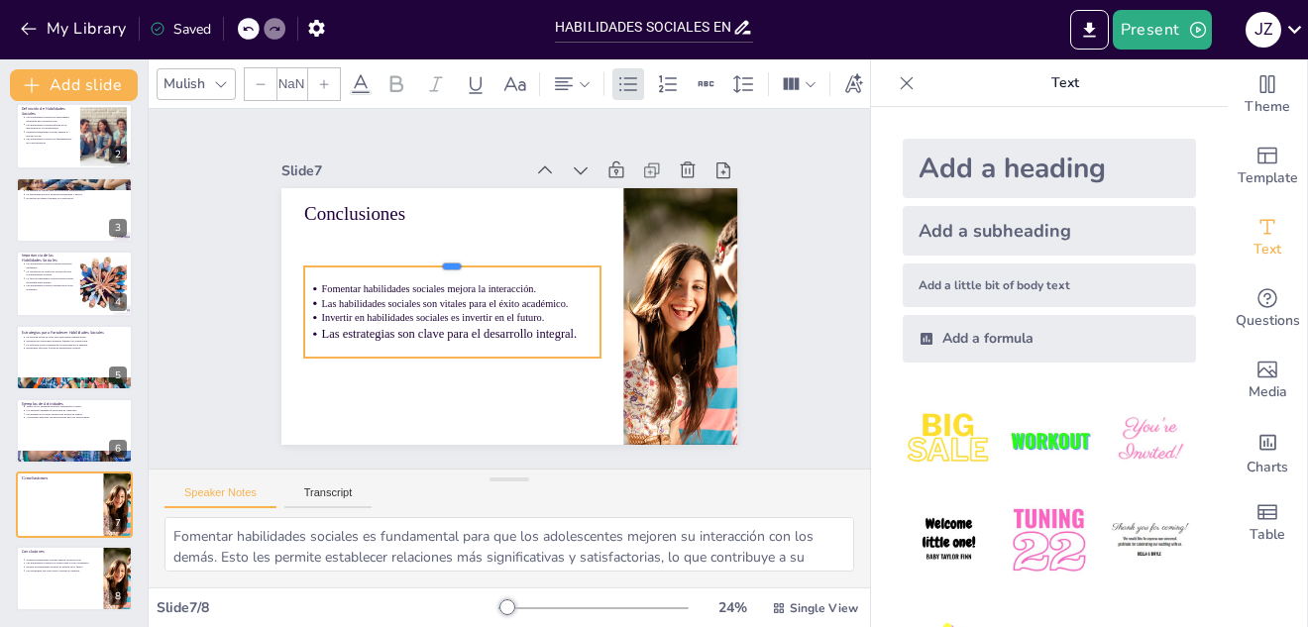
drag, startPoint x: 437, startPoint y: 213, endPoint x: 433, endPoint y: 255, distance: 41.8
click at [472, 255] on div at bounding box center [480, 345] width 16 height 296
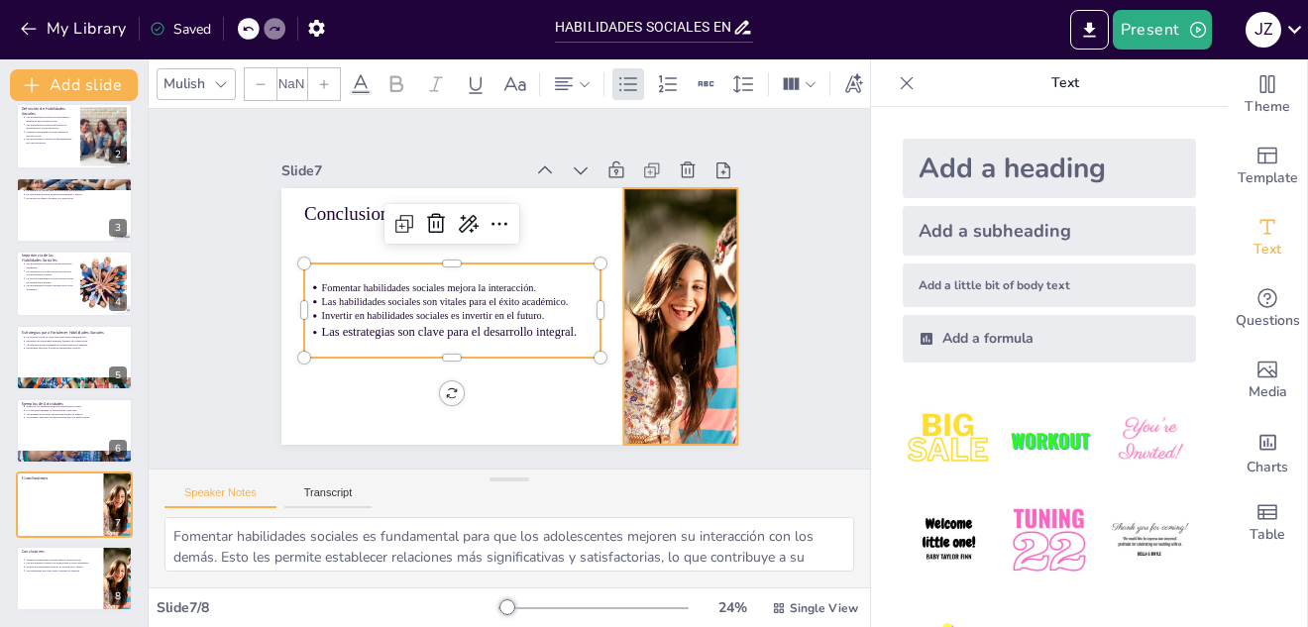
click at [664, 424] on div at bounding box center [571, 450] width 411 height 455
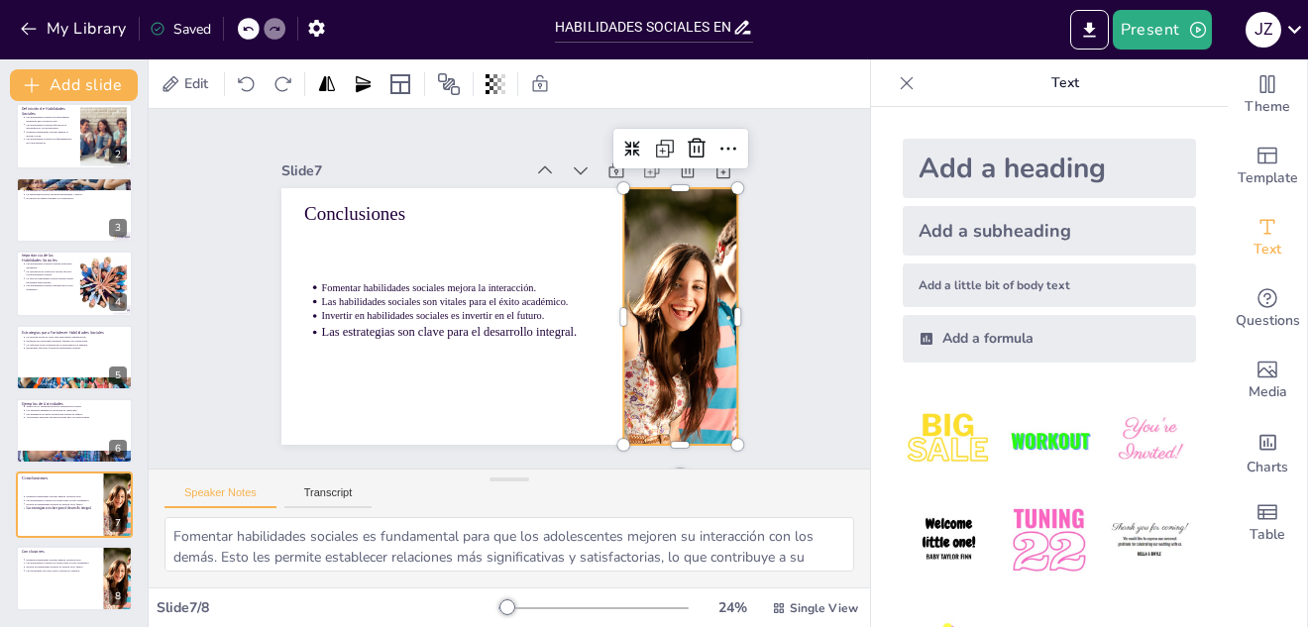
click at [661, 423] on div at bounding box center [643, 398] width 455 height 410
click at [364, 86] on icon at bounding box center [363, 83] width 15 height 16
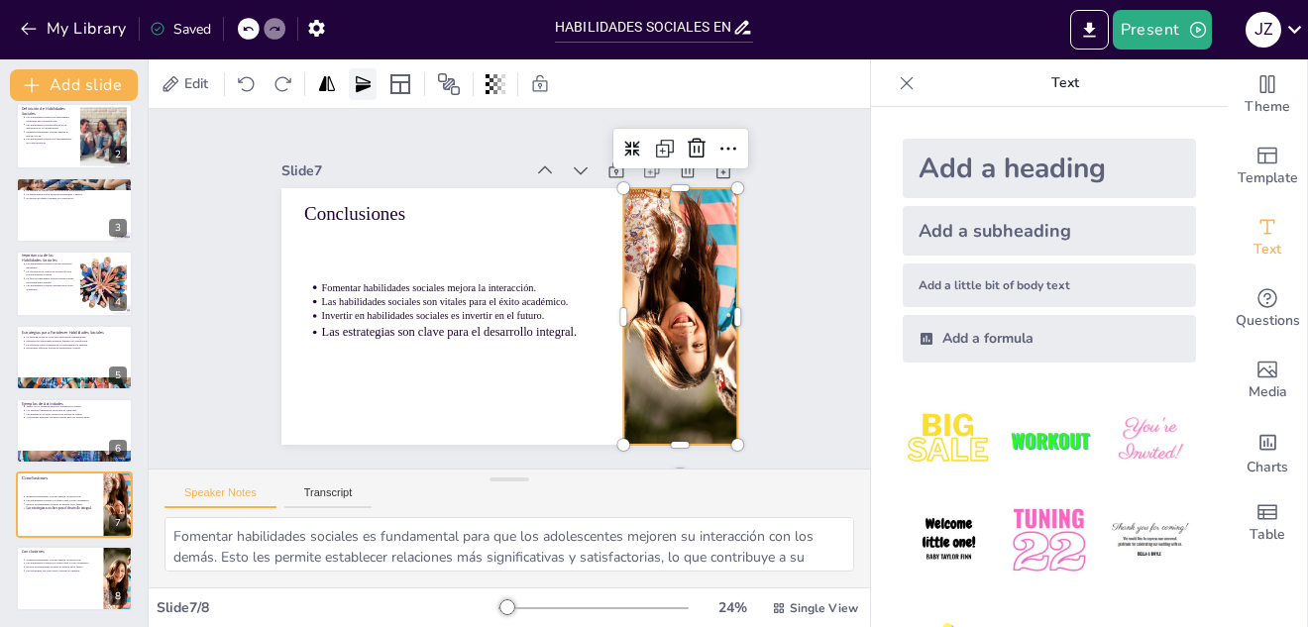
click at [364, 86] on icon at bounding box center [363, 83] width 15 height 16
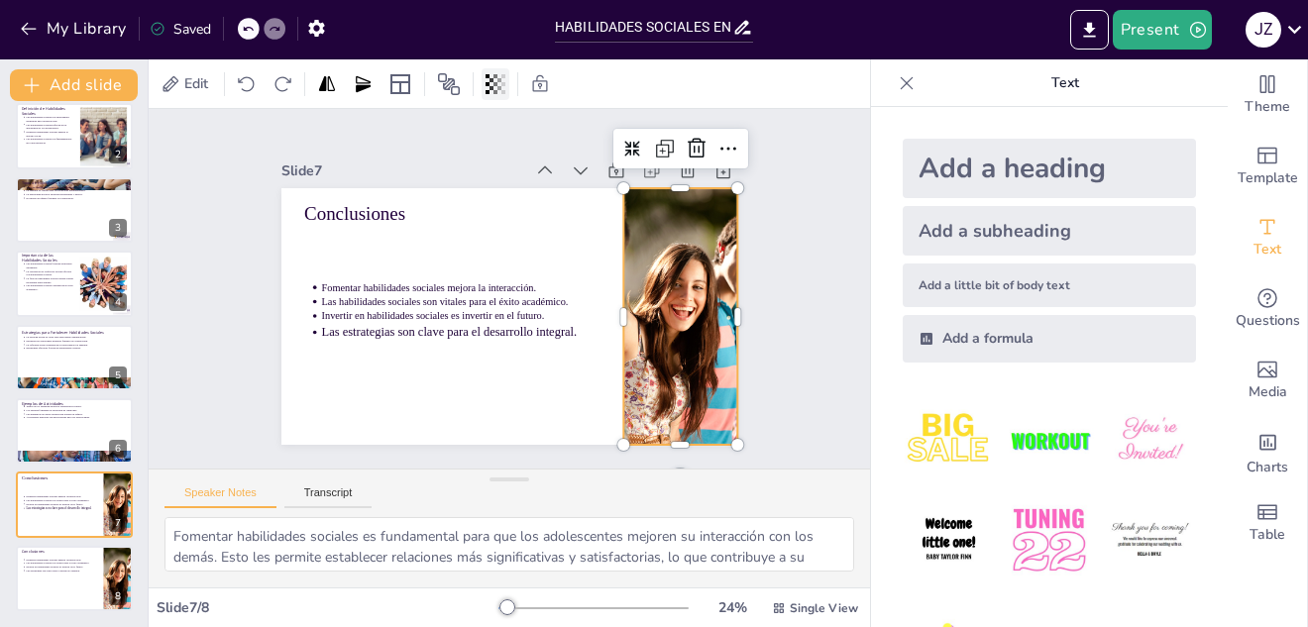
click at [494, 89] on icon at bounding box center [495, 84] width 20 height 20
click at [544, 225] on div at bounding box center [520, 264] width 521 height 420
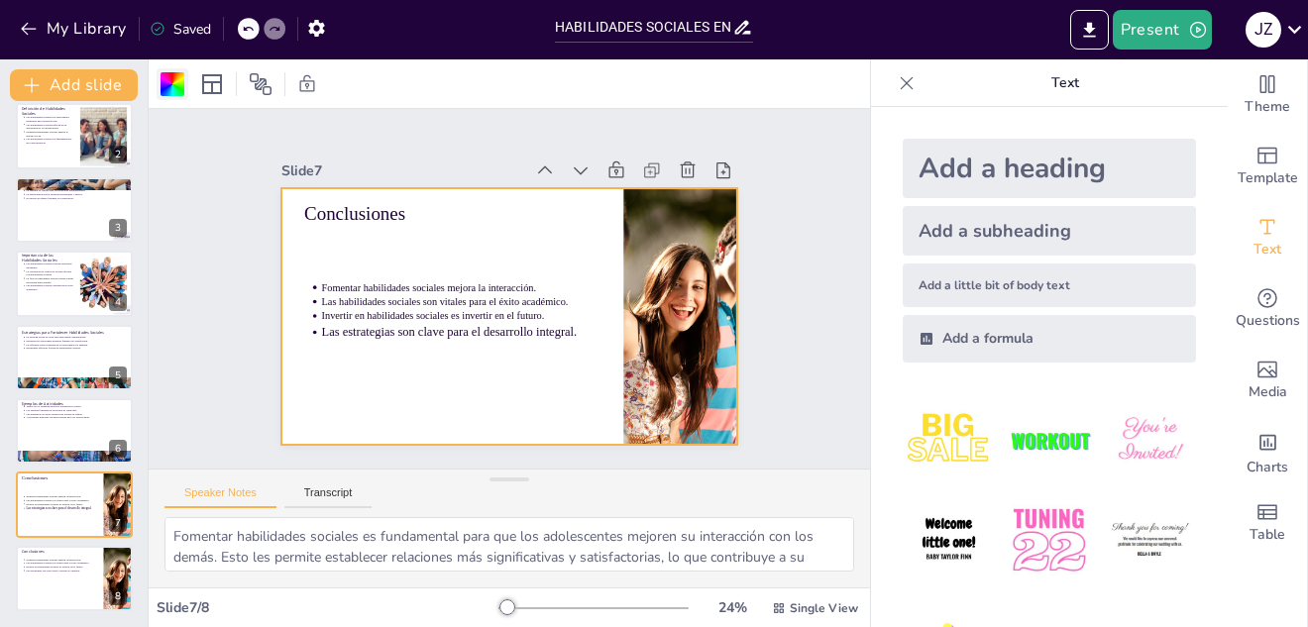
click at [178, 87] on div at bounding box center [173, 84] width 24 height 24
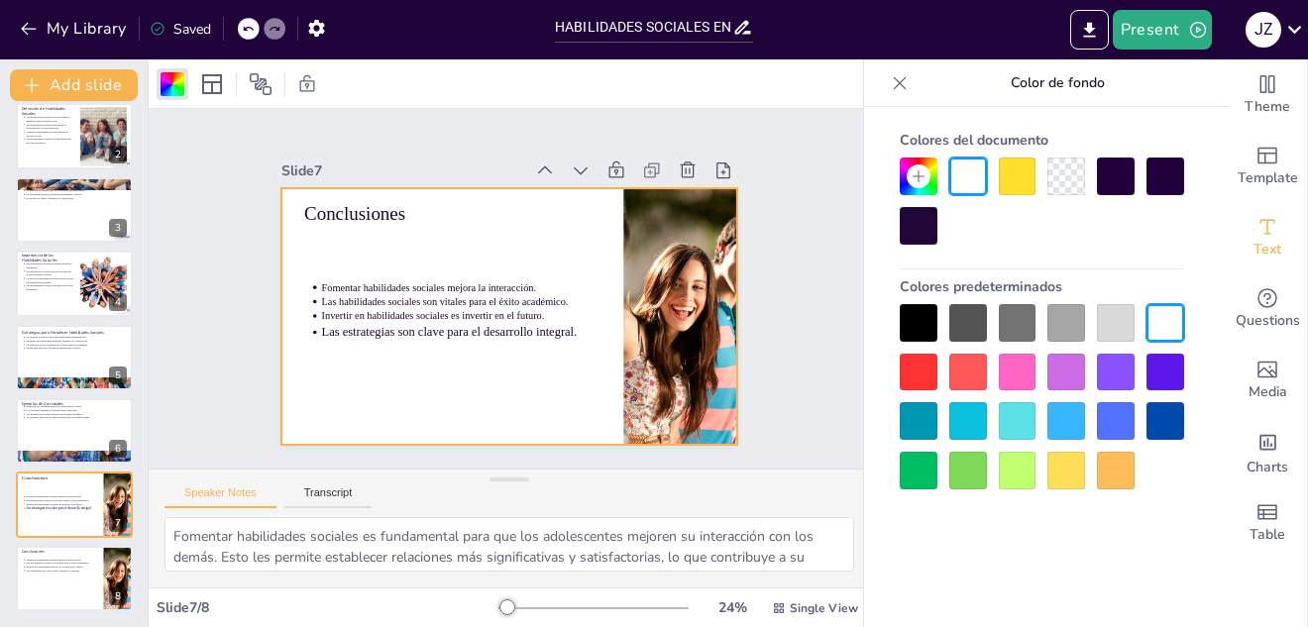
click at [1020, 378] on div at bounding box center [1018, 373] width 38 height 38
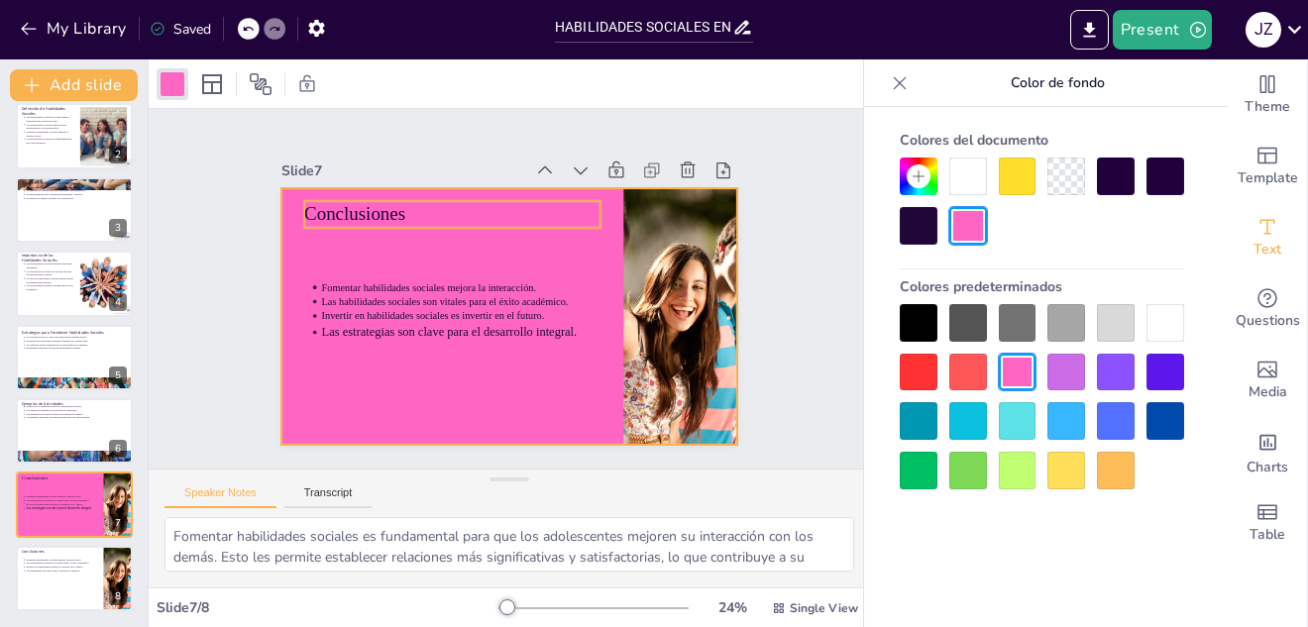
click at [393, 251] on p "Conclusiones" at bounding box center [481, 379] width 195 height 256
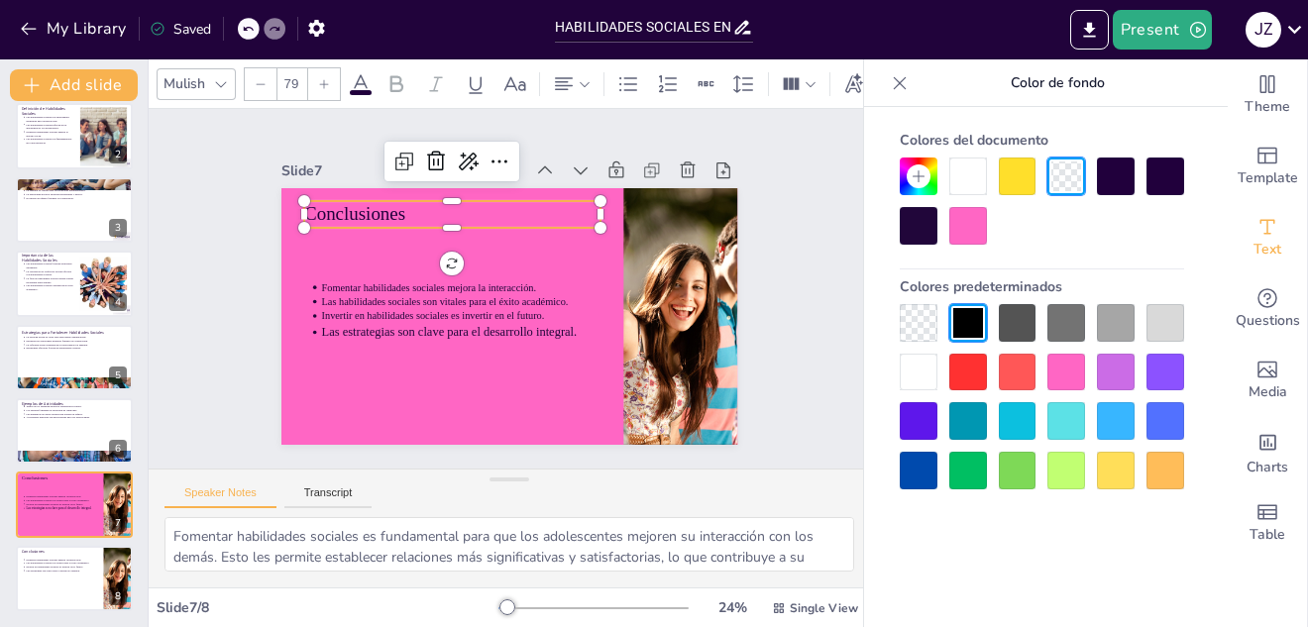
click at [223, 76] on icon at bounding box center [221, 84] width 16 height 16
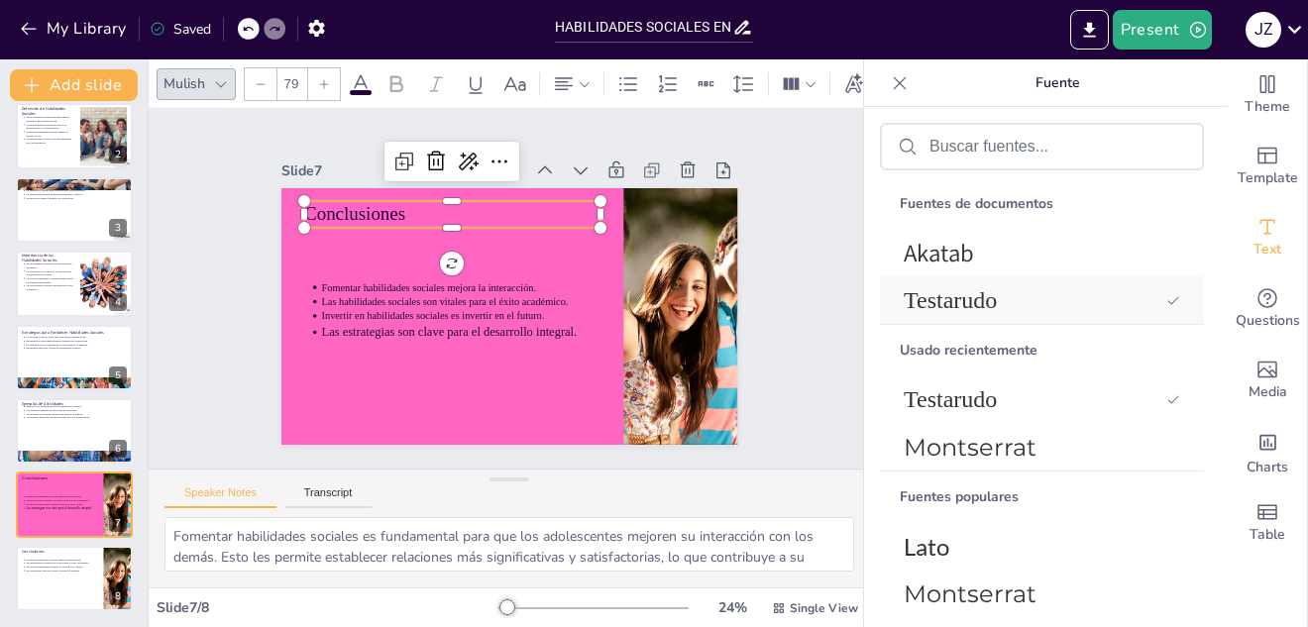
click at [951, 290] on font "Testarudo" at bounding box center [950, 300] width 93 height 26
click at [397, 77] on icon at bounding box center [396, 84] width 24 height 24
click at [357, 90] on span at bounding box center [361, 92] width 22 height 5
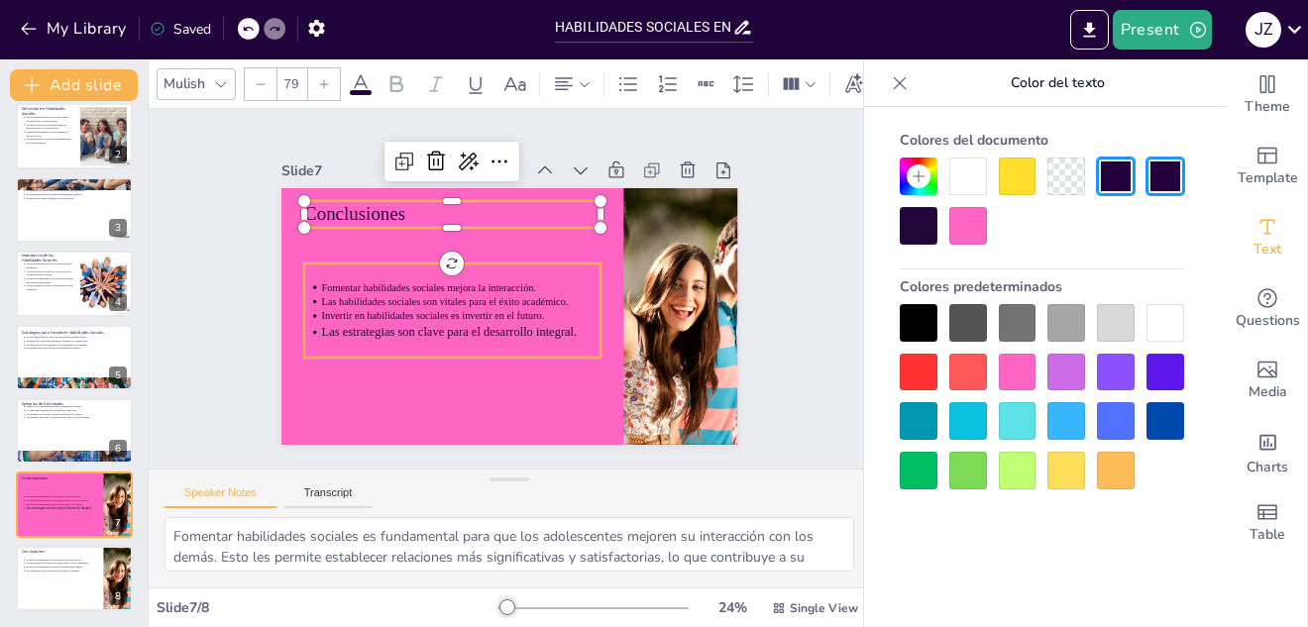
click at [343, 267] on div "Fomentar habilidades sociales mejora la interacción. Las habilidades sociales s…" at bounding box center [450, 273] width 295 height 251
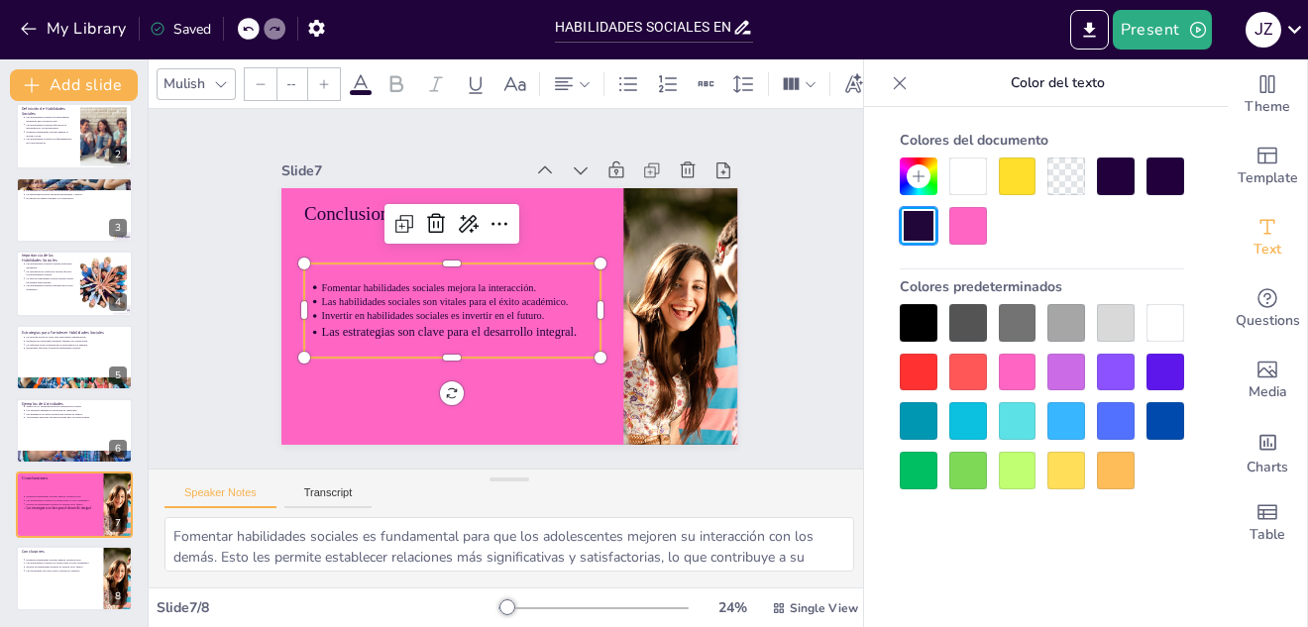
click at [223, 79] on icon at bounding box center [221, 84] width 16 height 16
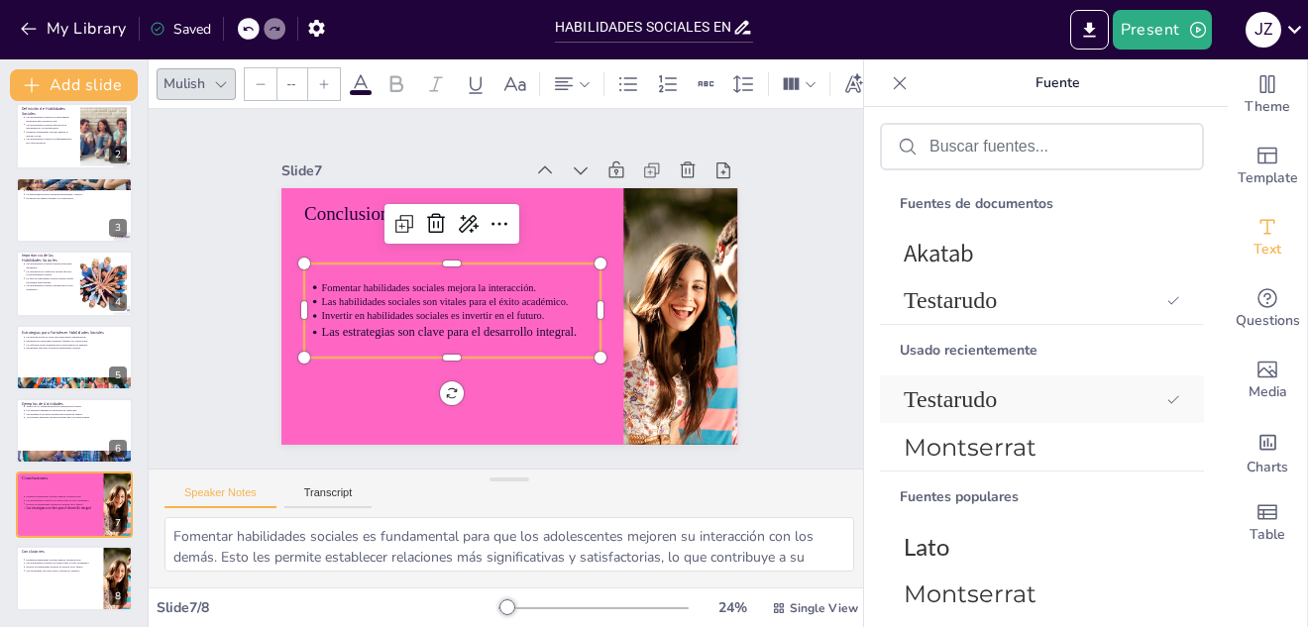
click at [941, 386] on font "Testarudo" at bounding box center [950, 399] width 93 height 26
click at [374, 79] on icon at bounding box center [374, 83] width 9 height 9
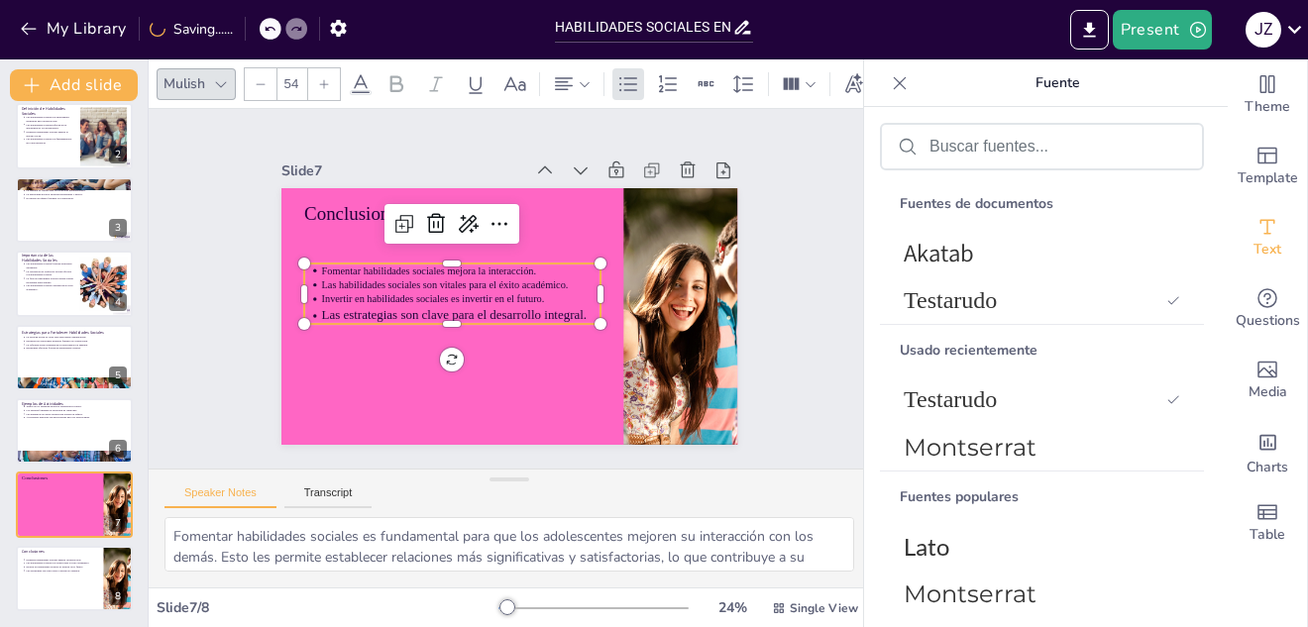
click at [374, 77] on div "Mulish 54" at bounding box center [658, 84] width 1002 height 34
click at [325, 80] on icon at bounding box center [324, 84] width 12 height 12
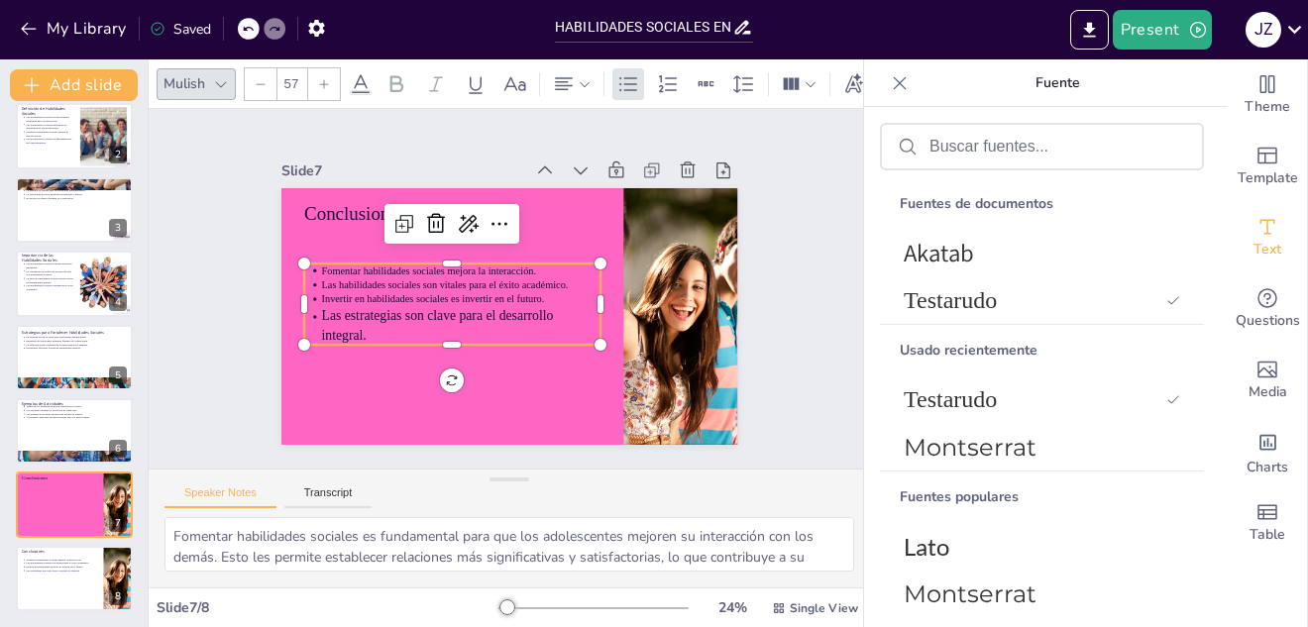
click at [325, 69] on div at bounding box center [324, 84] width 32 height 32
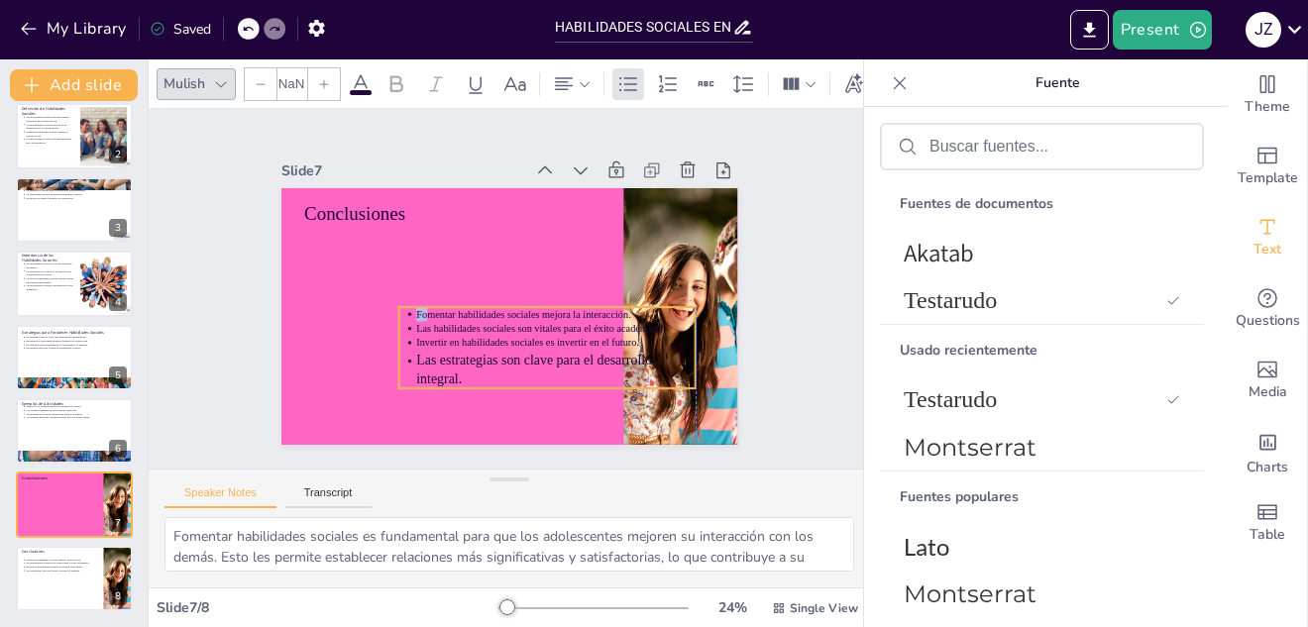
drag, startPoint x: 308, startPoint y: 269, endPoint x: 396, endPoint y: 313, distance: 98.4
click at [453, 313] on li "Fomentar habilidades sociales mejora la interacción." at bounding box center [561, 276] width 217 height 197
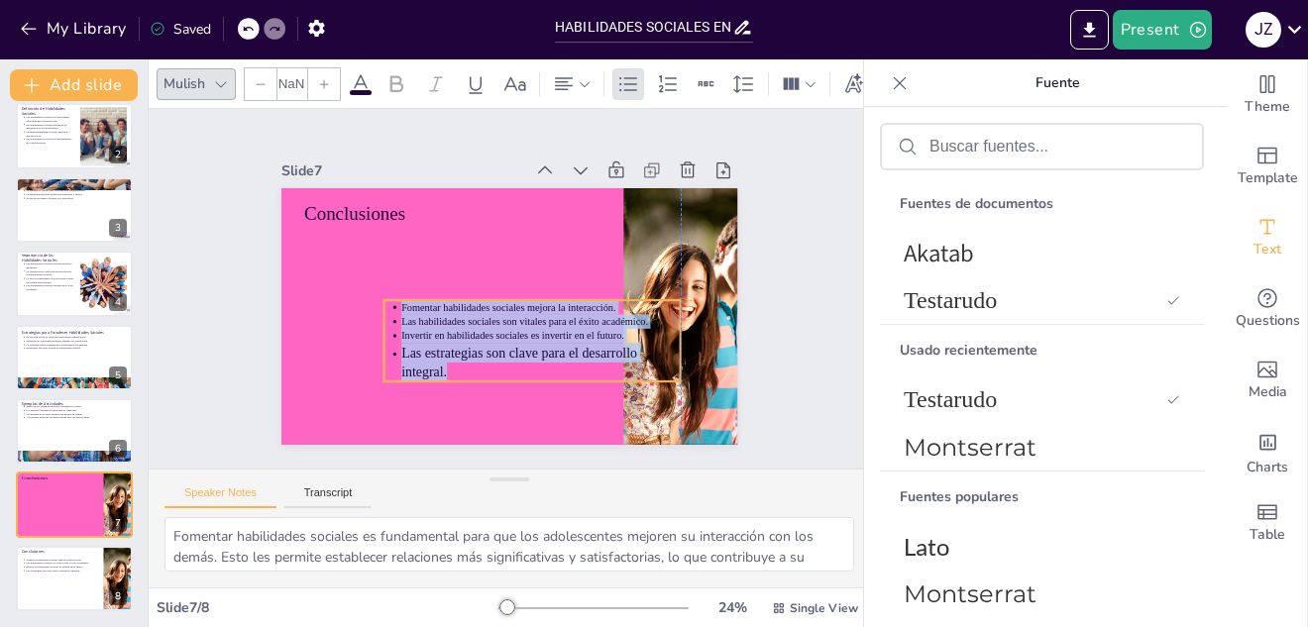
type input "--"
drag, startPoint x: 388, startPoint y: 310, endPoint x: 367, endPoint y: 303, distance: 22.9
click at [367, 303] on div "Conclusiones Fomentar habilidades sociales mejora la interacción. Las habilidad…" at bounding box center [491, 268] width 510 height 496
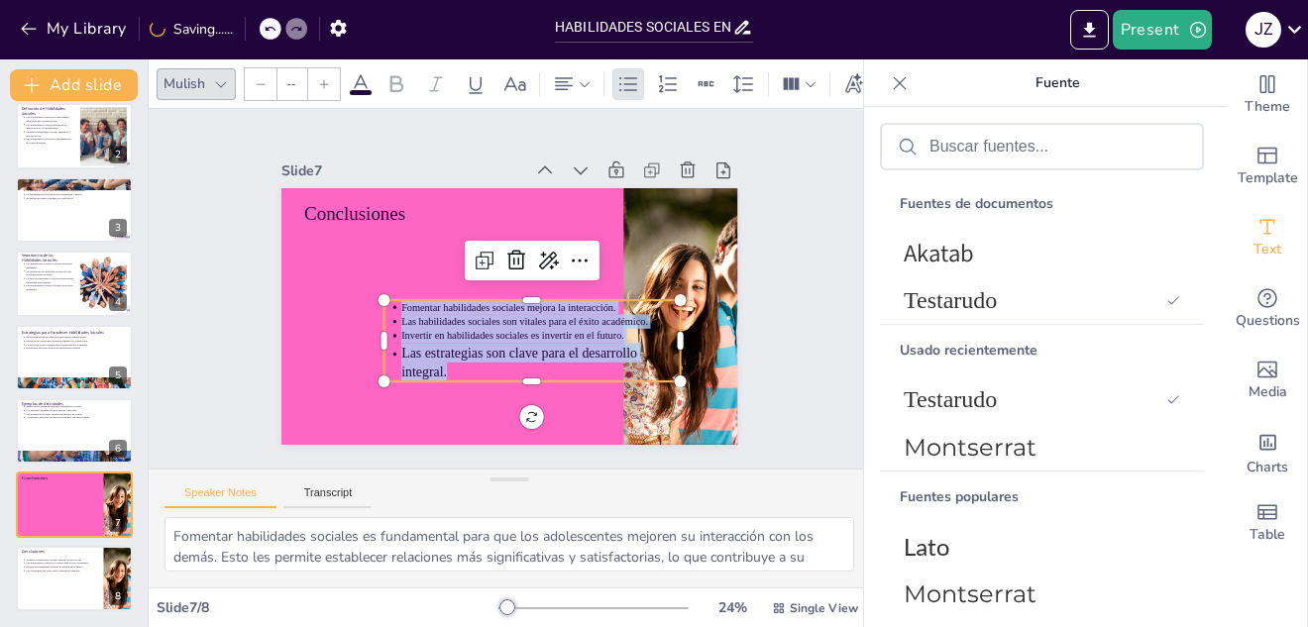
drag, startPoint x: 365, startPoint y: 334, endPoint x: 314, endPoint y: 338, distance: 50.7
click at [314, 338] on div "Conclusiones Fomentar habilidades sociales mejora la interacción. Las habilidad…" at bounding box center [495, 265] width 523 height 451
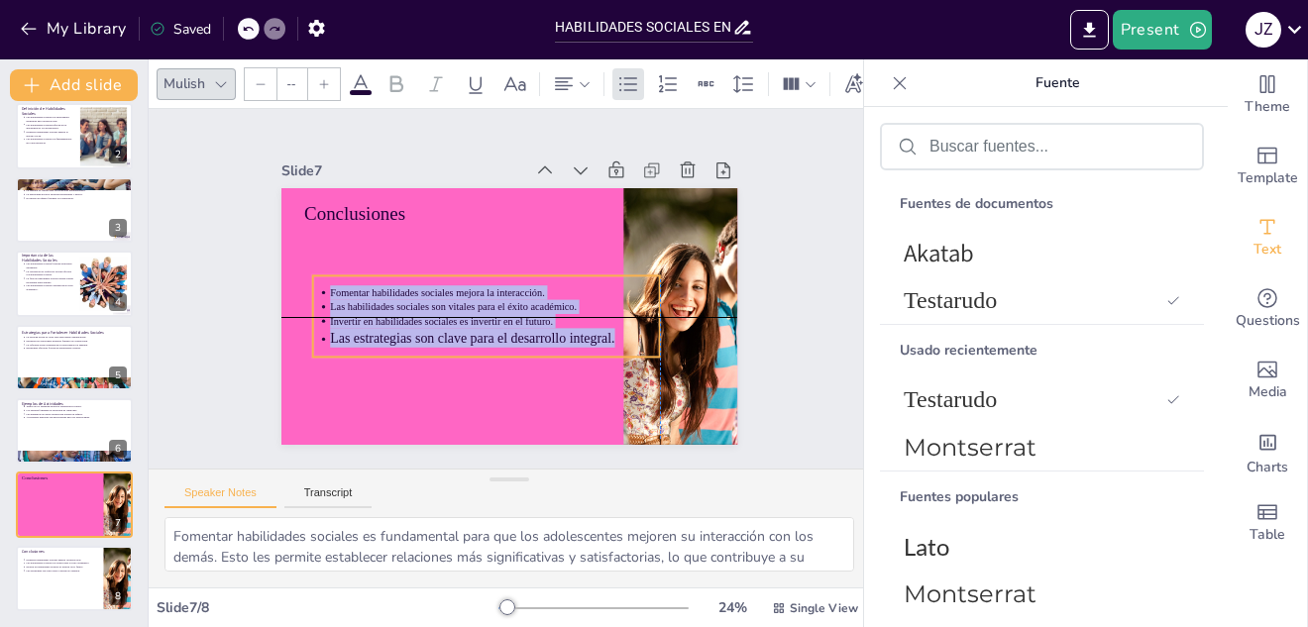
drag, startPoint x: 321, startPoint y: 301, endPoint x: 298, endPoint y: 279, distance: 31.5
click at [481, 279] on div "Fomentar habilidades sociales mejora la interacción. Las habilidades sociales s…" at bounding box center [539, 309] width 117 height 354
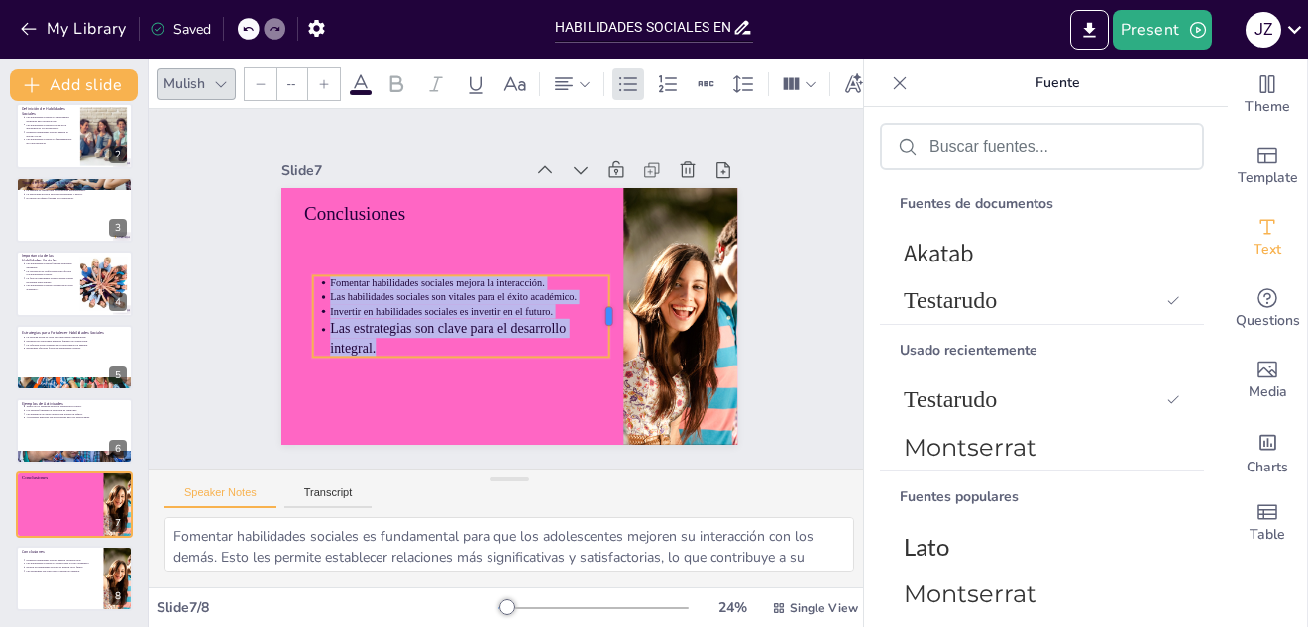
drag, startPoint x: 644, startPoint y: 309, endPoint x: 591, endPoint y: 311, distance: 52.5
click at [601, 311] on div at bounding box center [613, 327] width 24 height 82
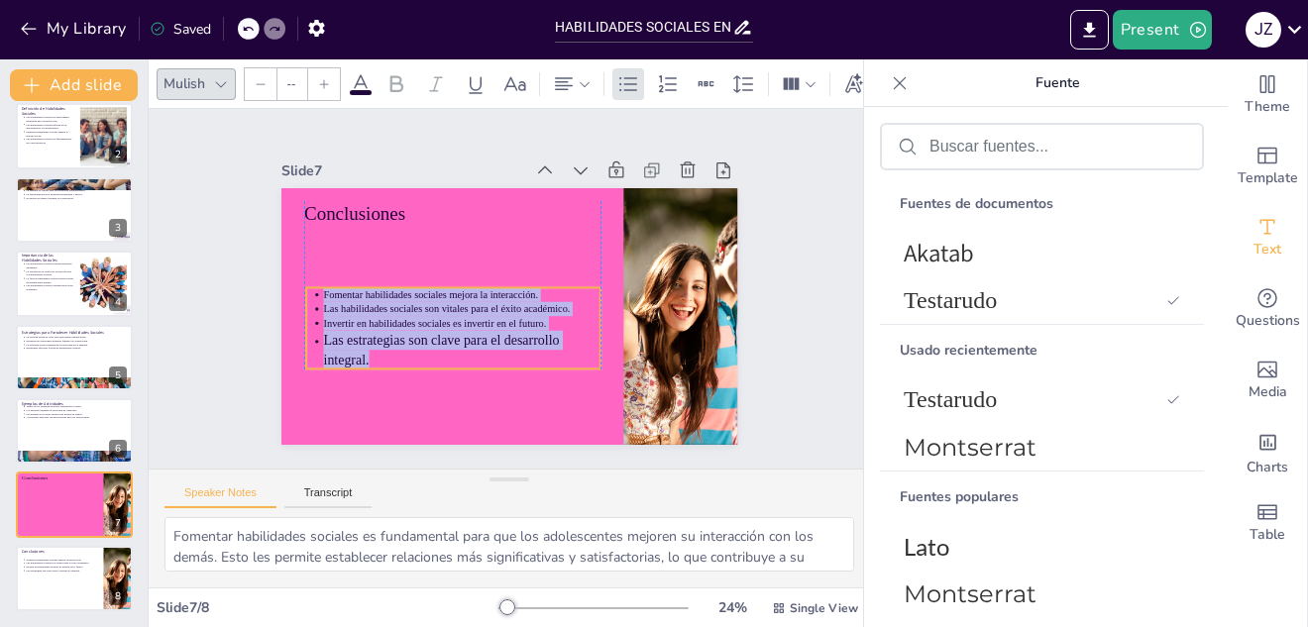
click at [559, 269] on p "Fomentar habilidades sociales mejora la interacción." at bounding box center [532, 247] width 174 height 233
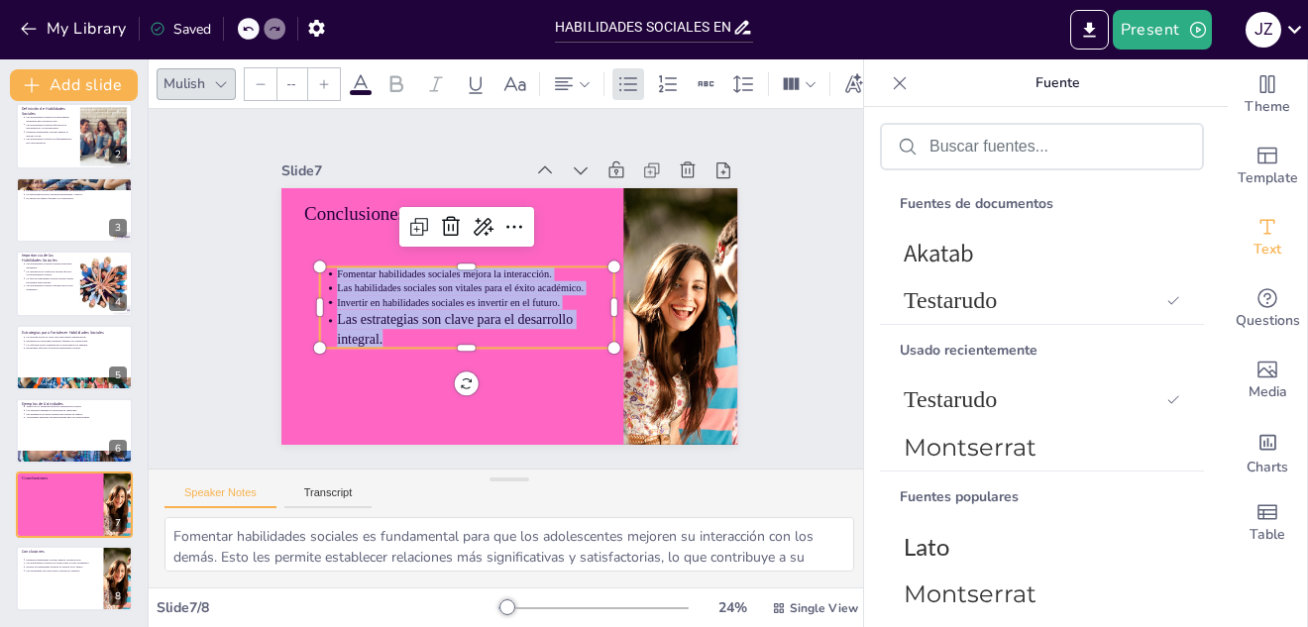
click at [238, 67] on div "Mulish --" at bounding box center [658, 84] width 1002 height 34
click at [79, 551] on button at bounding box center [87, 563] width 24 height 24
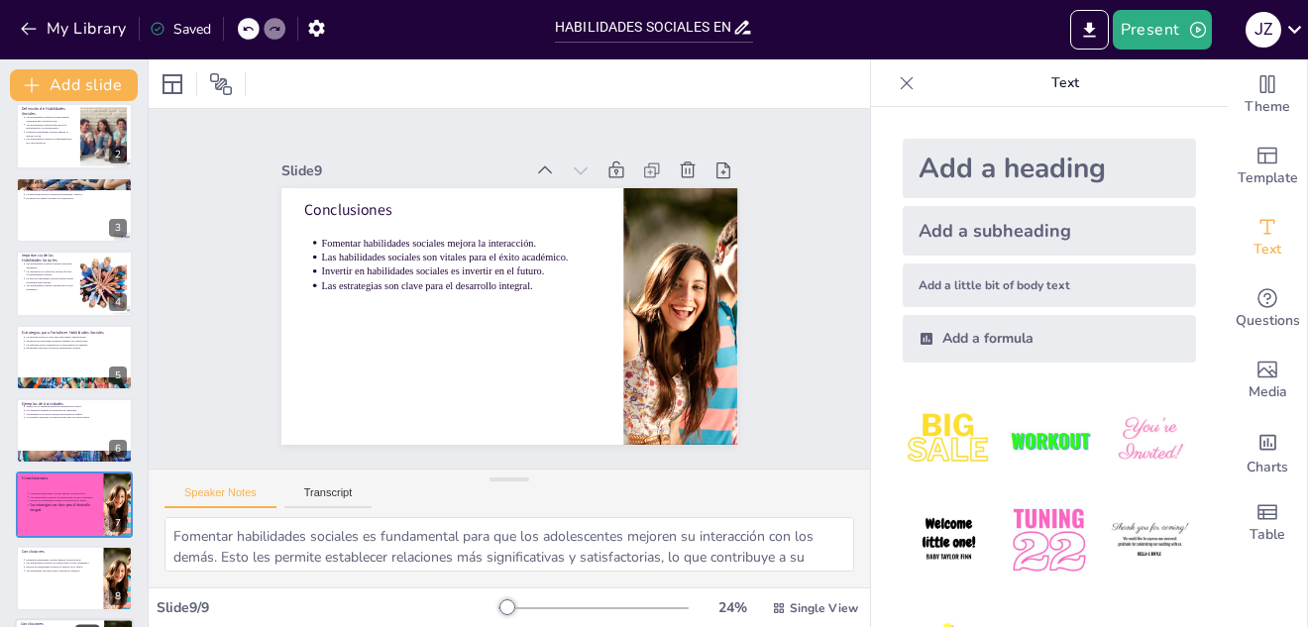
scroll to position [161, 0]
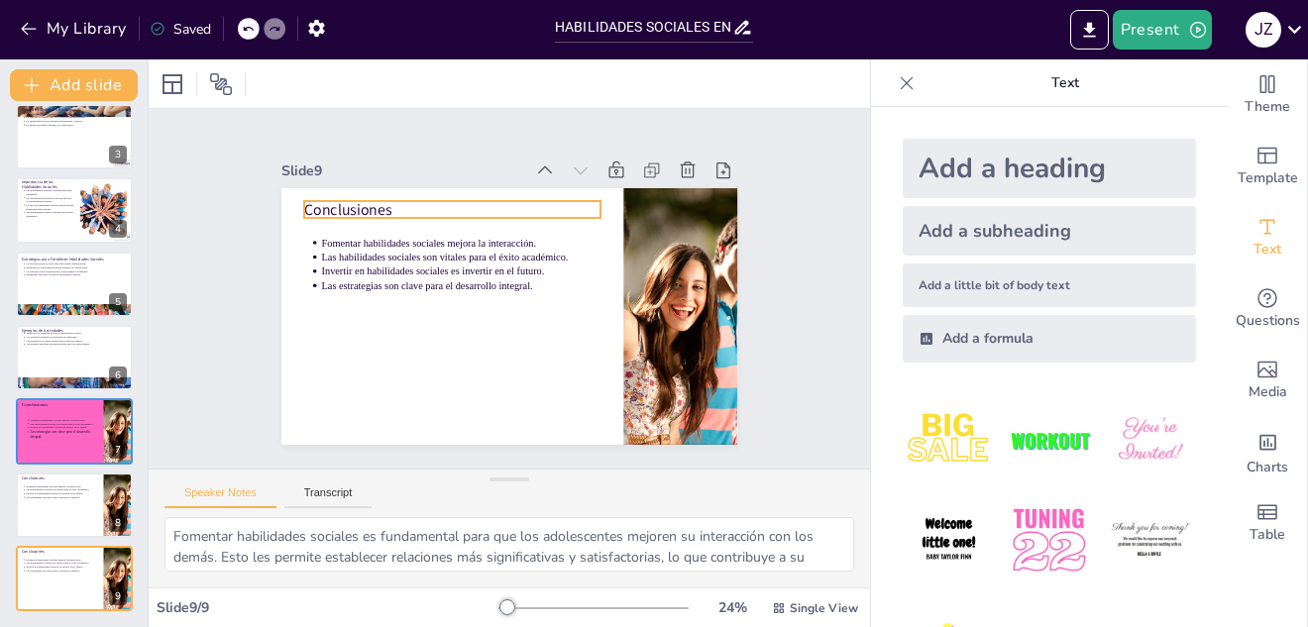
click at [556, 208] on p "Conclusiones" at bounding box center [582, 223] width 53 height 297
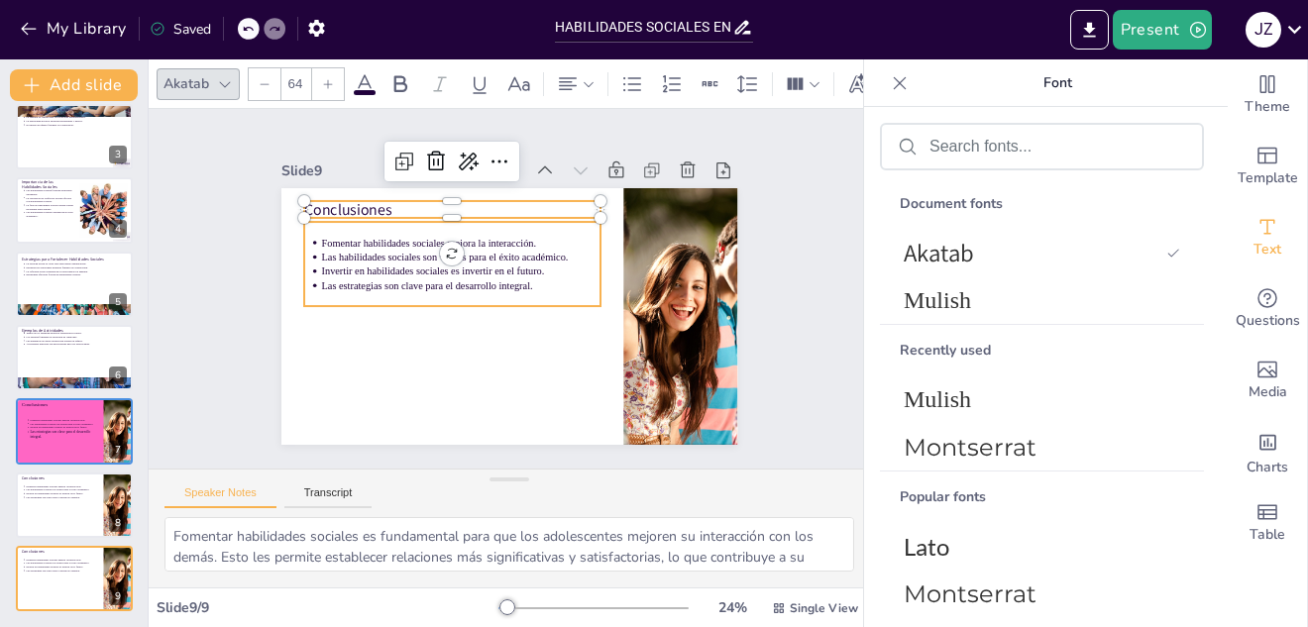
click at [314, 242] on li "Fomentar habilidades sociales mejora la interacción." at bounding box center [452, 254] width 276 height 72
type input "43"
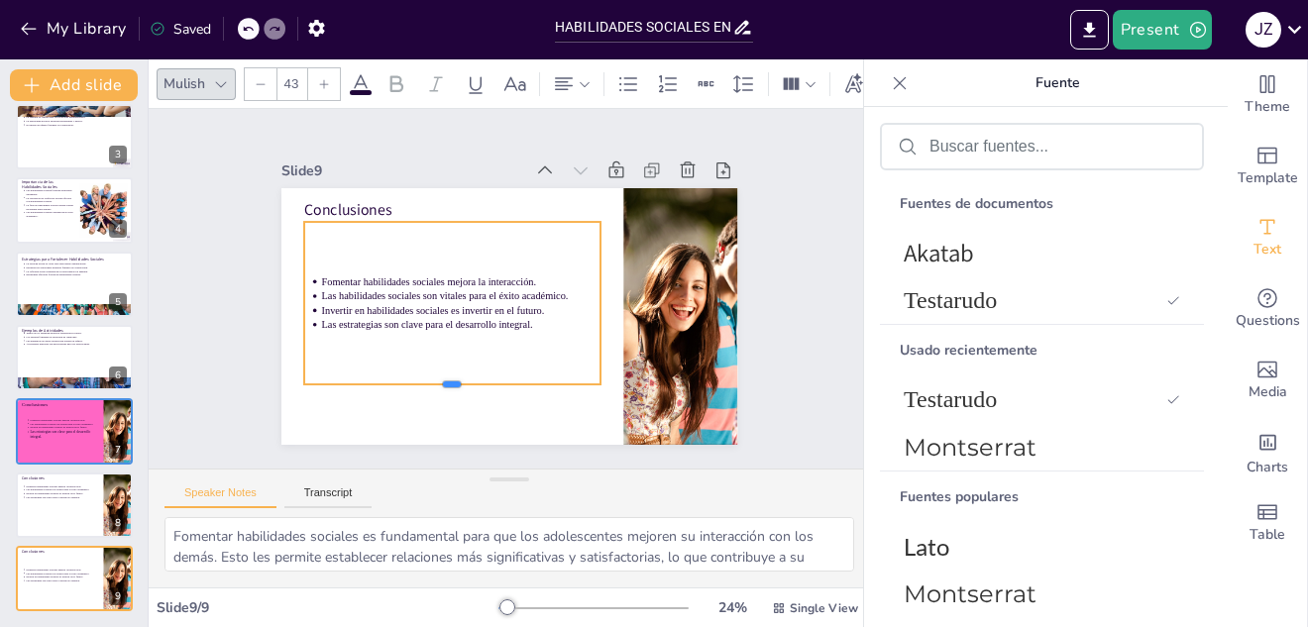
drag, startPoint x: 436, startPoint y: 303, endPoint x: 446, endPoint y: 382, distance: 79.9
click at [413, 379] on div at bounding box center [405, 231] width 16 height 296
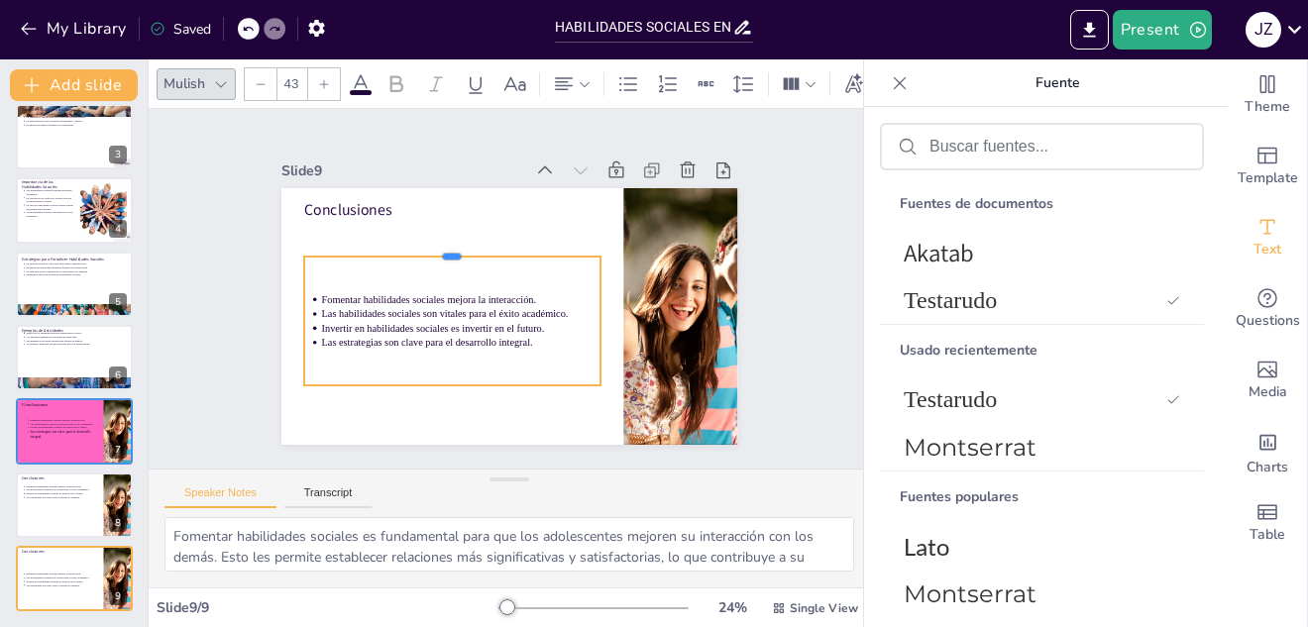
drag, startPoint x: 439, startPoint y: 213, endPoint x: 440, endPoint y: 251, distance: 37.7
click at [498, 251] on div at bounding box center [536, 224] width 77 height 293
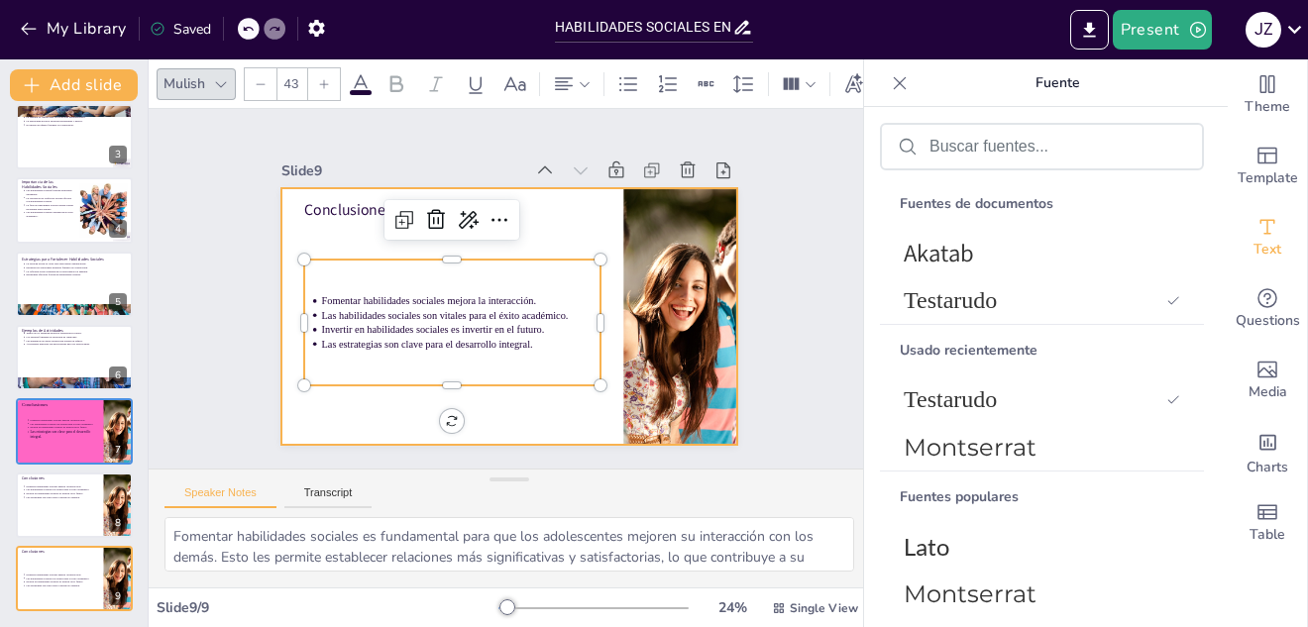
click at [297, 190] on div at bounding box center [486, 274] width 450 height 523
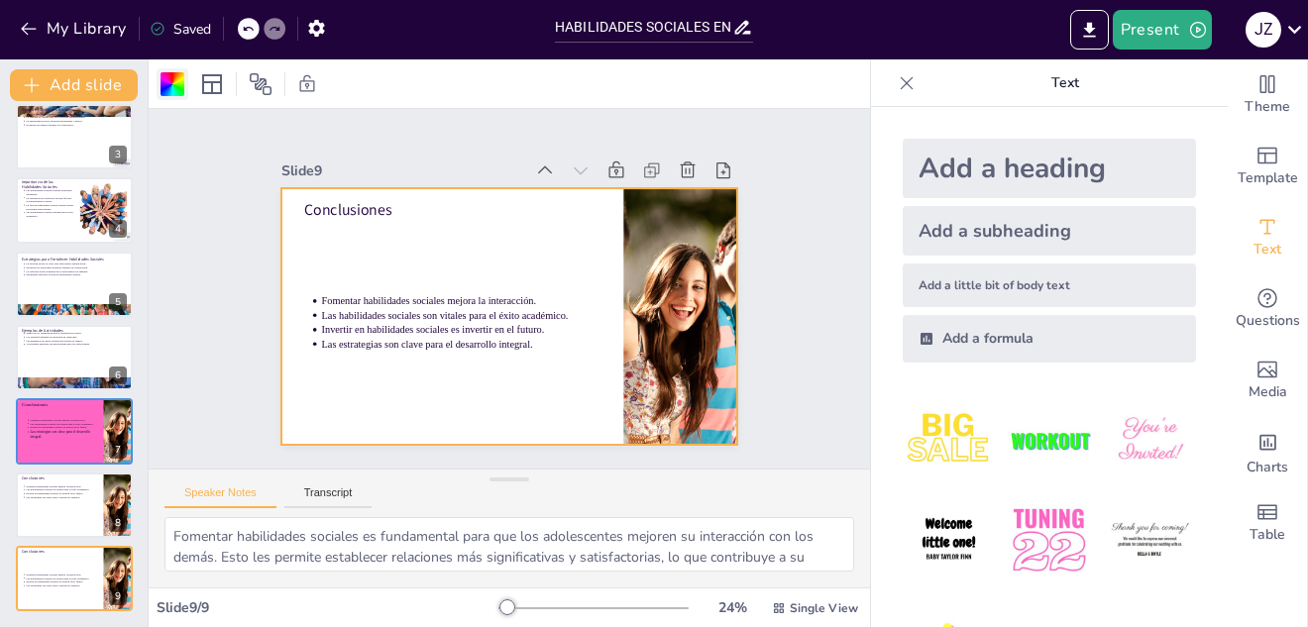
click at [174, 93] on div at bounding box center [173, 84] width 24 height 24
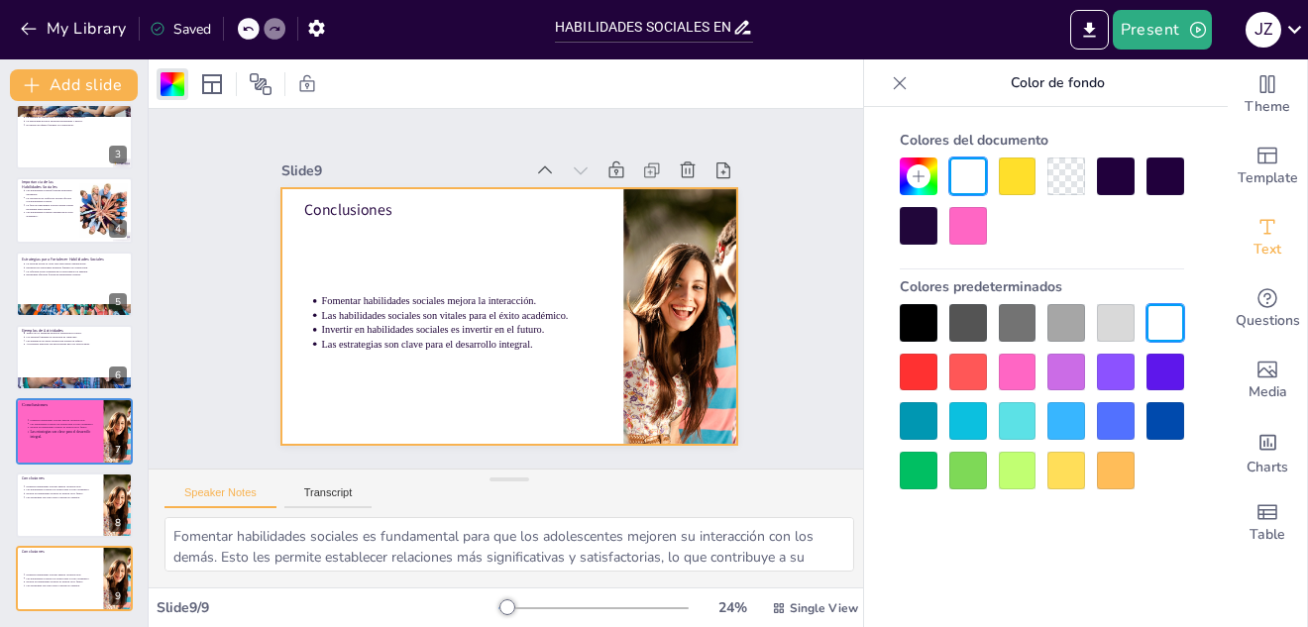
click at [1013, 471] on div at bounding box center [1018, 471] width 38 height 38
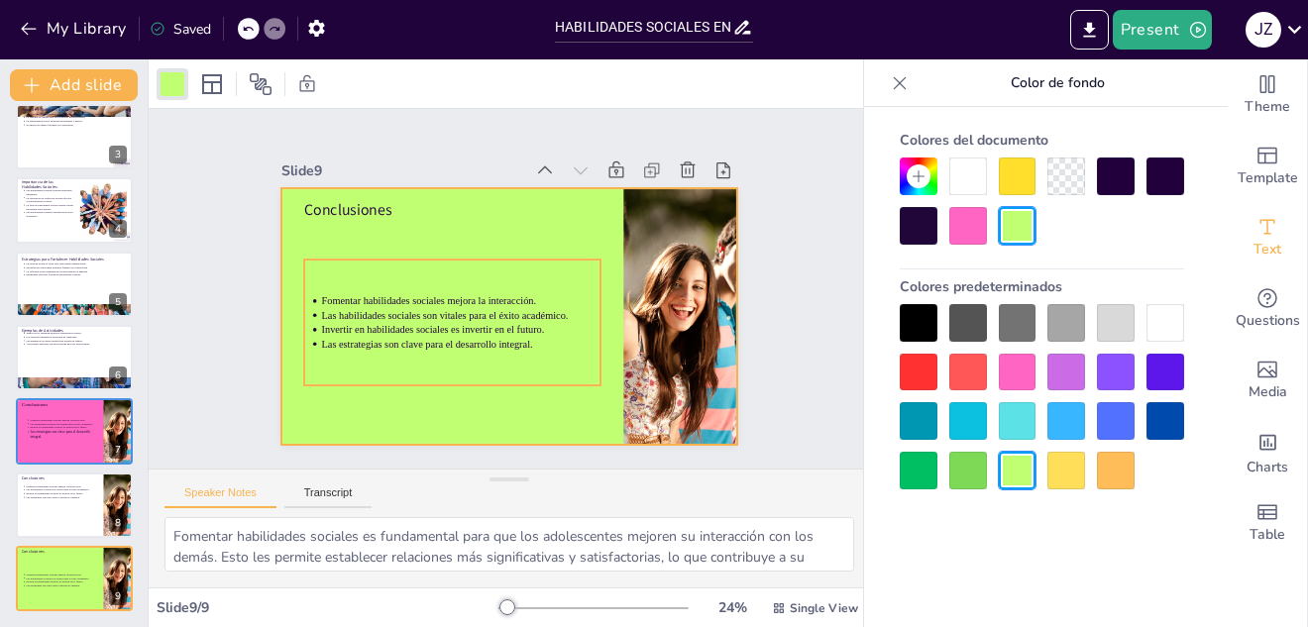
click at [481, 300] on p "Fomentar habilidades sociales mejora la interacción." at bounding box center [503, 239] width 44 height 279
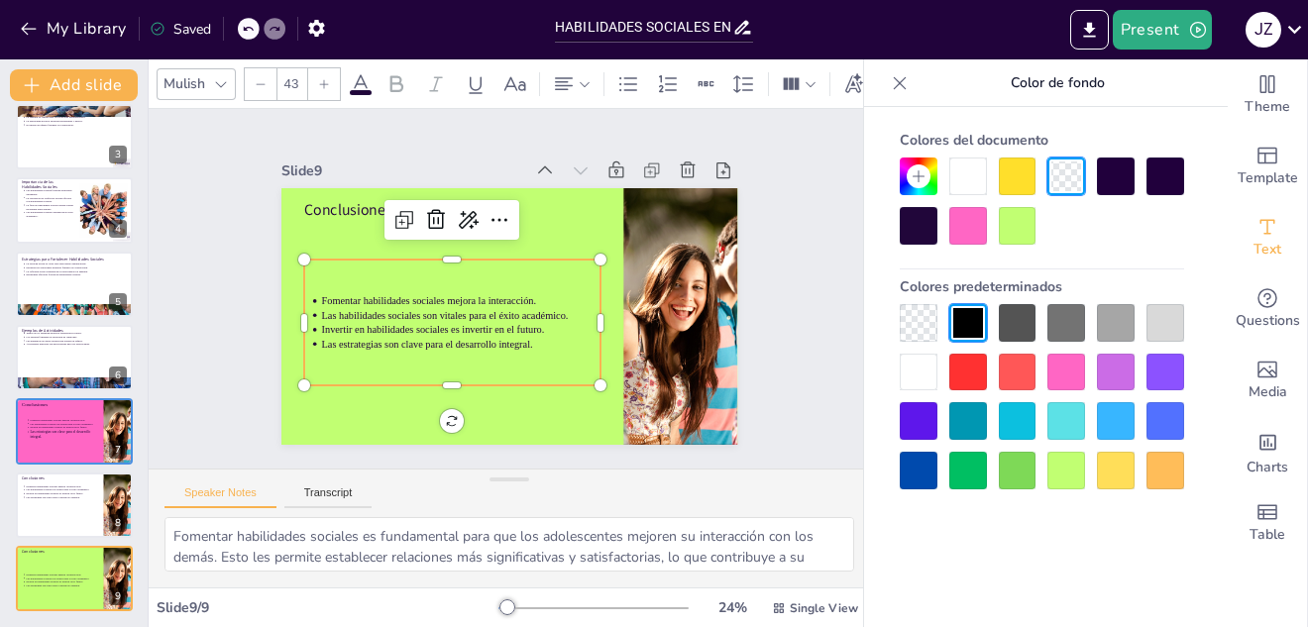
click at [365, 90] on span at bounding box center [361, 92] width 22 height 5
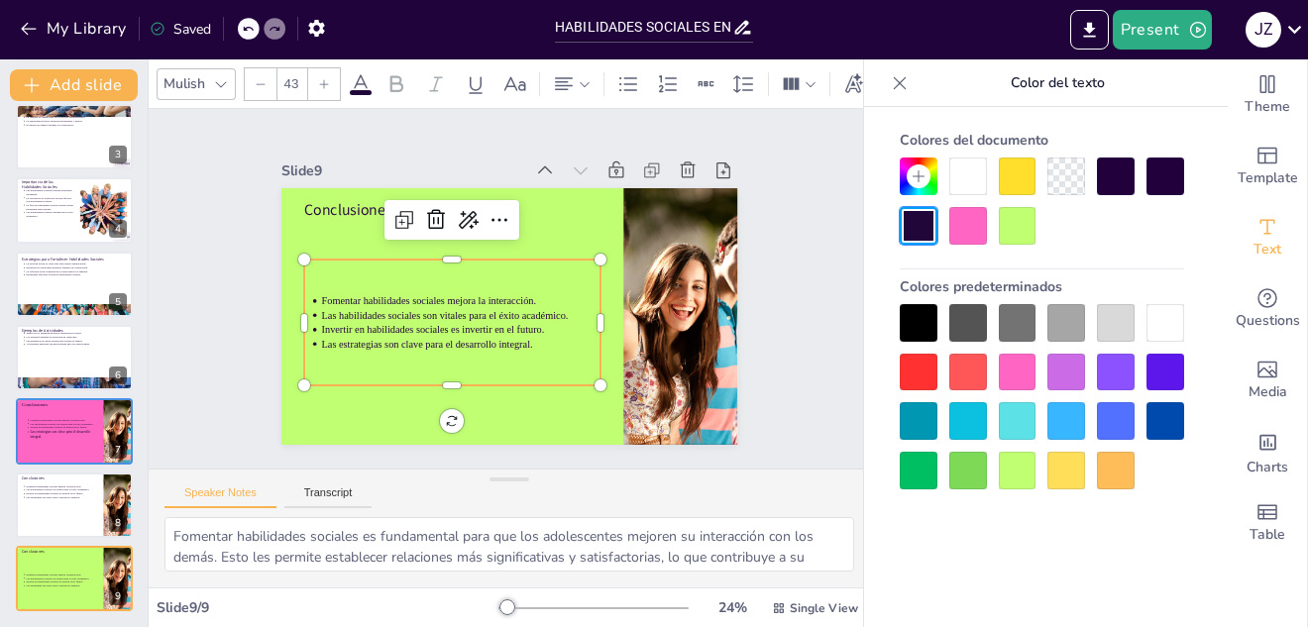
click at [320, 78] on icon at bounding box center [324, 84] width 12 height 12
click at [320, 76] on div at bounding box center [310, 84] width 32 height 32
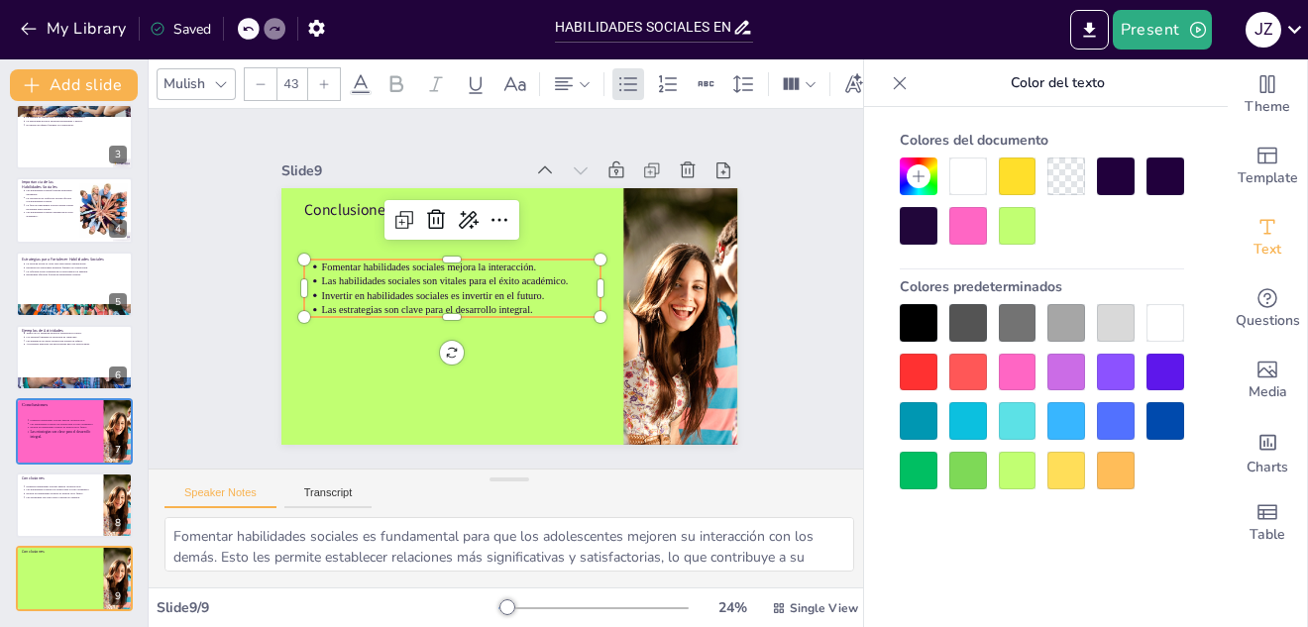
click at [320, 78] on icon at bounding box center [324, 84] width 12 height 12
type input "45"
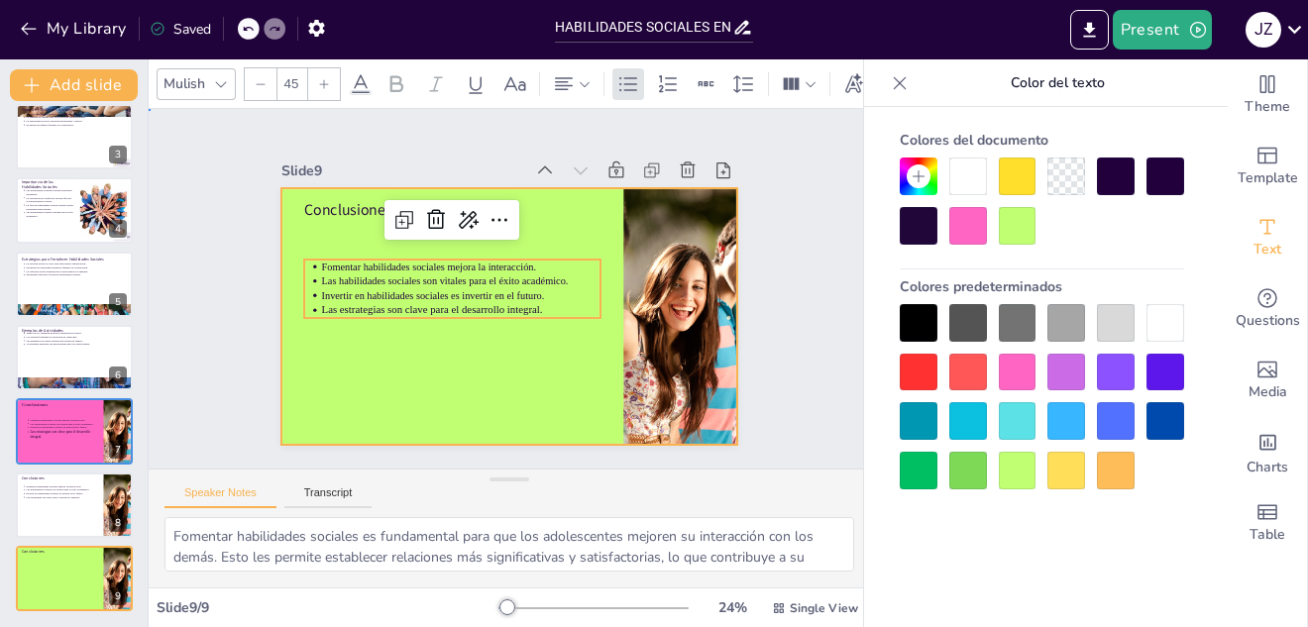
click at [499, 342] on div at bounding box center [523, 313] width 523 height 450
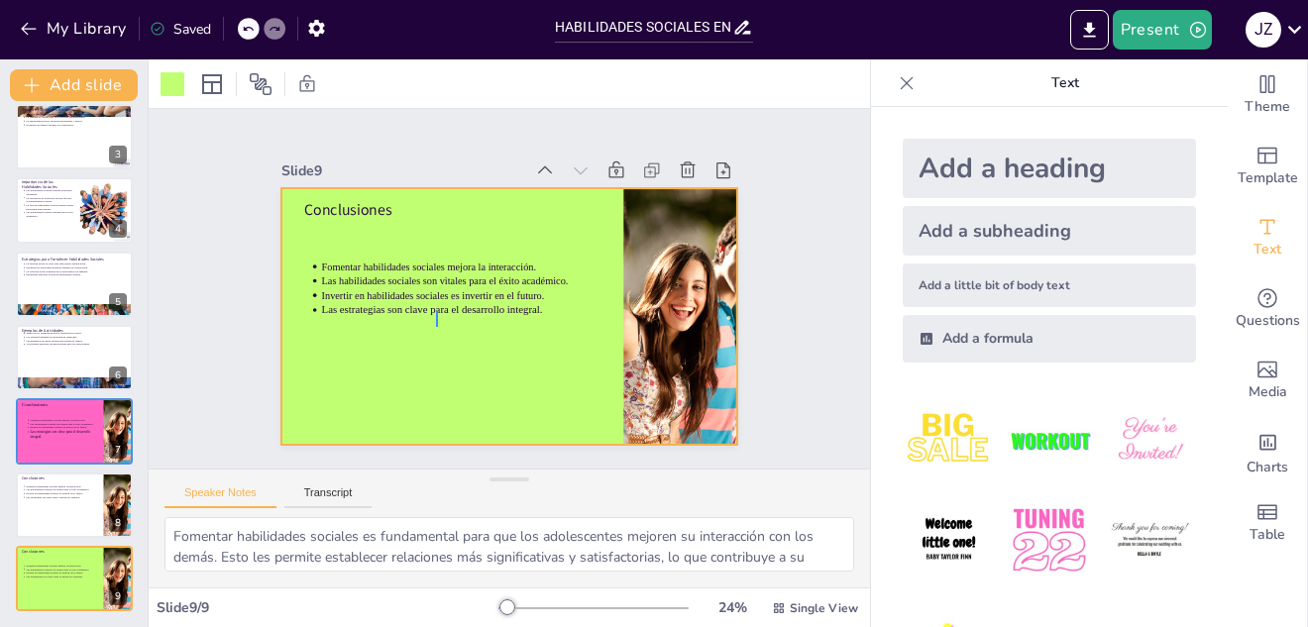
drag, startPoint x: 436, startPoint y: 311, endPoint x: 437, endPoint y: 329, distance: 17.9
click at [437, 329] on div at bounding box center [520, 264] width 521 height 420
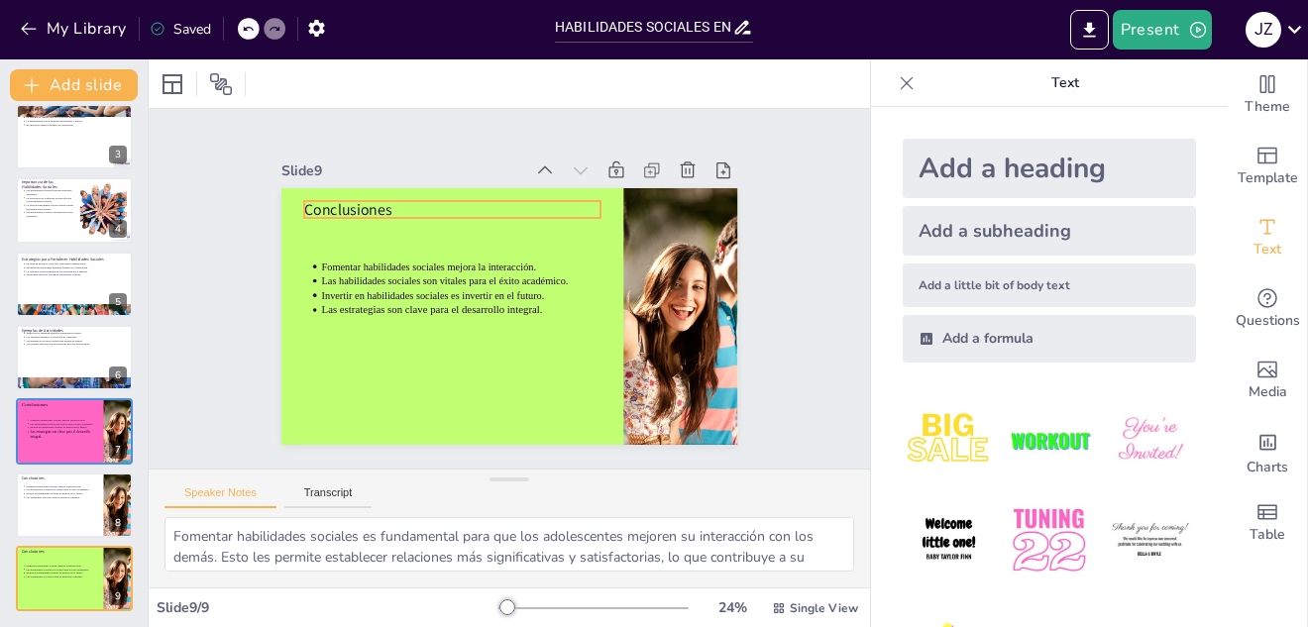
click at [299, 194] on p "Conclusiones" at bounding box center [420, 248] width 268 height 166
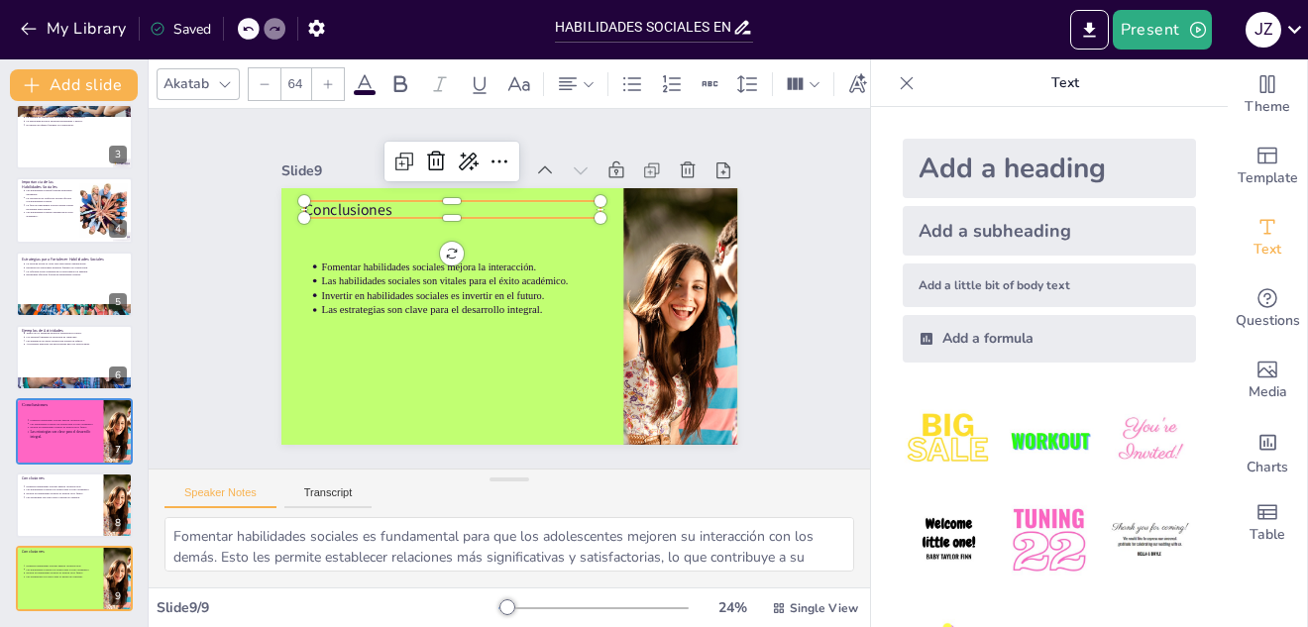
click at [388, 200] on p "Conclusiones" at bounding box center [411, 288] width 191 height 253
click at [227, 81] on icon at bounding box center [224, 84] width 11 height 6
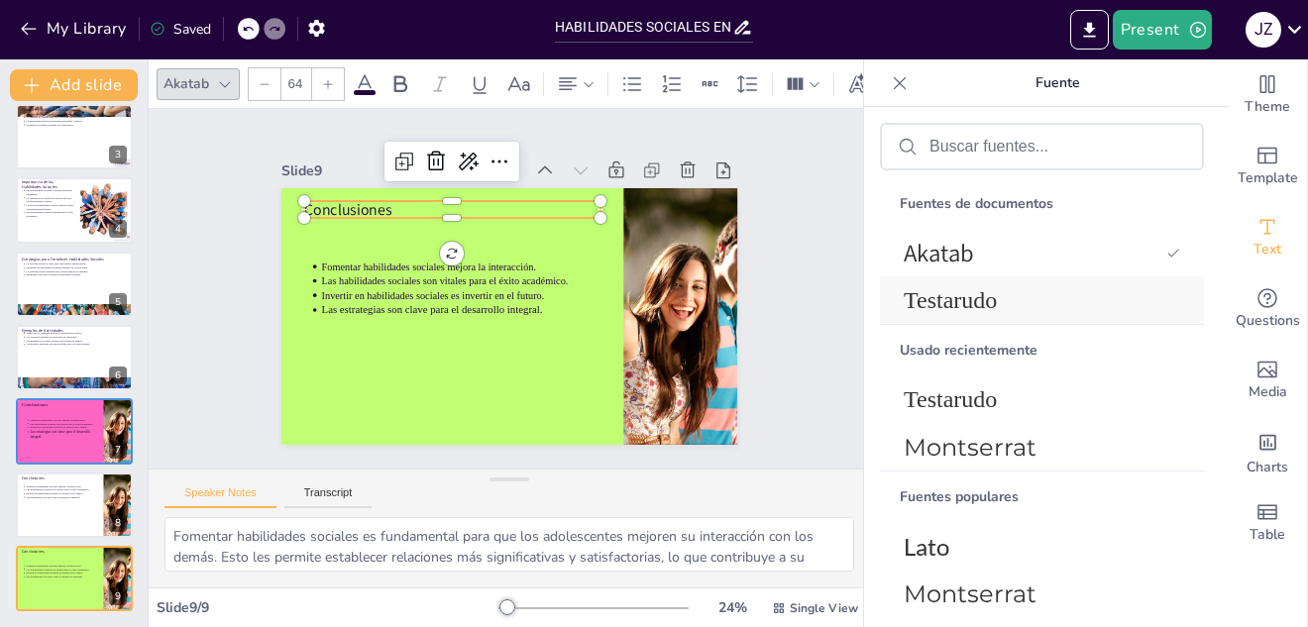
click at [914, 298] on font "Testarudo" at bounding box center [950, 300] width 93 height 26
click at [359, 88] on div "Mulish 64" at bounding box center [658, 84] width 1002 height 34
click at [70, 509] on div at bounding box center [74, 505] width 119 height 67
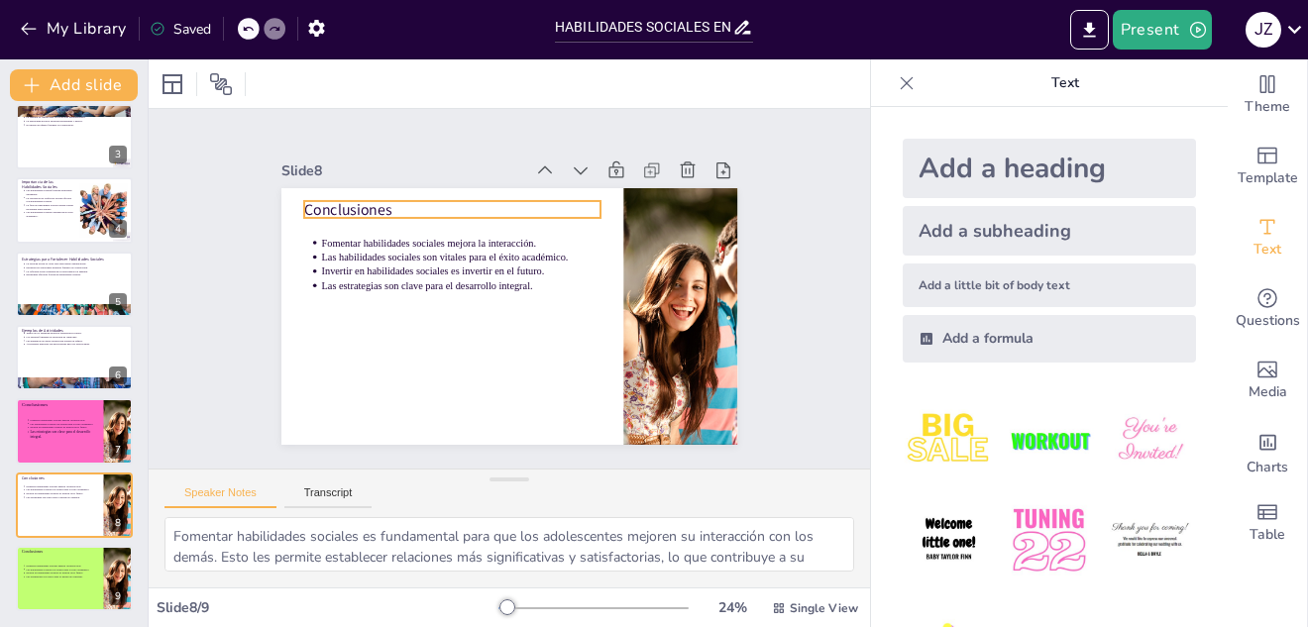
click at [444, 199] on p "Conclusiones" at bounding box center [539, 196] width 191 height 253
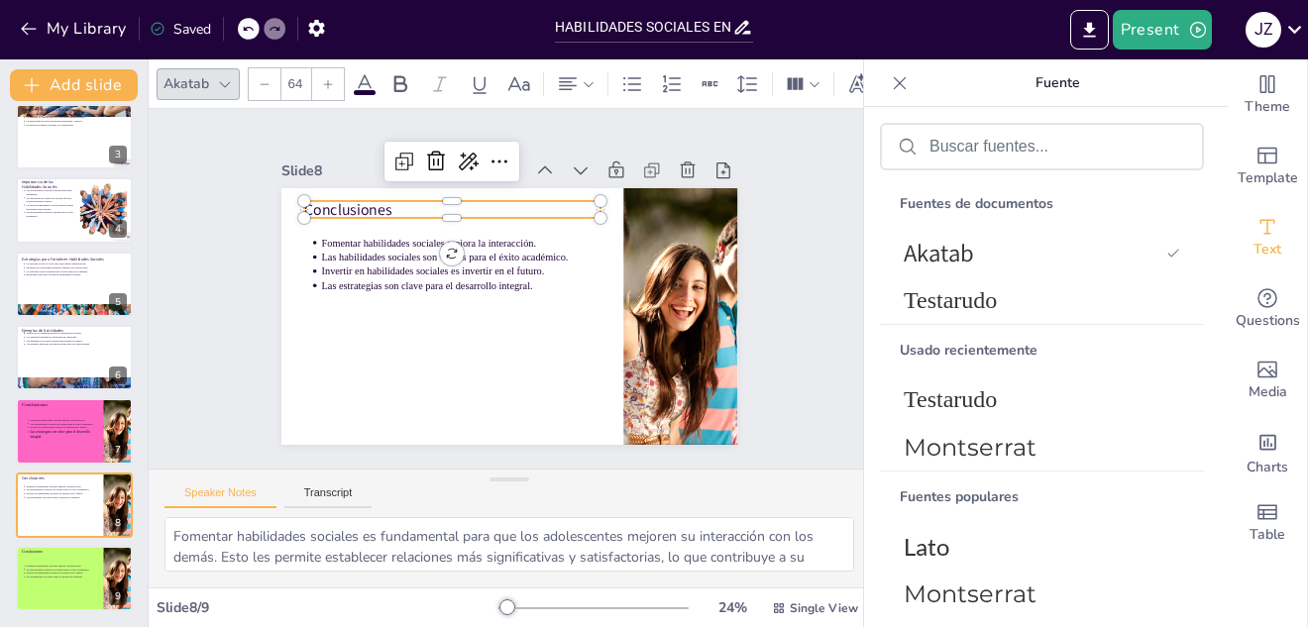
click at [362, 78] on icon at bounding box center [365, 84] width 24 height 24
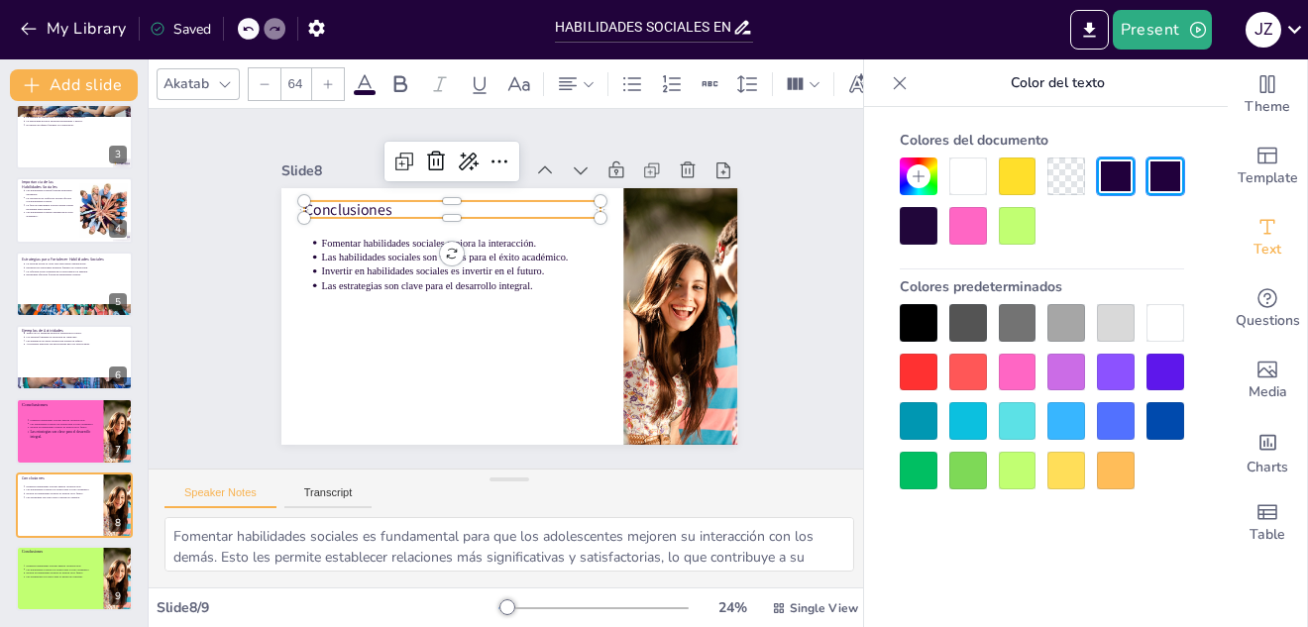
click at [323, 79] on icon at bounding box center [328, 84] width 12 height 12
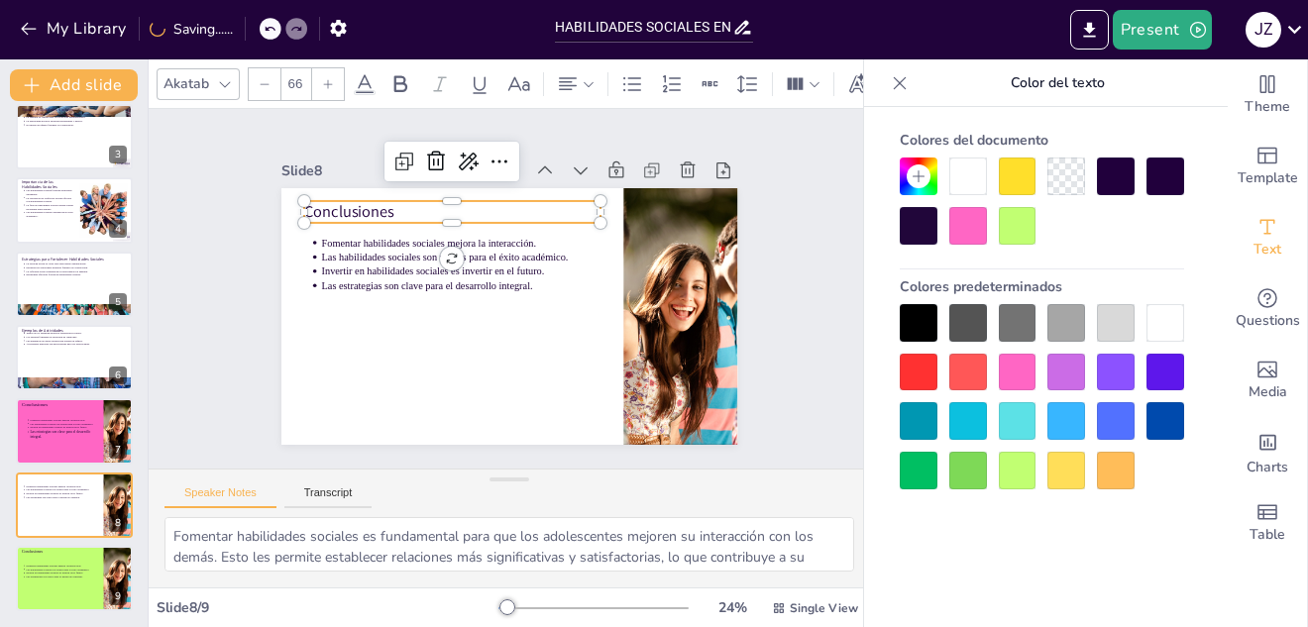
click at [323, 79] on icon at bounding box center [328, 84] width 12 height 12
click at [324, 78] on icon at bounding box center [328, 84] width 12 height 12
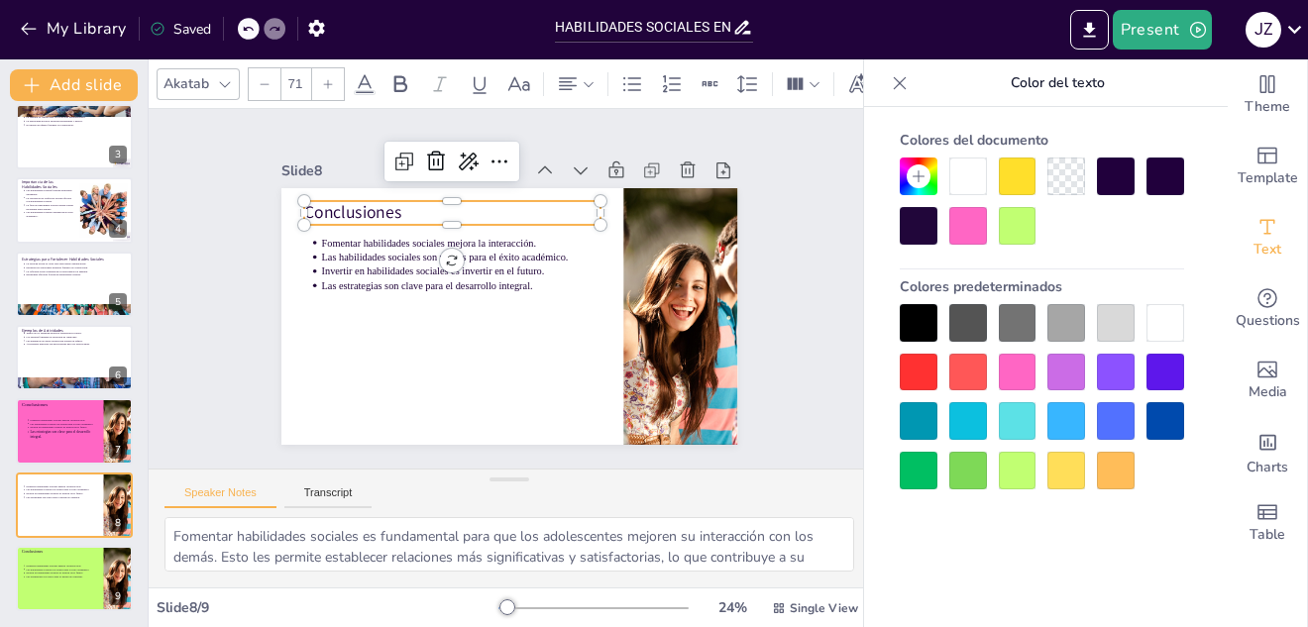
click at [324, 78] on icon at bounding box center [328, 84] width 12 height 12
type input "73"
click at [362, 90] on span at bounding box center [365, 92] width 22 height 5
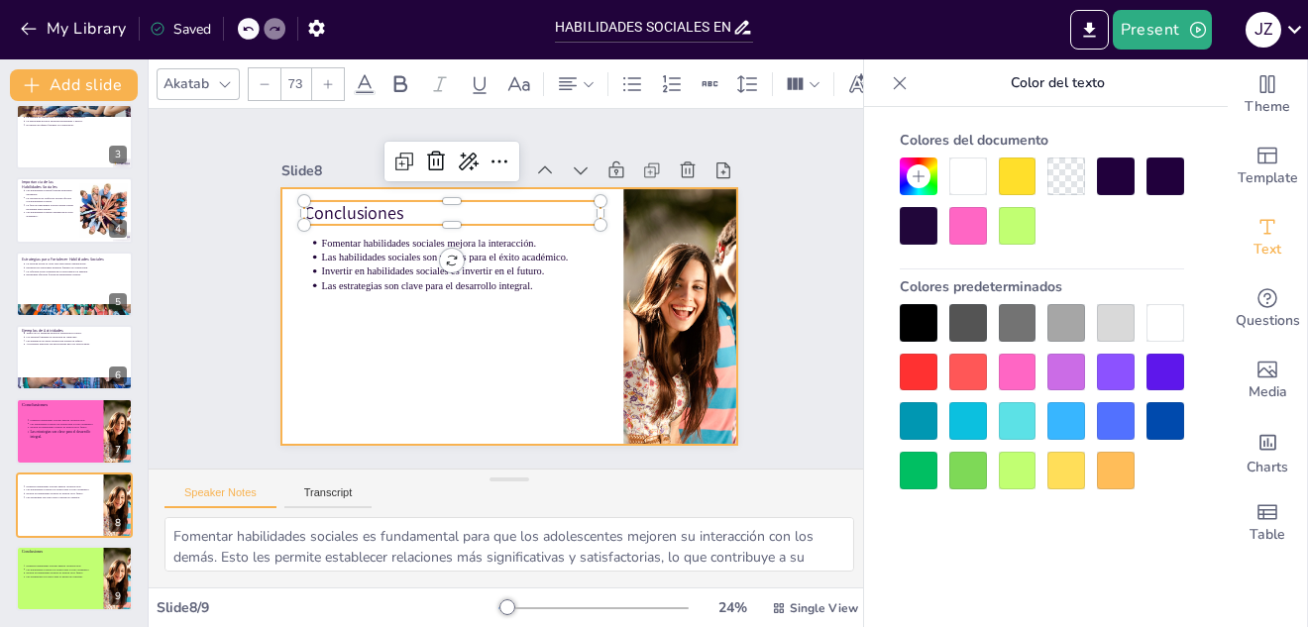
click at [493, 383] on div at bounding box center [507, 261] width 481 height 303
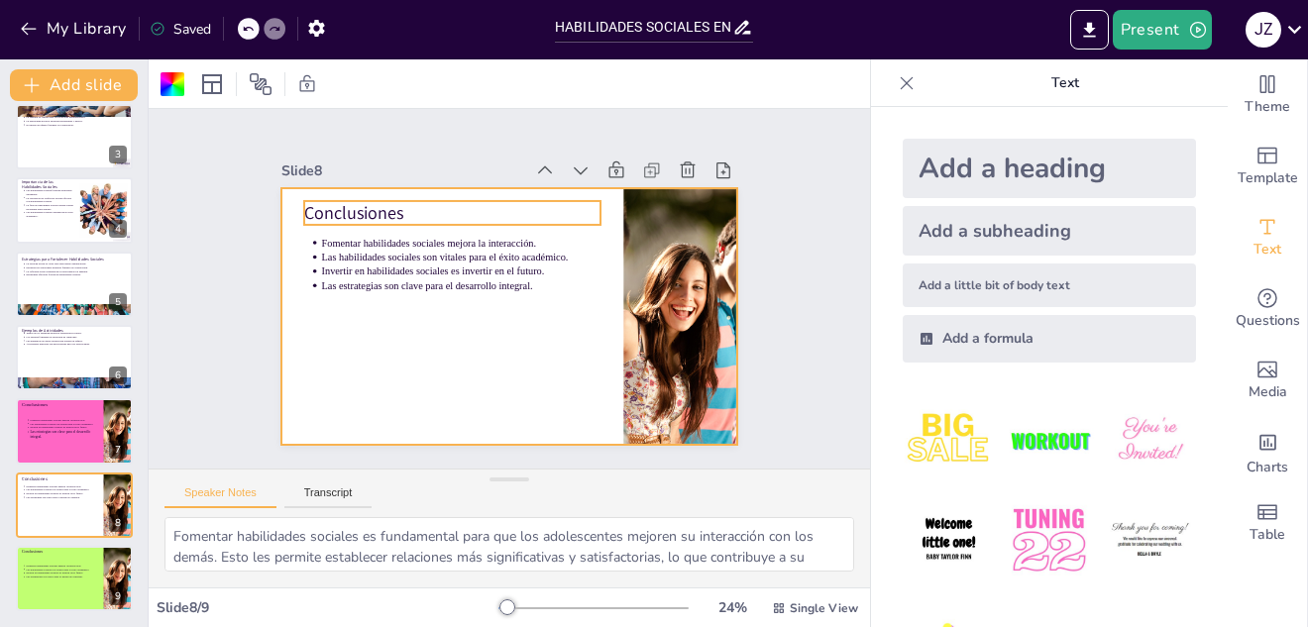
click at [404, 207] on p "Conclusiones" at bounding box center [415, 299] width 169 height 268
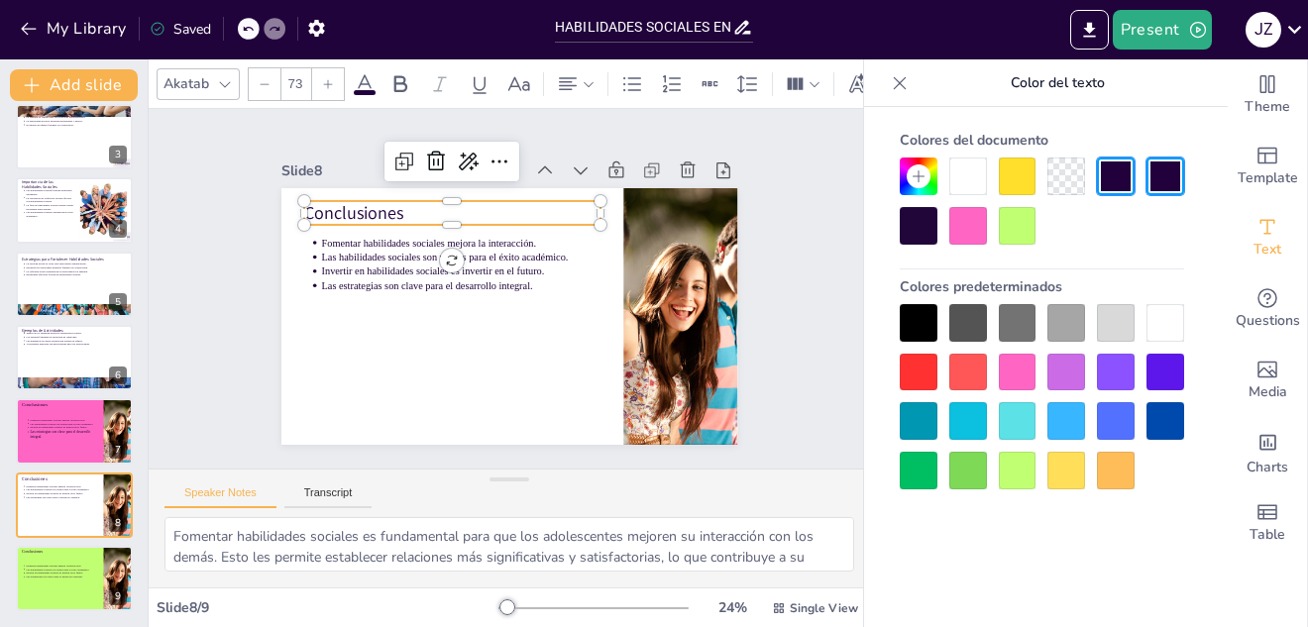
click at [371, 80] on icon at bounding box center [365, 83] width 18 height 19
click at [1118, 176] on div at bounding box center [1116, 177] width 38 height 38
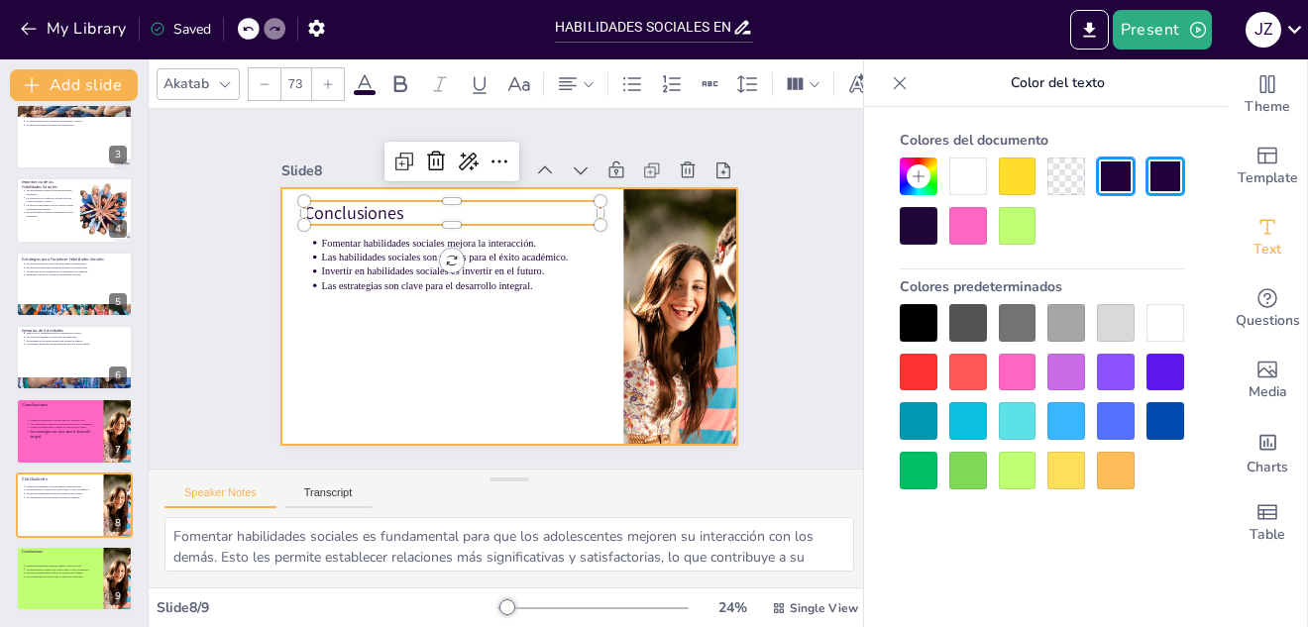
click at [438, 302] on div at bounding box center [481, 292] width 303 height 481
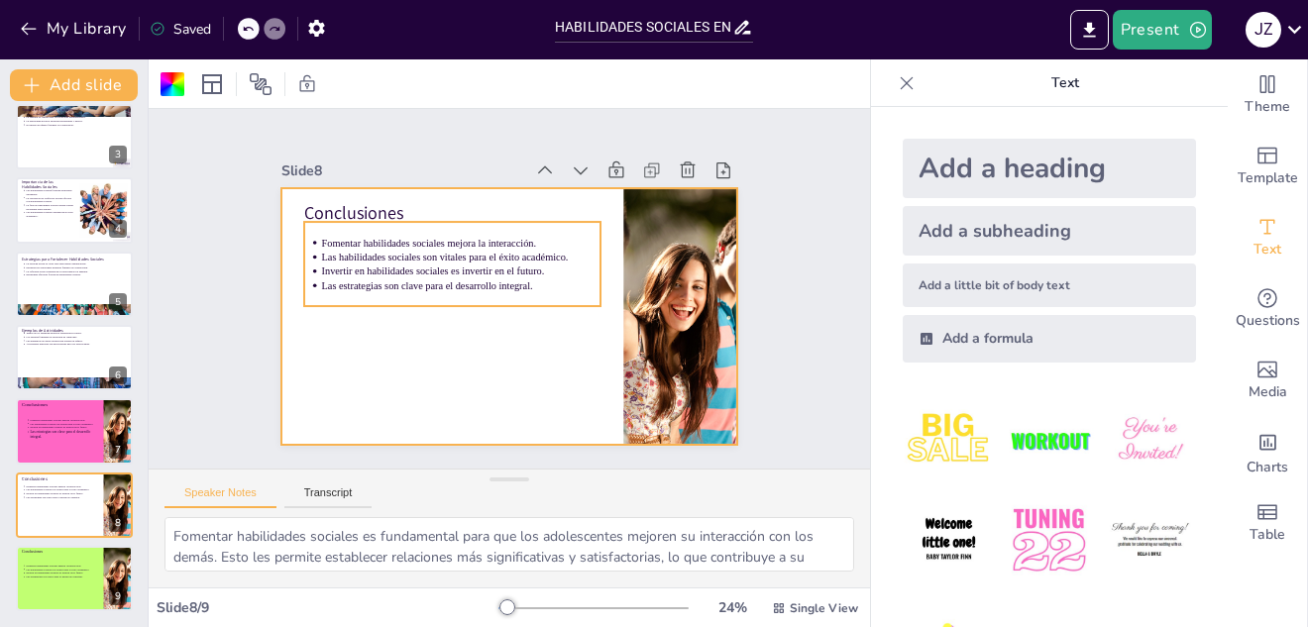
click at [463, 233] on p "Fomentar habilidades sociales mejora la interacción." at bounding box center [448, 260] width 269 height 100
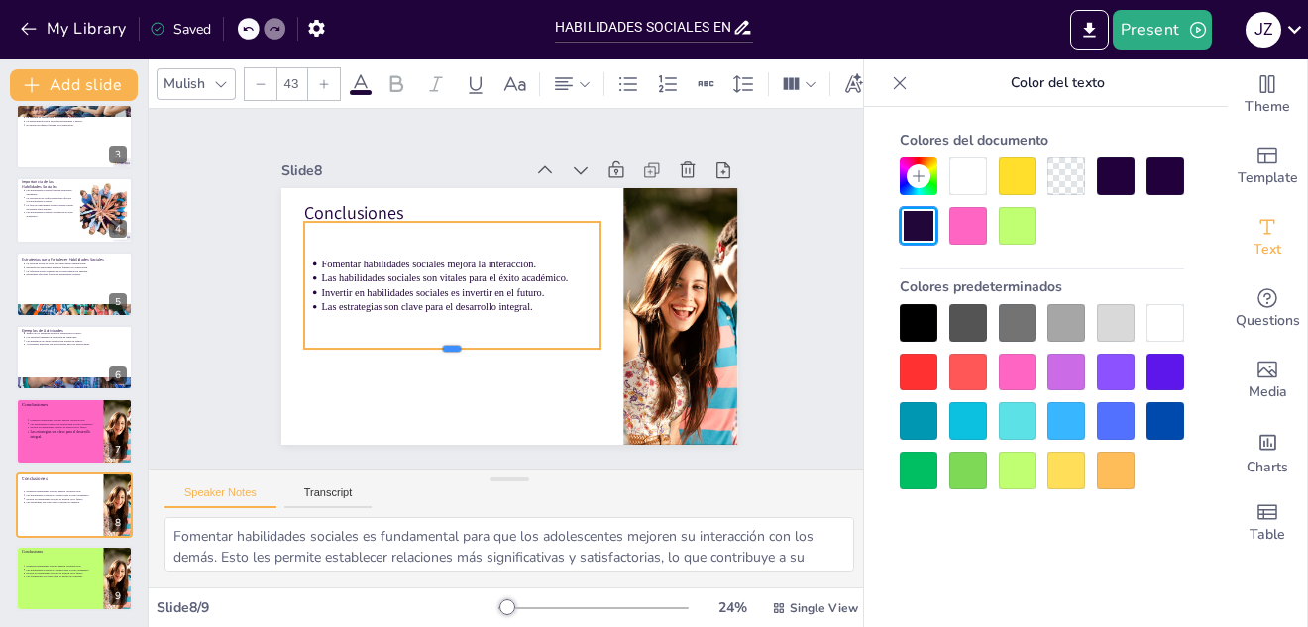
drag, startPoint x: 440, startPoint y: 298, endPoint x: 448, endPoint y: 363, distance: 64.9
click at [449, 368] on div at bounding box center [447, 224] width 47 height 296
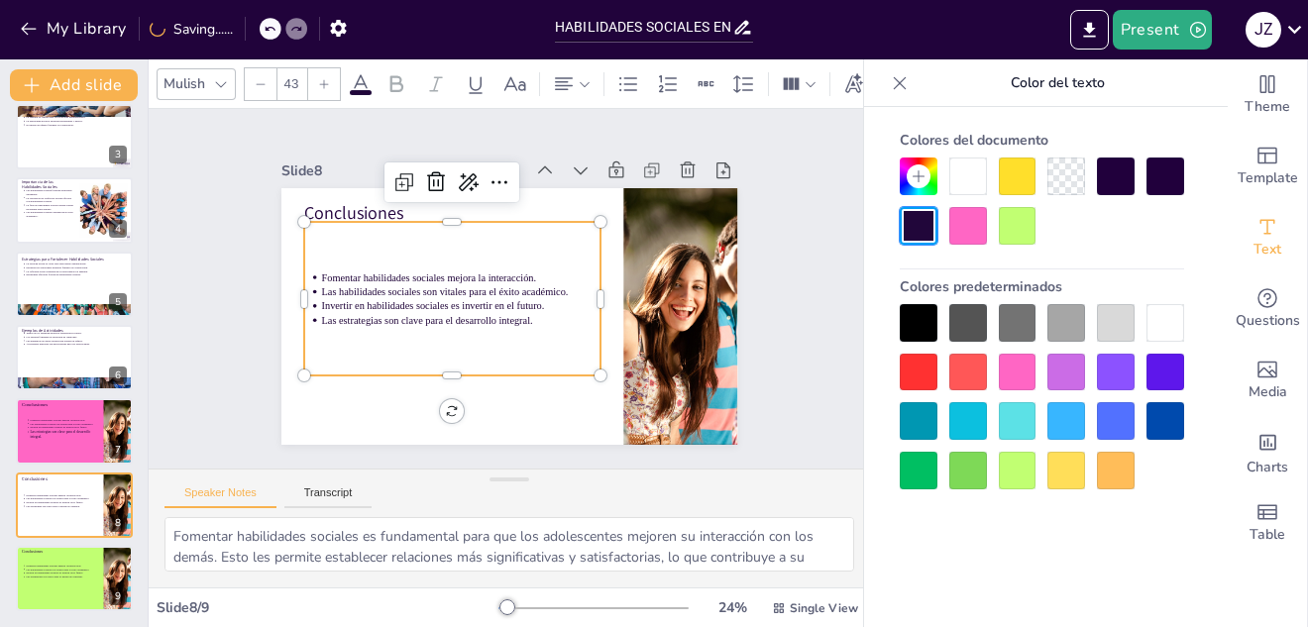
click at [336, 241] on div "Fomentar habilidades sociales mejora la interacción. Las habilidades sociales s…" at bounding box center [463, 252] width 313 height 323
click at [324, 78] on icon at bounding box center [324, 84] width 12 height 12
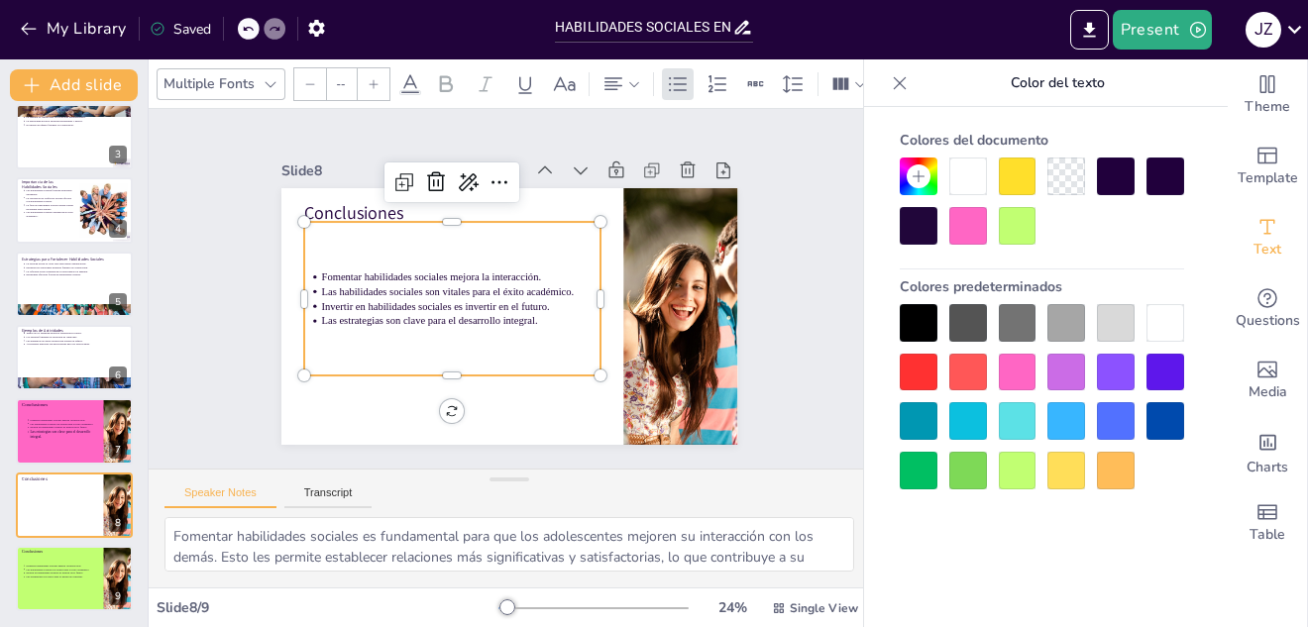
click at [324, 75] on div at bounding box center [310, 84] width 32 height 32
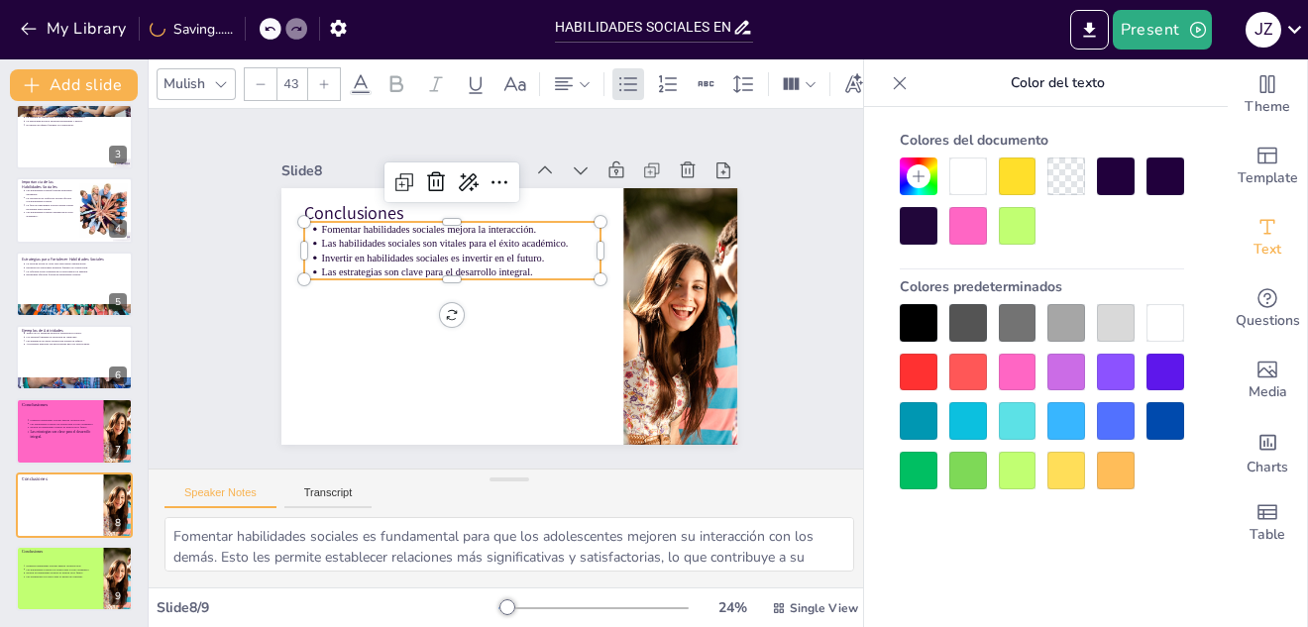
click at [324, 78] on icon at bounding box center [324, 84] width 12 height 12
type input "44"
drag, startPoint x: 437, startPoint y: 268, endPoint x: 445, endPoint y: 353, distance: 85.6
click at [445, 353] on div "Conclusiones Fomentar habilidades sociales mejora la interacción. Las habilidad…" at bounding box center [493, 267] width 520 height 476
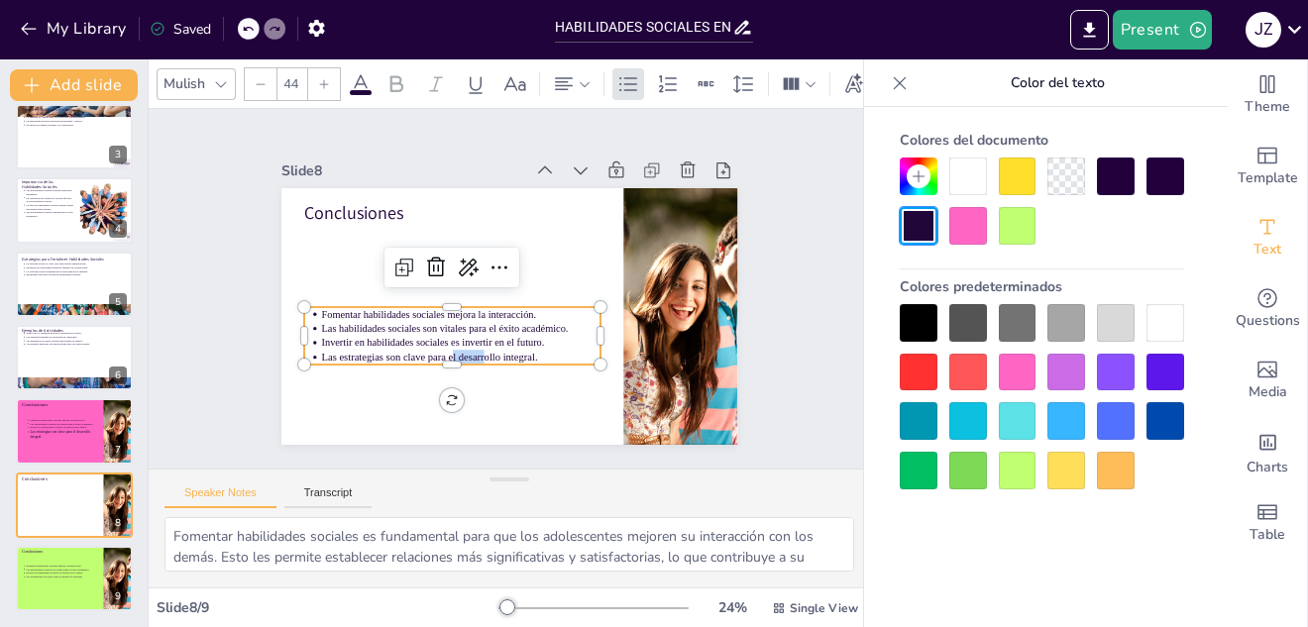
click at [914, 347] on div at bounding box center [1042, 396] width 284 height 185
click at [1121, 363] on div at bounding box center [1116, 373] width 38 height 38
click at [229, 79] on icon at bounding box center [221, 84] width 16 height 16
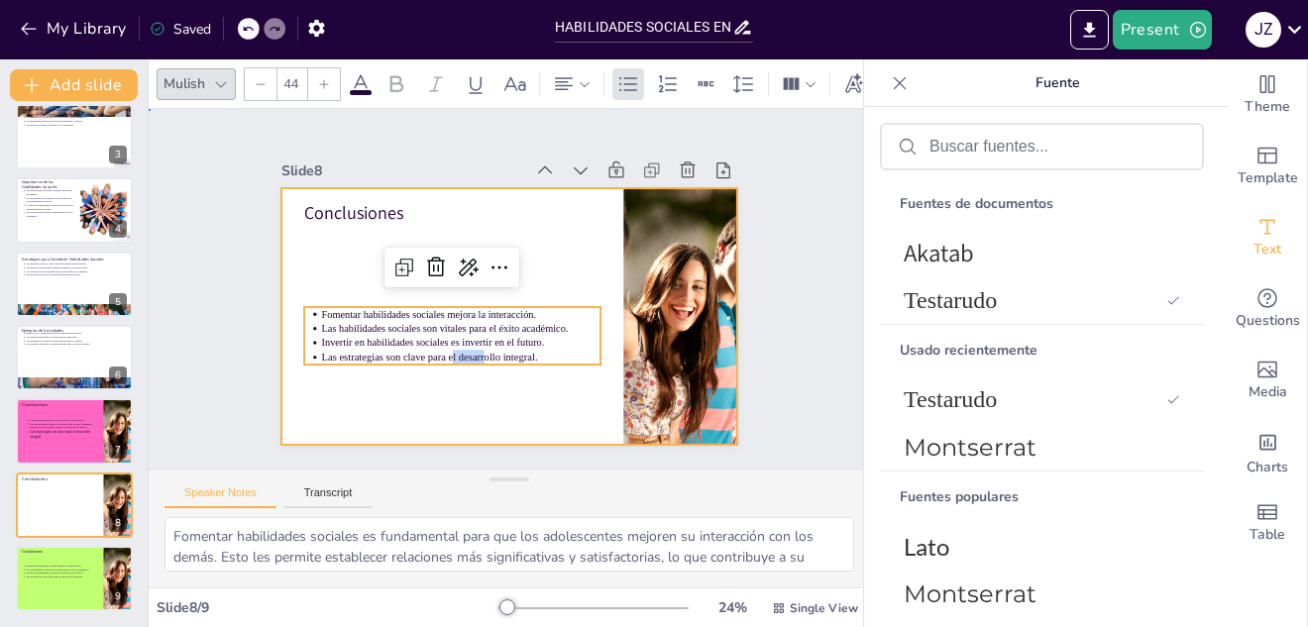
click at [283, 185] on div at bounding box center [498, 314] width 521 height 420
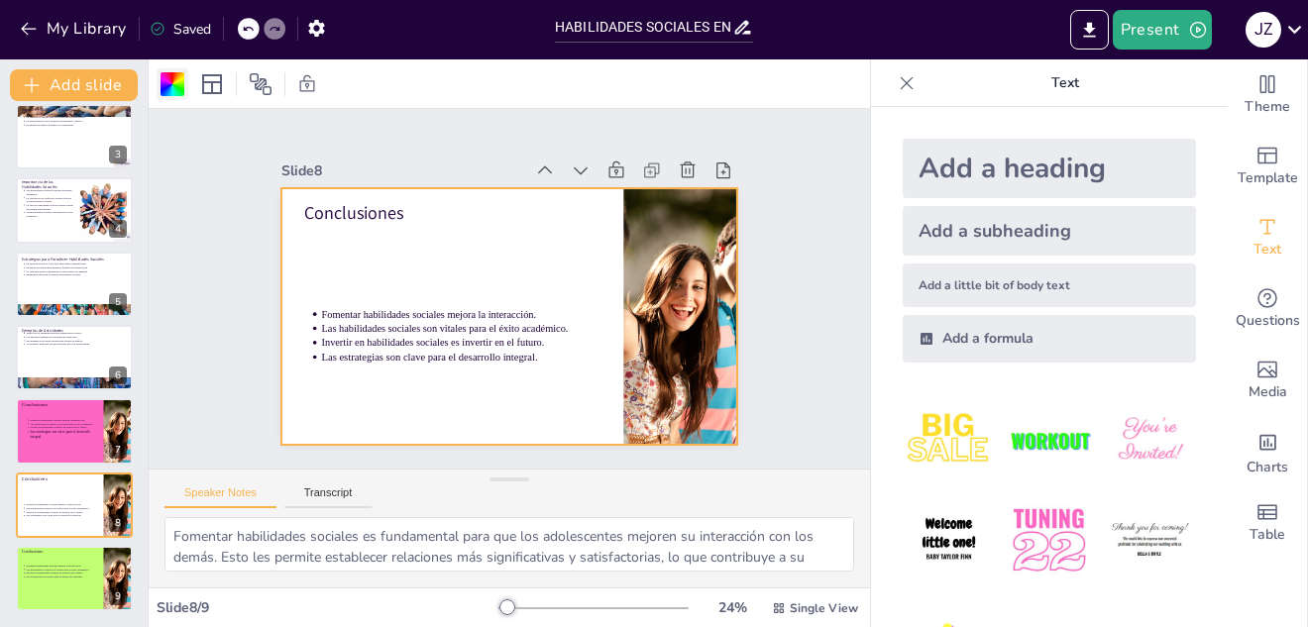
click at [170, 83] on div at bounding box center [173, 84] width 24 height 24
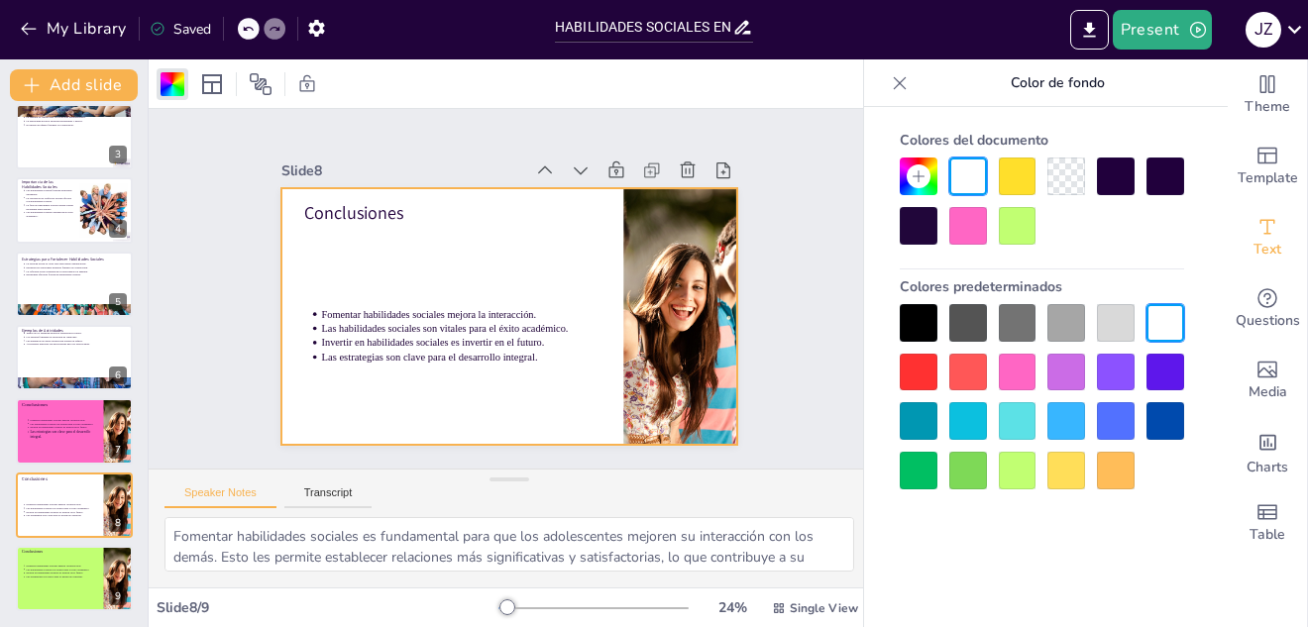
click at [1072, 475] on div at bounding box center [1066, 471] width 38 height 38
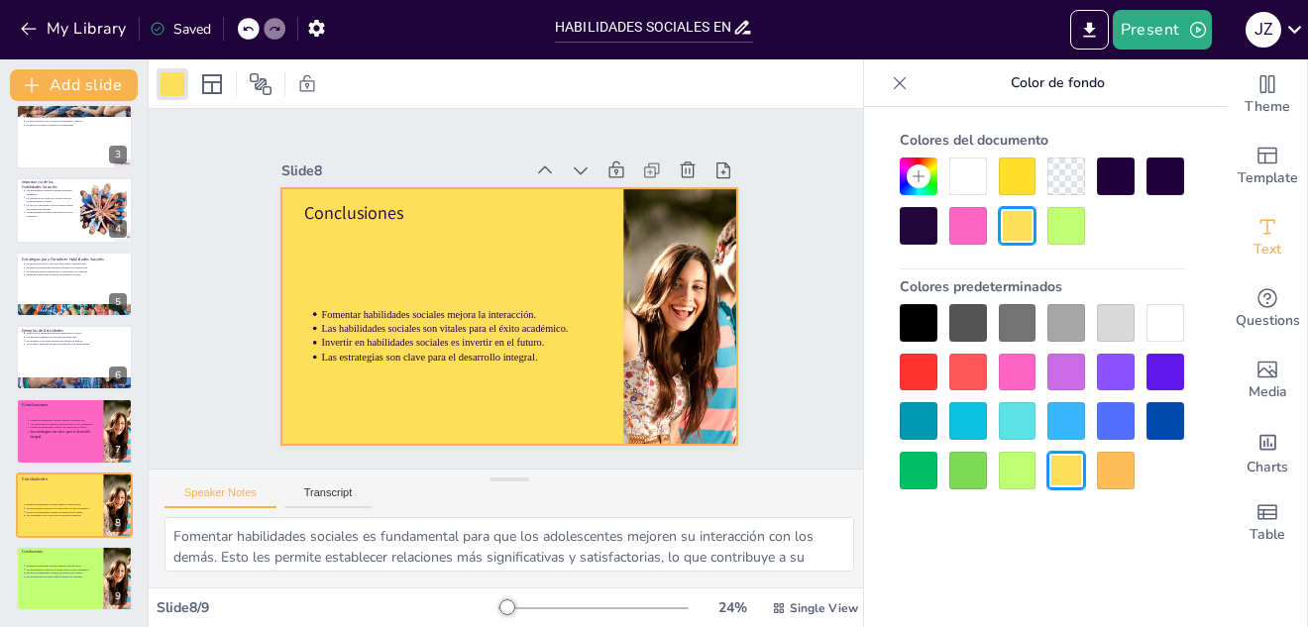
click at [818, 389] on div "Slide 1 Heading Heading HABILIDADES SOCIALES EN ADOLESCENTES Slide 2 Definición…" at bounding box center [509, 289] width 805 height 622
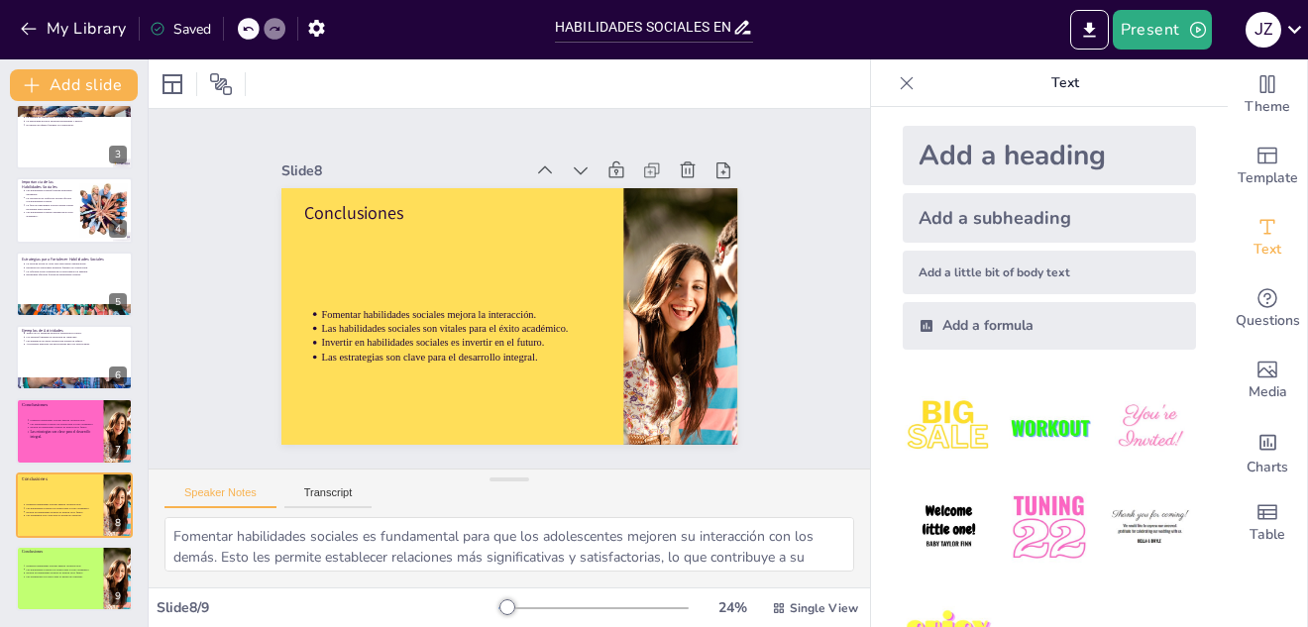
scroll to position [0, 0]
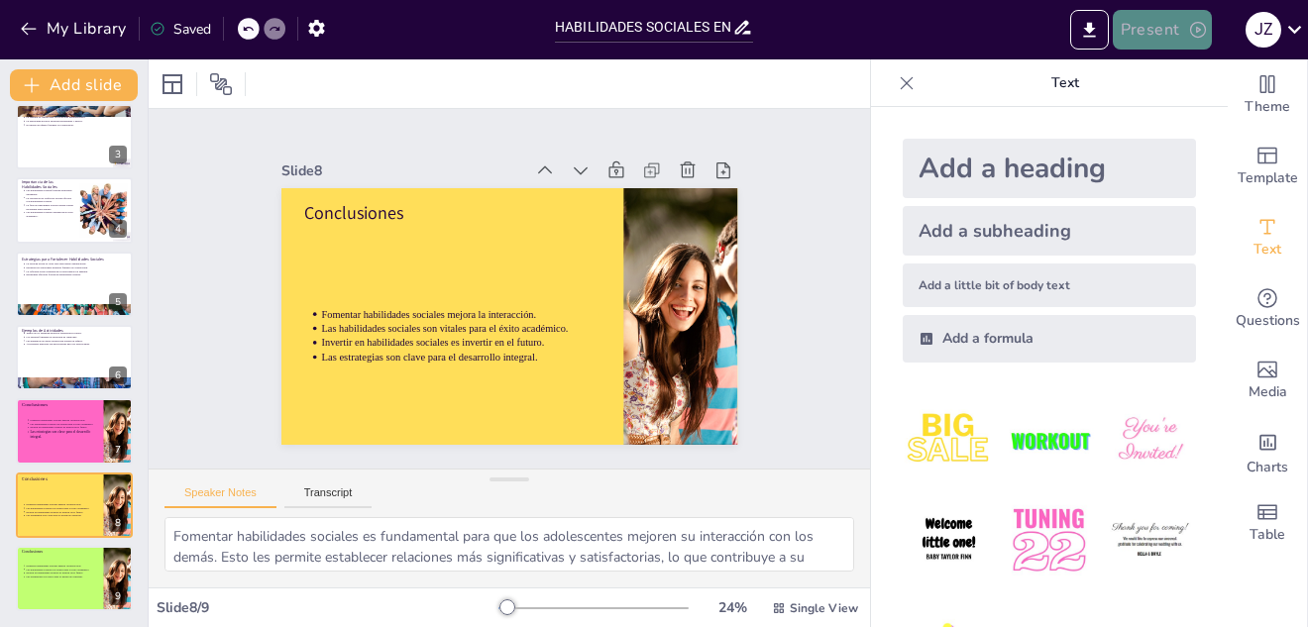
click at [1190, 26] on icon "button" at bounding box center [1198, 30] width 20 height 20
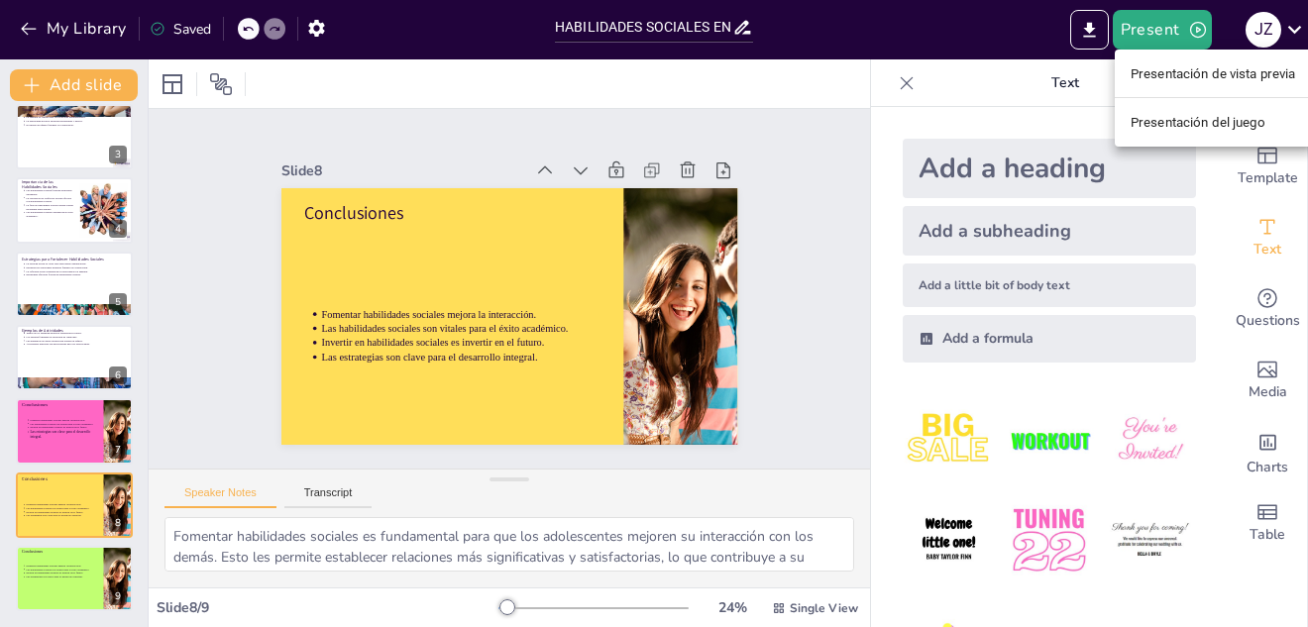
click at [1190, 27] on div at bounding box center [654, 313] width 1308 height 627
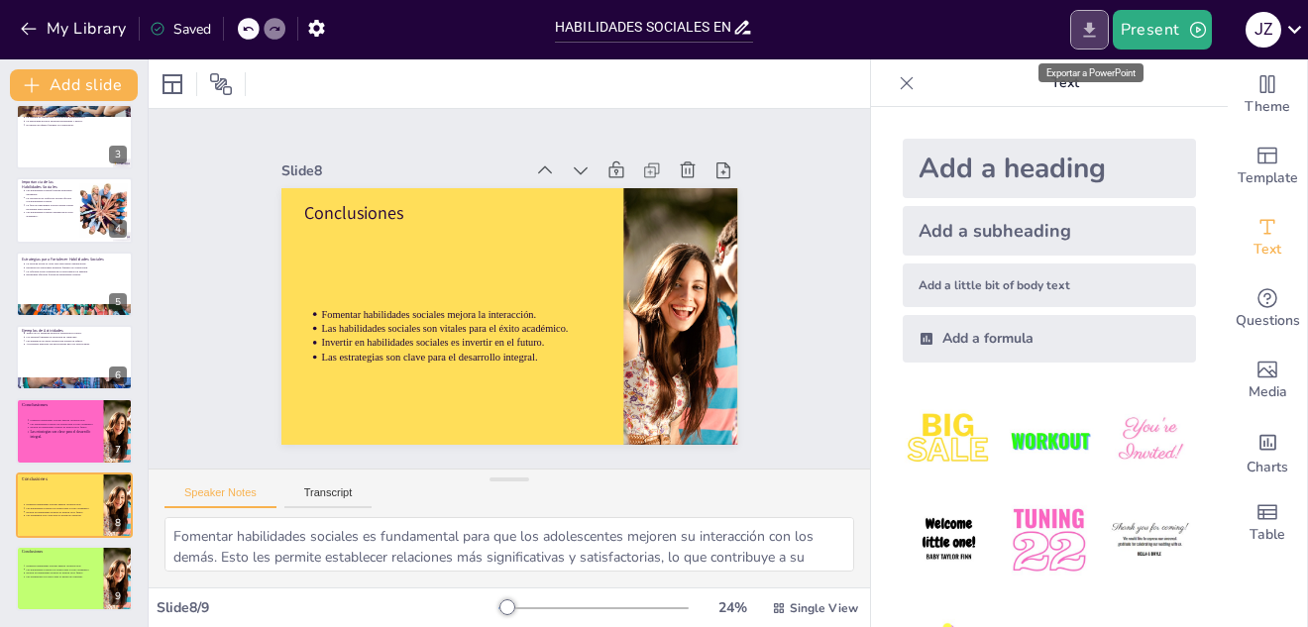
click at [1088, 37] on icon "Export to PowerPoint" at bounding box center [1089, 29] width 12 height 15
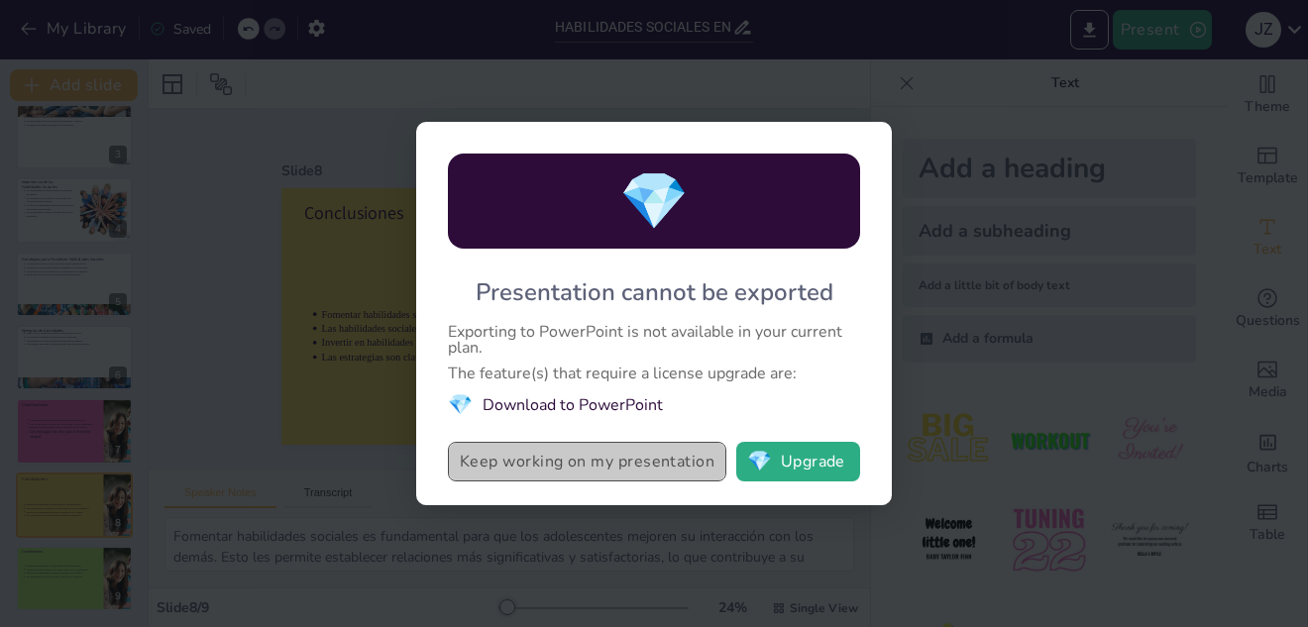
click at [699, 466] on button "Keep working on my presentation" at bounding box center [587, 462] width 278 height 40
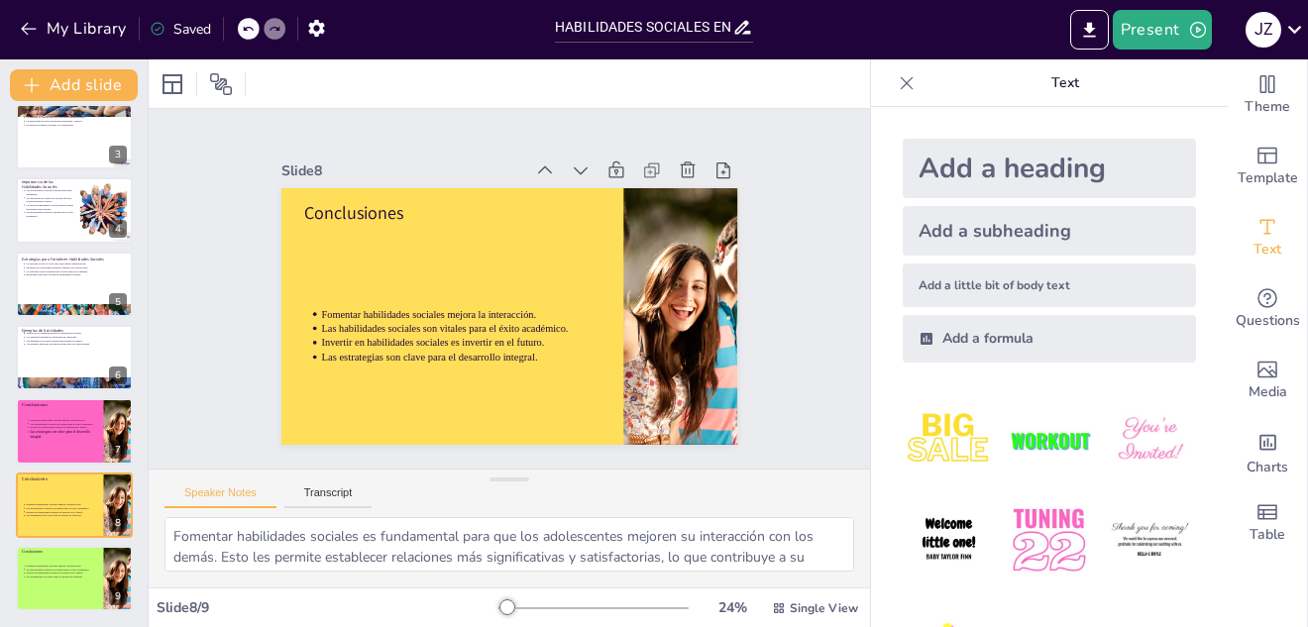
click at [897, 80] on icon at bounding box center [907, 83] width 20 height 20
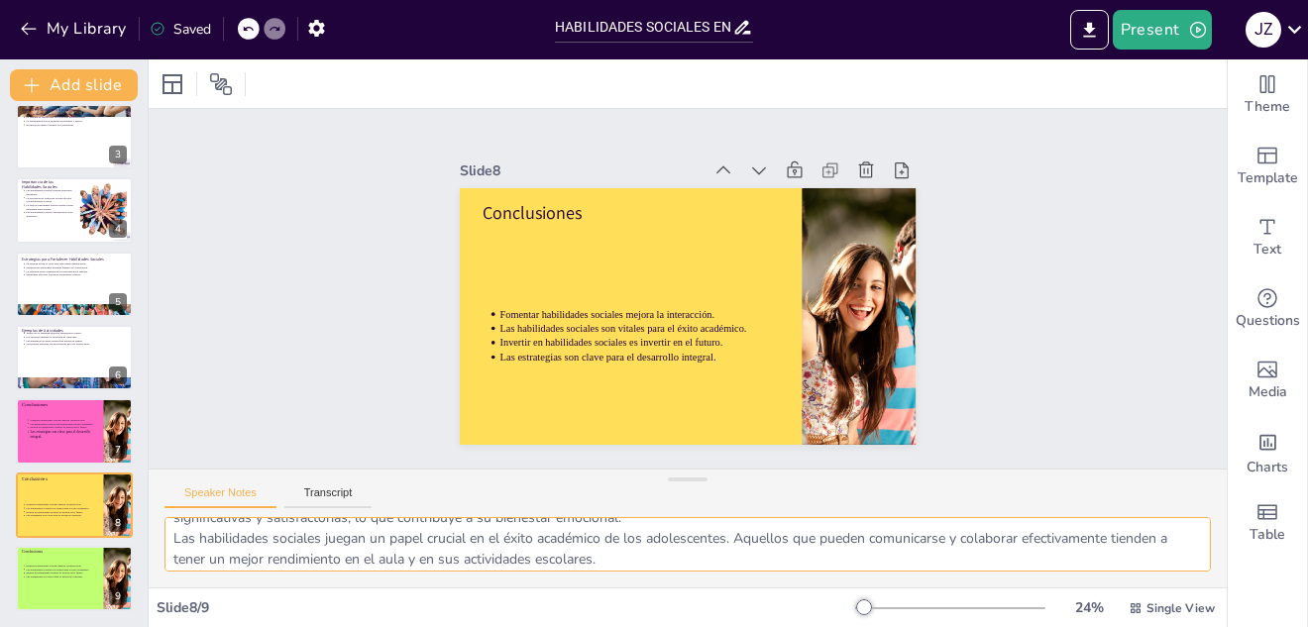
scroll to position [130, 0]
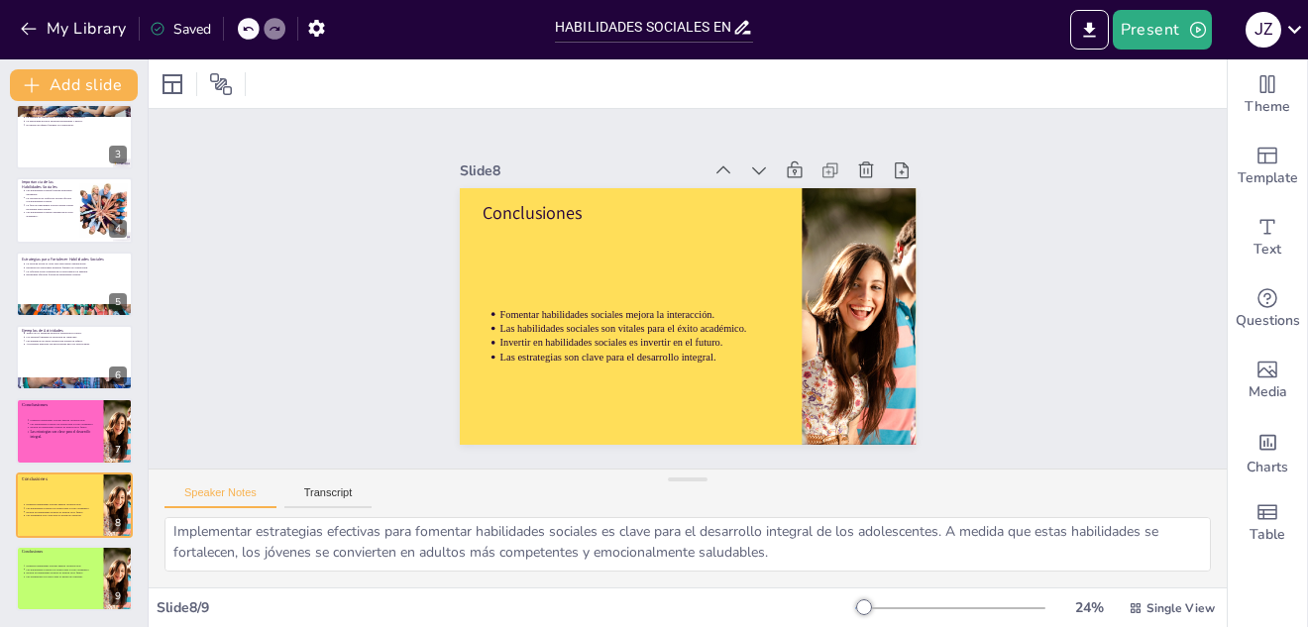
click at [192, 28] on div "Saved" at bounding box center [180, 29] width 61 height 19
drag, startPoint x: 195, startPoint y: 32, endPoint x: 209, endPoint y: 29, distance: 14.2
click at [209, 29] on div "Saved" at bounding box center [180, 29] width 61 height 19
click at [1288, 26] on icon at bounding box center [1294, 29] width 27 height 27
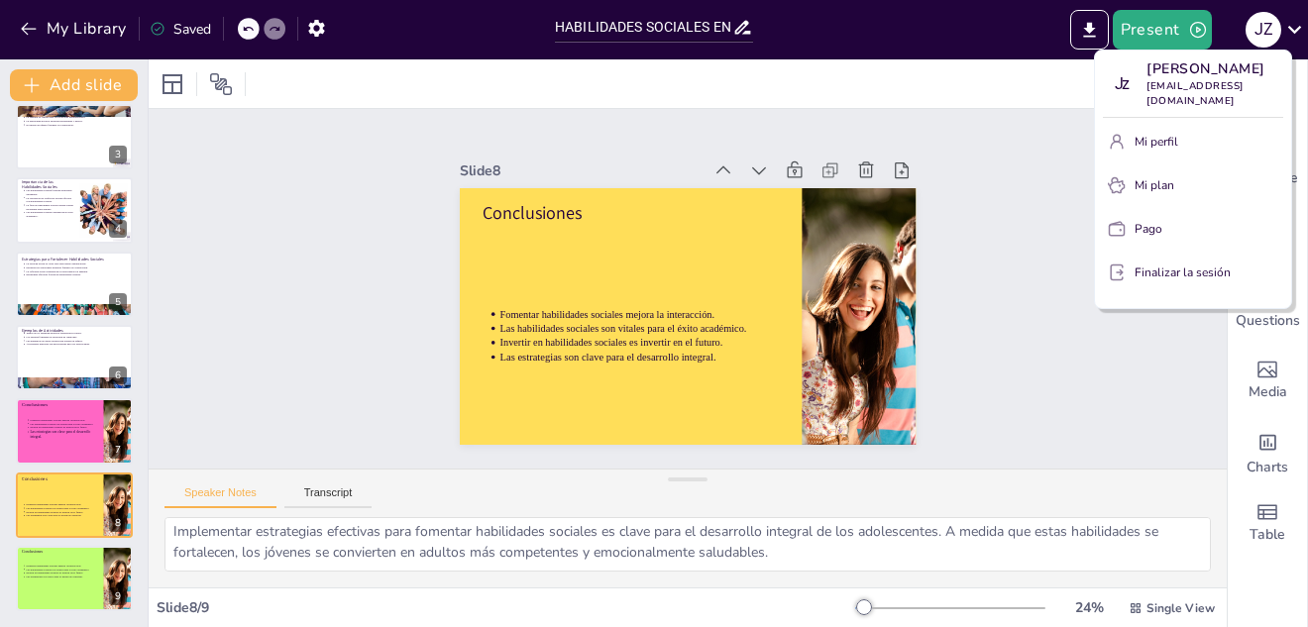
click at [997, 180] on div at bounding box center [654, 313] width 1308 height 627
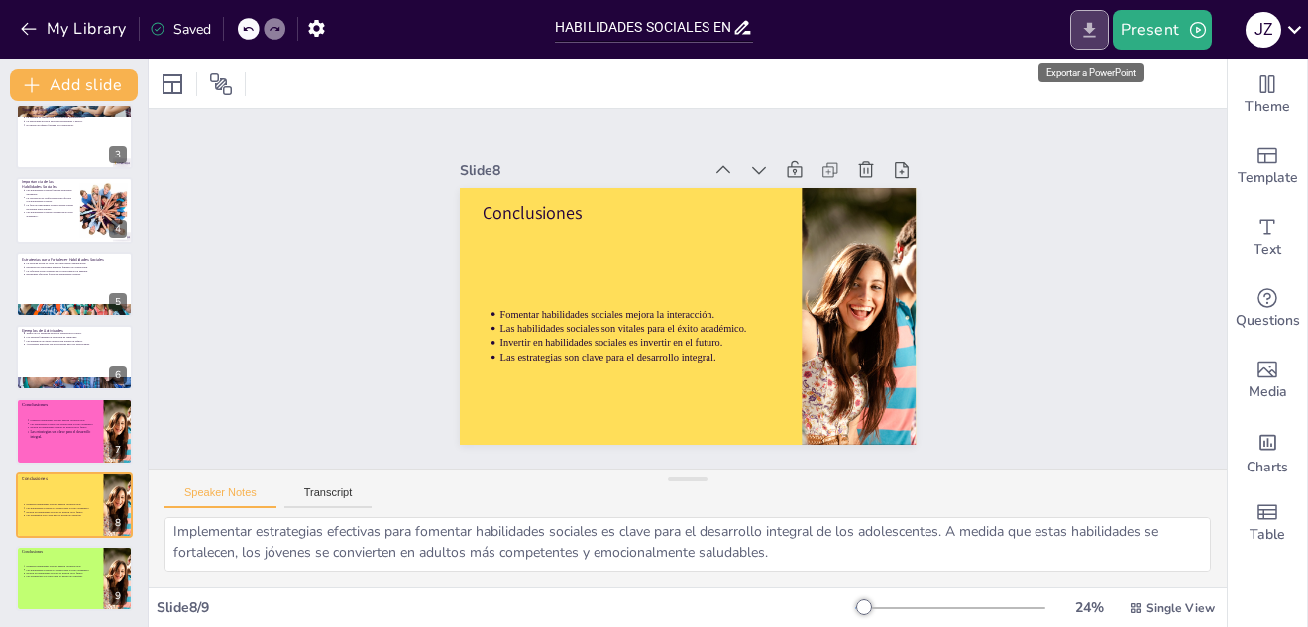
click at [1092, 25] on icon "Export to PowerPoint" at bounding box center [1089, 29] width 12 height 15
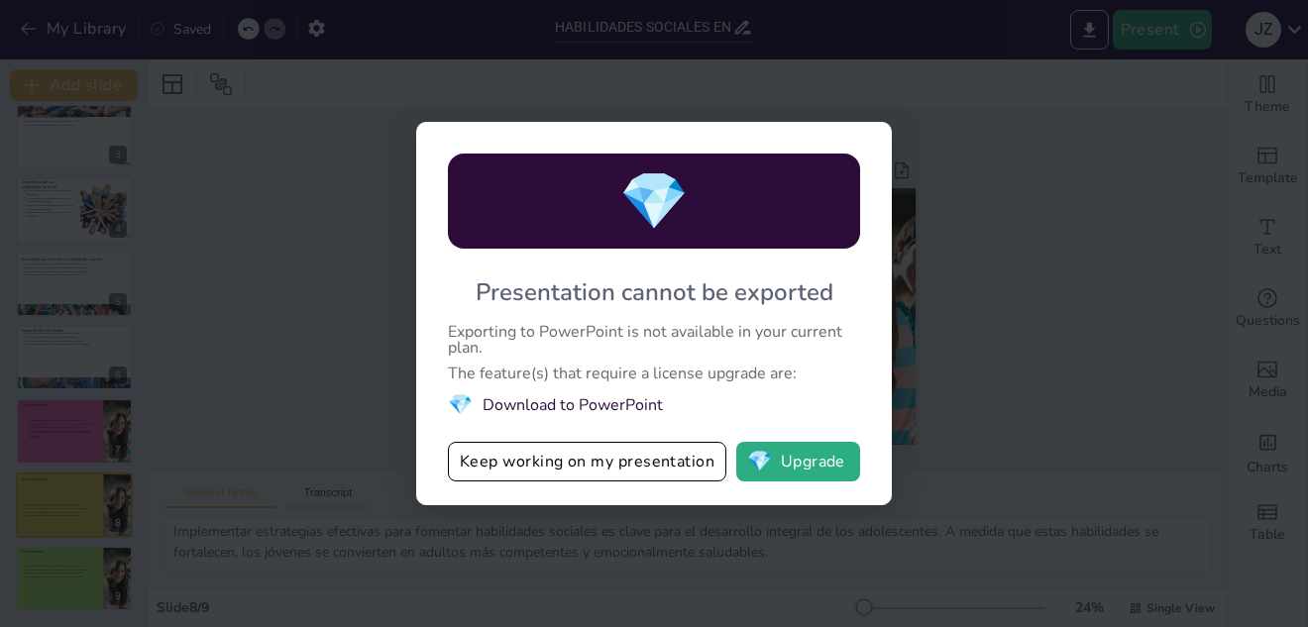
click at [647, 191] on span "💎" at bounding box center [653, 201] width 69 height 76
click at [804, 456] on button "💎 Upgrade" at bounding box center [798, 462] width 124 height 40
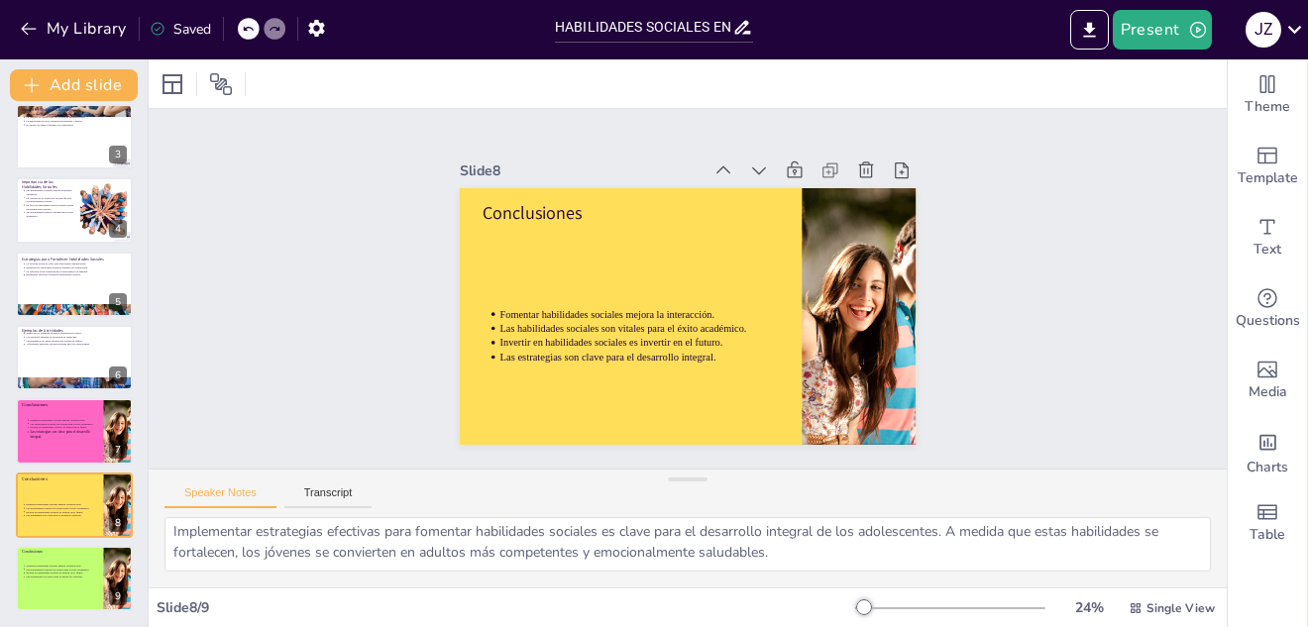
click at [1307, 599] on div "Theme Template Text Questions Media Charts Table" at bounding box center [1268, 343] width 80 height 568
click at [319, 18] on icon "button" at bounding box center [316, 28] width 21 height 21
click at [319, 21] on icon "button" at bounding box center [316, 28] width 16 height 17
click at [319, 28] on icon "button" at bounding box center [316, 28] width 21 height 21
